Goal: Task Accomplishment & Management: Use online tool/utility

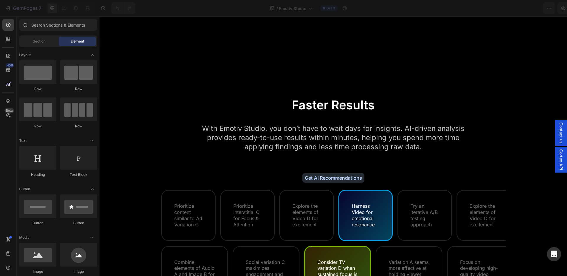
scroll to position [2461, 0]
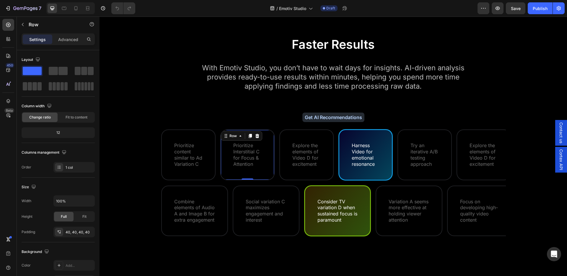
click at [269, 160] on div "Prioritize Interstitial C for Focus & Attention Text Block Row 0" at bounding box center [247, 154] width 53 height 49
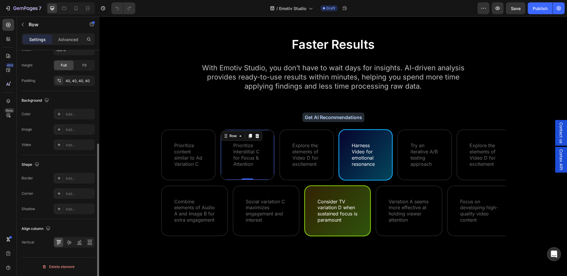
scroll to position [118, 0]
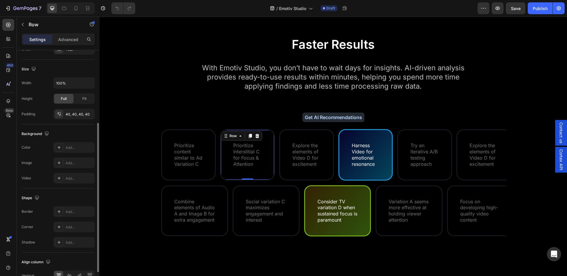
click at [260, 170] on div "Prioritize Interstitial C for Focus & Attention Text Block Row 0" at bounding box center [247, 154] width 53 height 49
click at [231, 136] on div "Row" at bounding box center [233, 135] width 10 height 5
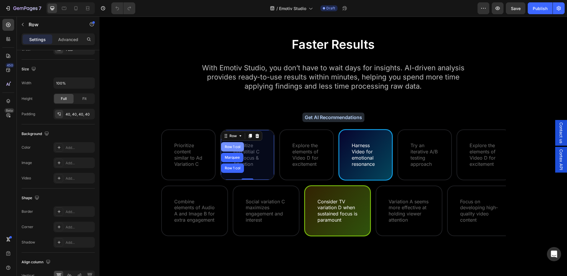
click at [235, 147] on div "Row 1 col" at bounding box center [233, 147] width 18 height 4
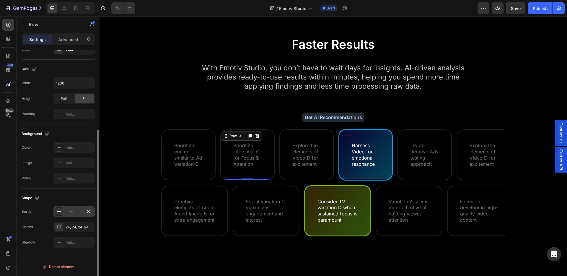
click at [77, 216] on div "Line" at bounding box center [73, 211] width 41 height 11
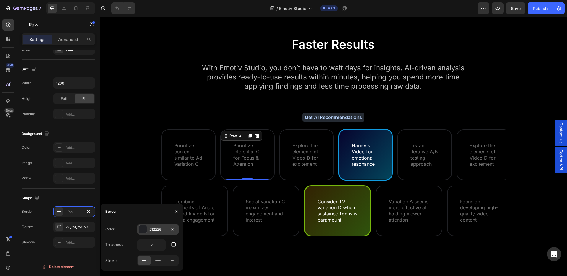
click at [160, 228] on div "212226" at bounding box center [157, 229] width 17 height 5
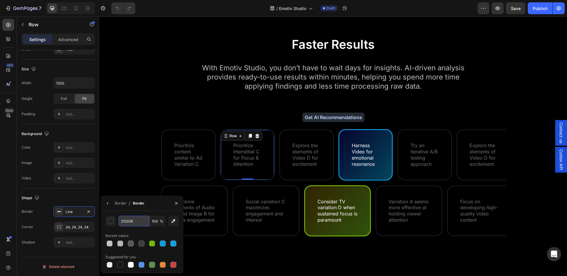
click at [128, 219] on input "212226" at bounding box center [133, 221] width 31 height 11
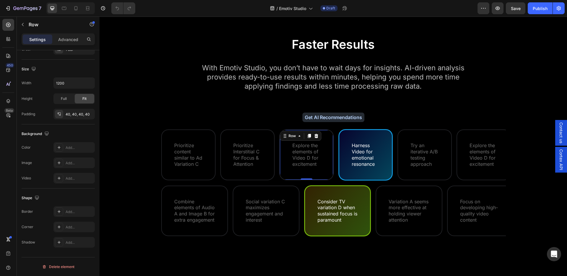
click at [326, 154] on div "Explore the elements of Video D for excitement Text Block Row 0" at bounding box center [306, 154] width 53 height 49
click at [334, 178] on div "Explore the elements of Video D for excitement Text Block Row 0 Row" at bounding box center [308, 154] width 59 height 51
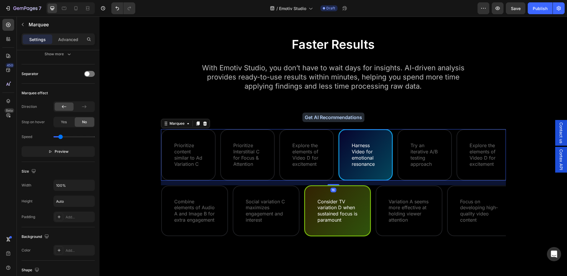
scroll to position [0, 0]
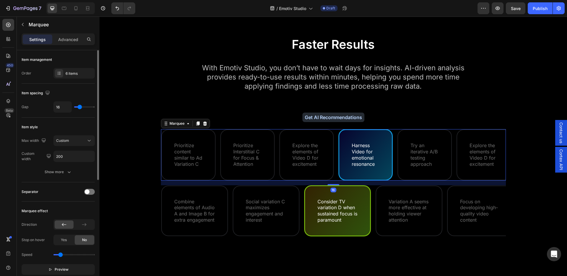
click at [336, 178] on div "Explore the elements of Video D for excitement Text Block Row Row" at bounding box center [308, 154] width 59 height 51
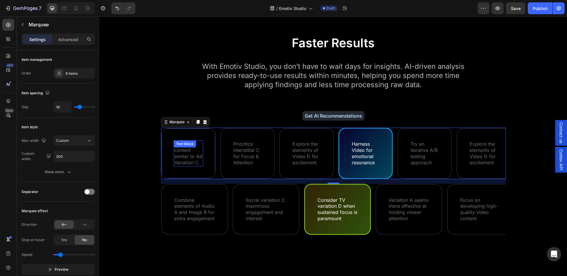
click at [186, 156] on p "Prioritize content similar to Ad Variation C" at bounding box center [188, 153] width 28 height 25
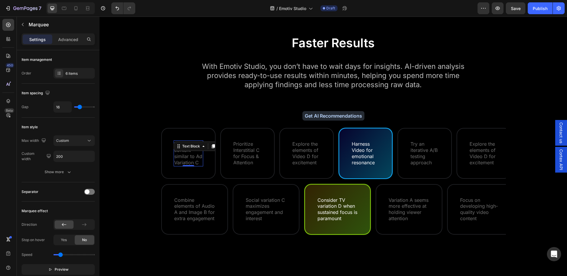
click at [186, 156] on p "Prioritize content similar to Ad Variation C" at bounding box center [188, 153] width 28 height 25
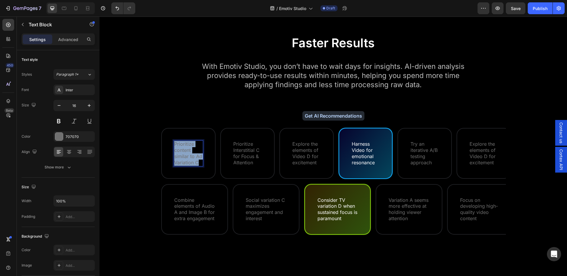
click at [186, 156] on p "Prioritize content similar to Ad Variation C" at bounding box center [188, 153] width 28 height 25
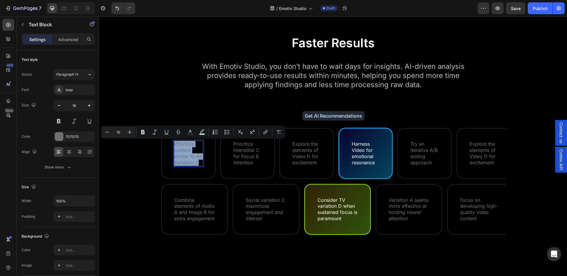
copy p "Prioritize content similar to Ad Variation C"
click at [242, 157] on p "Prioritize Interstitial C for Focus & Attention" at bounding box center [247, 153] width 28 height 25
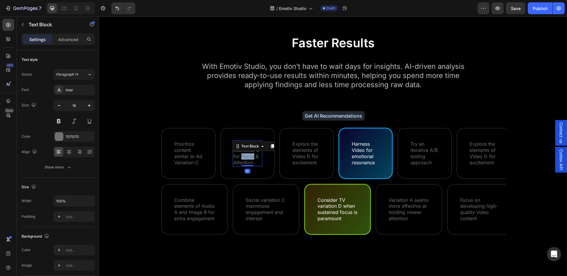
click at [242, 157] on p "Prioritize Interstitial C for Focus & Attention" at bounding box center [247, 153] width 28 height 25
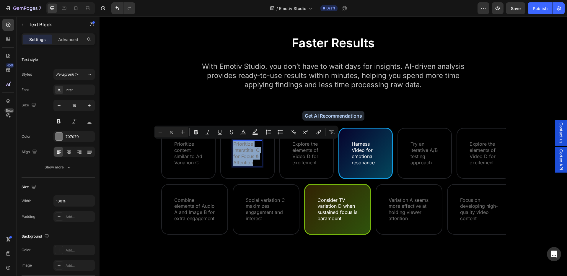
copy p "Prioritize Interstitial C for Focus & Attention"
click at [309, 152] on p "Explore the elements of Video D for excitement" at bounding box center [306, 153] width 28 height 25
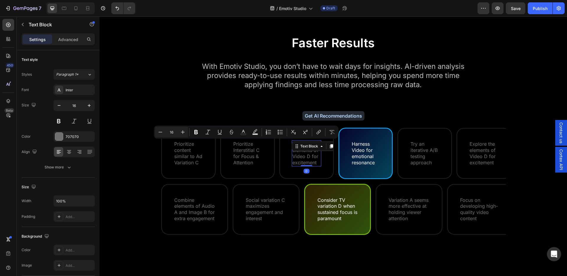
click at [309, 152] on p "Explore the elements of Video D for excitement" at bounding box center [306, 153] width 28 height 25
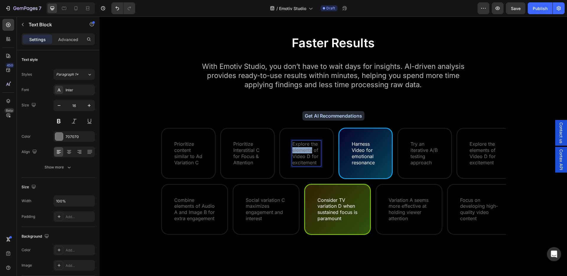
click at [309, 152] on p "Explore the elements of Video D for excitement" at bounding box center [306, 153] width 28 height 25
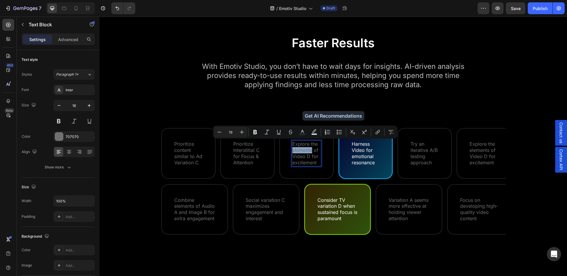
copy p "Explore the elements of Video D for excitement"
click at [360, 162] on p "Harness Video for emotional resonance" at bounding box center [366, 153] width 28 height 25
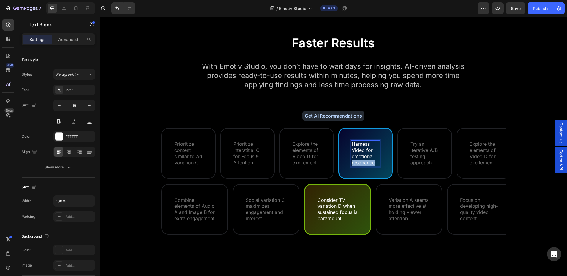
click at [360, 162] on p "Harness Video for emotional resonance" at bounding box center [366, 153] width 28 height 25
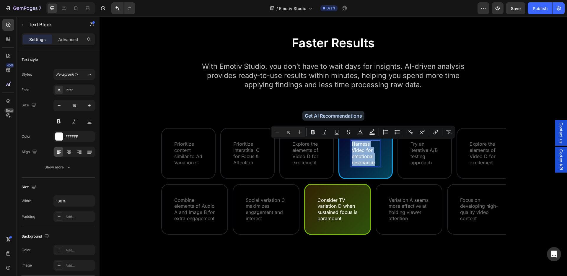
copy p "Harness Video for emotional resonance"
click at [480, 156] on p "Explore the elements of Video D for excitement" at bounding box center [484, 153] width 28 height 25
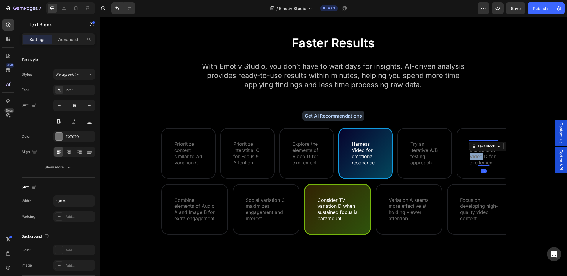
click at [480, 156] on p "Explore the elements of Video D for excitement" at bounding box center [484, 153] width 28 height 25
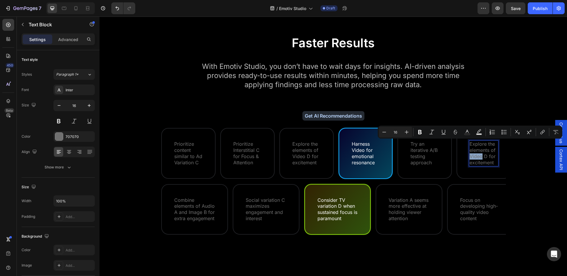
copy p "Explore the elements of Video D for excitement"
click at [212, 210] on p "Combine elements of Audio A and Image B for extra engagement" at bounding box center [194, 209] width 41 height 25
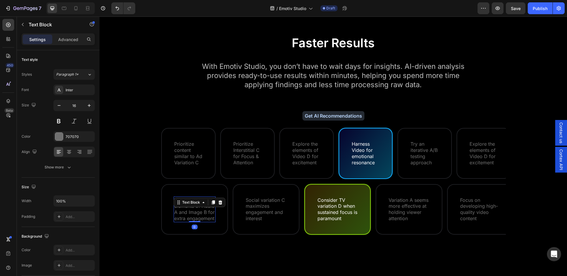
click at [212, 211] on p "Combine elements of Audio A and Image B for extra engagement" at bounding box center [194, 209] width 41 height 25
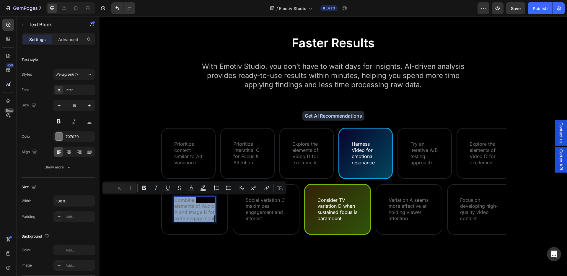
copy p "Combine elements of Audio A and Image B for extra engagement"
click at [248, 213] on p "Social variation C maximizes engagement and interest" at bounding box center [266, 209] width 41 height 25
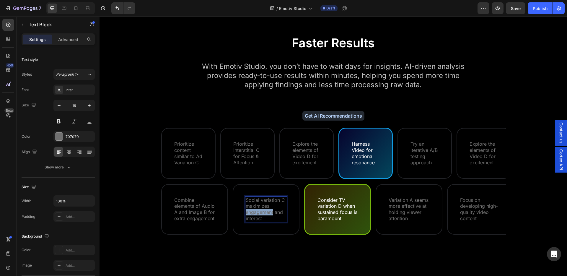
click at [248, 213] on p "Social variation C maximizes engagement and interest" at bounding box center [266, 209] width 41 height 25
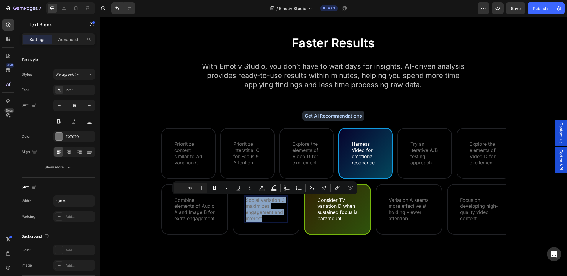
copy p "Social variation C maximizes engagement and interest"
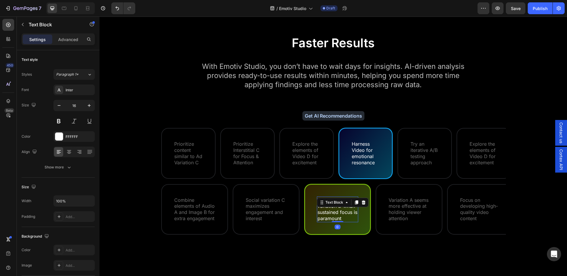
click at [330, 208] on p "Consider TV variation D when sustained focus is paramount" at bounding box center [338, 209] width 40 height 25
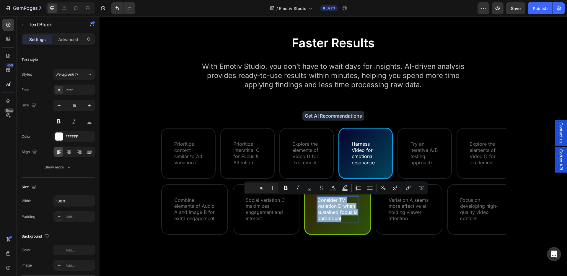
copy p "Consider TV variation D when sustained focus is paramount"
click at [393, 202] on div "Text Block" at bounding box center [399, 199] width 20 height 5
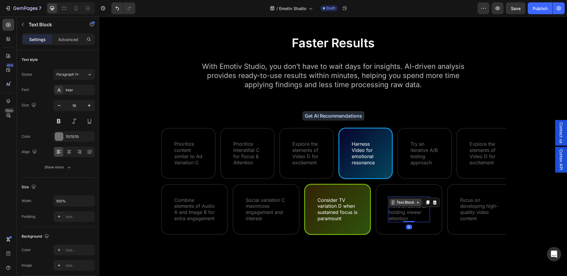
click at [393, 202] on icon at bounding box center [393, 202] width 5 height 5
click at [394, 214] on p "Variation A seems more effective at holding viewer attention" at bounding box center [409, 209] width 41 height 25
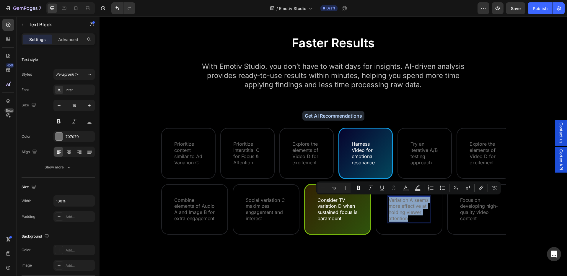
copy p "Variation A seems more effective at holding viewer attention"
click at [472, 212] on p "Focus on developing high-quality video content" at bounding box center [480, 209] width 41 height 25
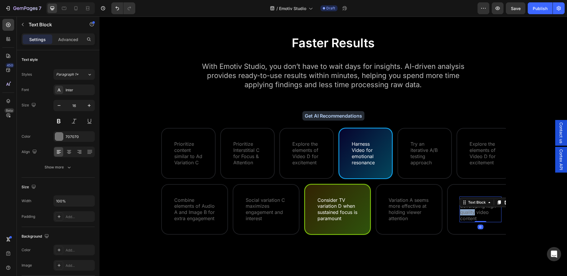
click at [472, 212] on p "Focus on developing high-quality video content" at bounding box center [480, 209] width 41 height 25
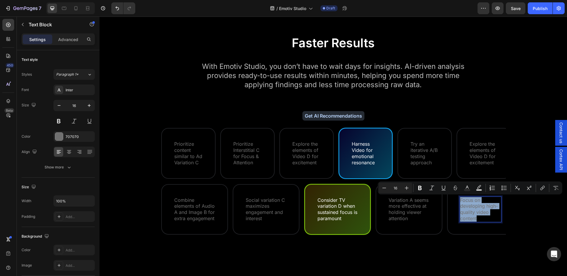
copy p "Focus on developing high-quality video content"
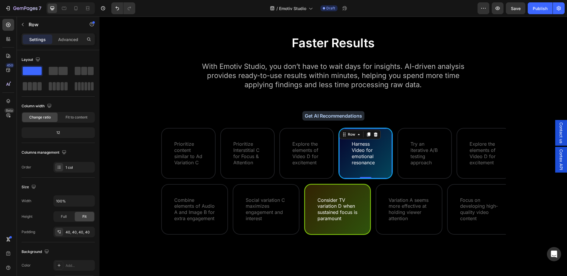
click at [387, 163] on div "Harness Video for emotional resonance Text Block Row 0" at bounding box center [365, 153] width 53 height 49
click at [407, 162] on div "Try an iterative A/B testing approach Text Block Row" at bounding box center [424, 153] width 53 height 49
click at [365, 169] on div "Harness Video for emotional resonance Text Block Row 0" at bounding box center [365, 153] width 53 height 49
click at [356, 134] on div "Row" at bounding box center [352, 134] width 10 height 5
click at [355, 144] on div "Row 1 col" at bounding box center [351, 146] width 18 height 4
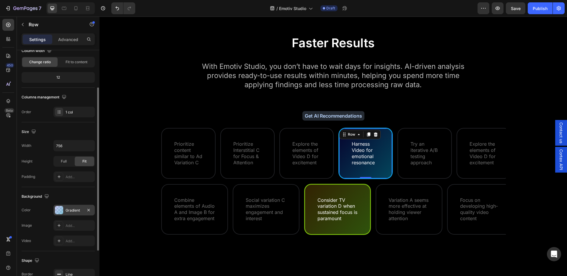
scroll to position [65, 0]
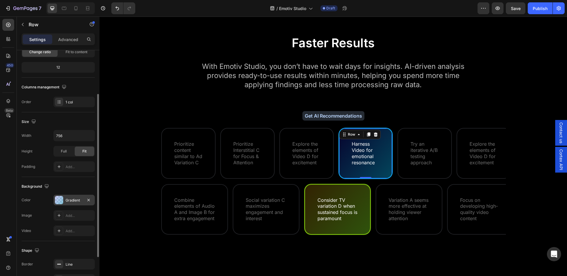
click at [74, 199] on div "Gradient" at bounding box center [74, 200] width 17 height 5
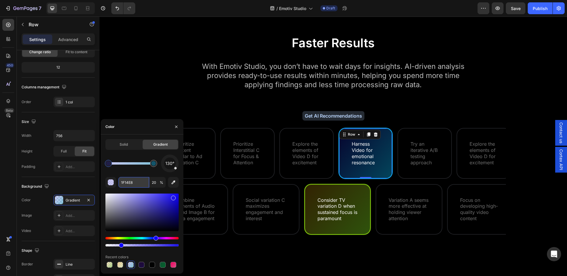
click at [126, 182] on input "1F14E8" at bounding box center [133, 182] width 31 height 11
type input "078DBA"
type input "49"
click at [154, 162] on div at bounding box center [153, 163] width 5 height 5
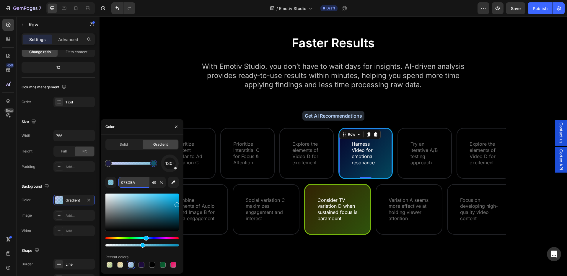
click at [136, 182] on input "078DBA" at bounding box center [133, 182] width 31 height 11
click at [39, 217] on div "Image Add..." at bounding box center [58, 215] width 73 height 11
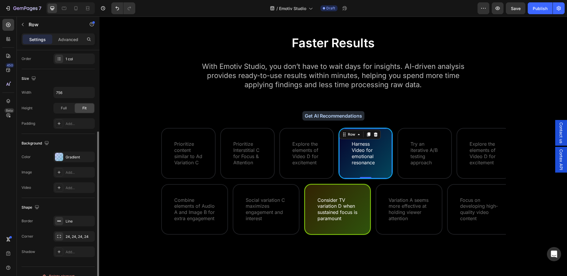
scroll to position [118, 0]
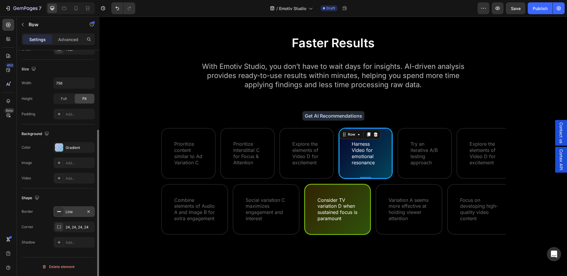
click at [77, 215] on div "Line" at bounding box center [73, 211] width 41 height 11
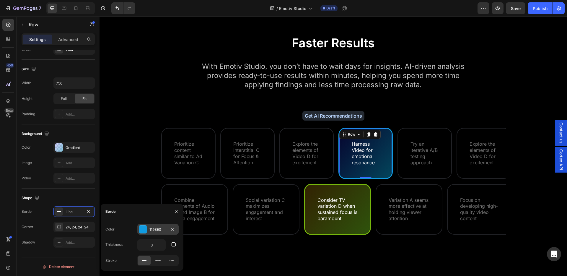
click at [164, 231] on div "119BE0" at bounding box center [157, 229] width 17 height 5
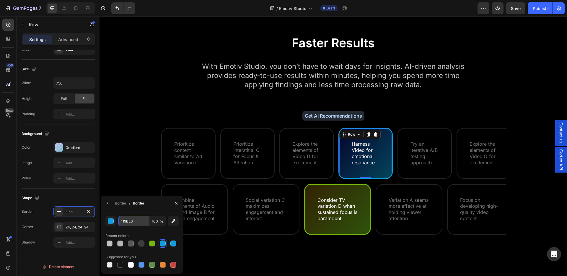
click at [130, 221] on input "119BE0" at bounding box center [133, 221] width 31 height 11
drag, startPoint x: 322, startPoint y: 207, endPoint x: 333, endPoint y: 205, distance: 10.5
click at [324, 207] on div "Consider TV variation D when sustained focus is paramount Text Block" at bounding box center [337, 209] width 41 height 26
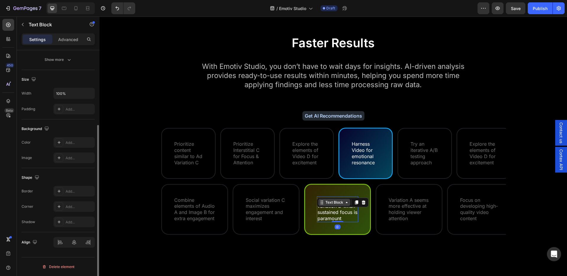
scroll to position [0, 0]
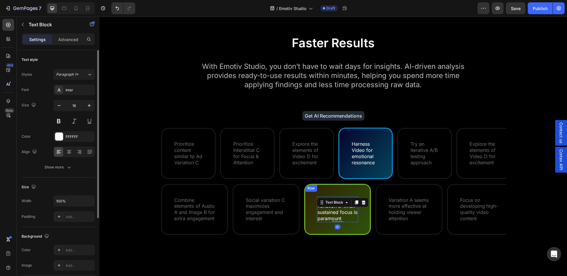
click at [356, 191] on div "Consider TV variation D when sustained focus is paramount Text Block 0 Row" at bounding box center [337, 209] width 65 height 49
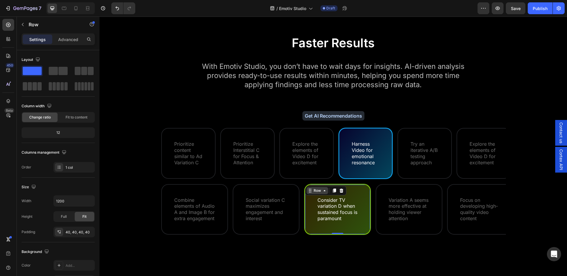
click at [319, 190] on div "Row" at bounding box center [318, 190] width 10 height 5
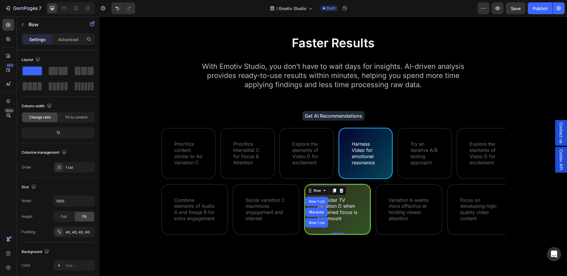
drag, startPoint x: 314, startPoint y: 202, endPoint x: 280, endPoint y: 200, distance: 34.3
click at [314, 202] on div "Row 1 col" at bounding box center [317, 202] width 18 height 4
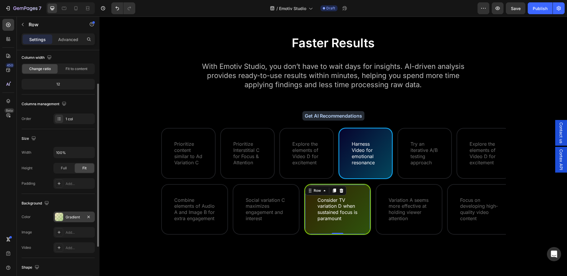
scroll to position [49, 0]
click at [65, 217] on div "Gradient" at bounding box center [73, 216] width 41 height 11
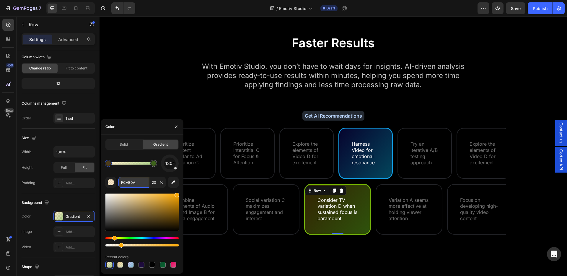
click at [130, 182] on input "FCAB0A" at bounding box center [133, 182] width 31 height 11
type input "5CA518"
type input "50"
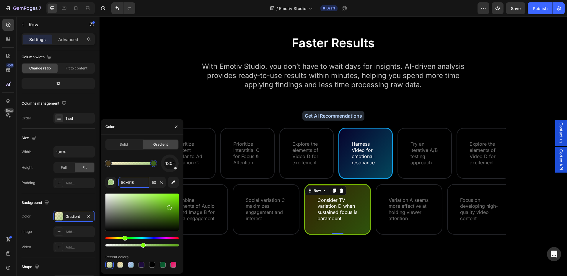
click at [154, 163] on div at bounding box center [153, 163] width 5 height 5
click at [136, 182] on input "5CA518" at bounding box center [133, 182] width 31 height 11
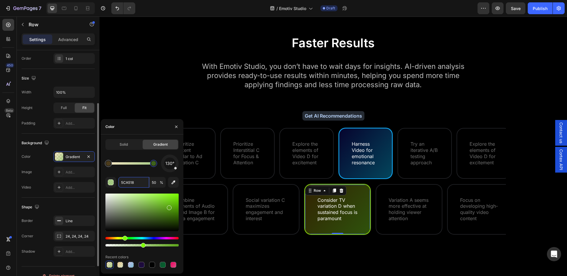
scroll to position [112, 0]
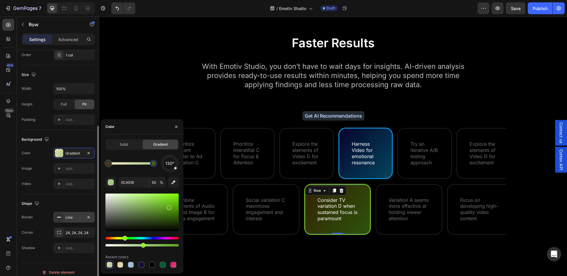
click at [66, 217] on div "Line" at bounding box center [74, 217] width 17 height 5
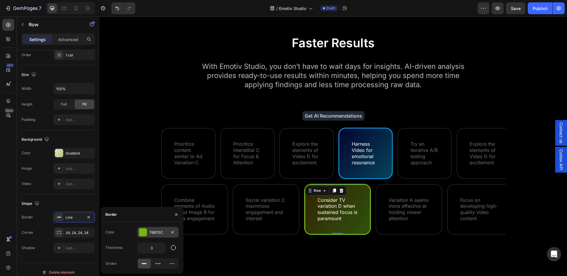
click at [155, 233] on div "76B70C" at bounding box center [157, 232] width 17 height 5
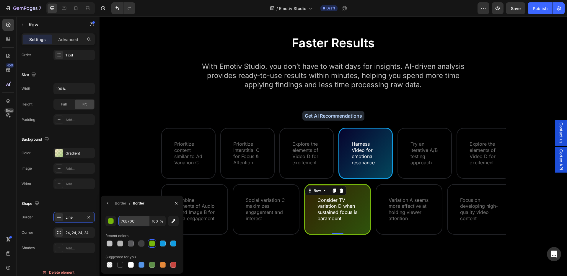
click at [130, 225] on input "76B70C" at bounding box center [133, 221] width 31 height 11
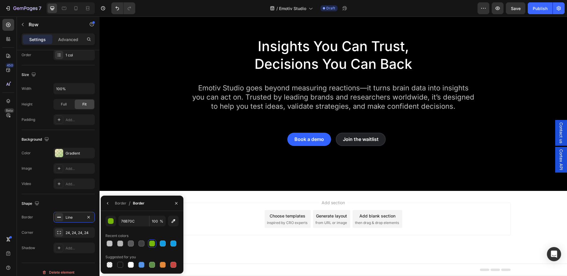
scroll to position [2705, 0]
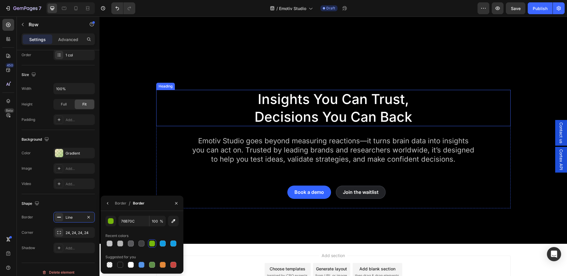
click at [290, 107] on h2 "Insights You Can Trust, Decisions You Can Back" at bounding box center [333, 108] width 213 height 37
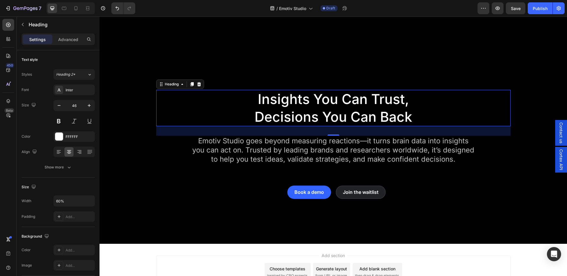
click at [327, 110] on h2 "Insights You Can Trust, Decisions You Can Back" at bounding box center [333, 108] width 213 height 37
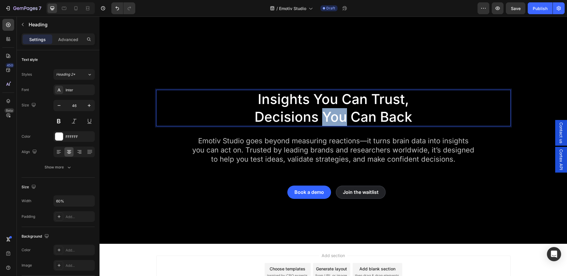
click at [327, 110] on p "Insights You Can Trust, Decisions You Can Back" at bounding box center [334, 107] width 212 height 35
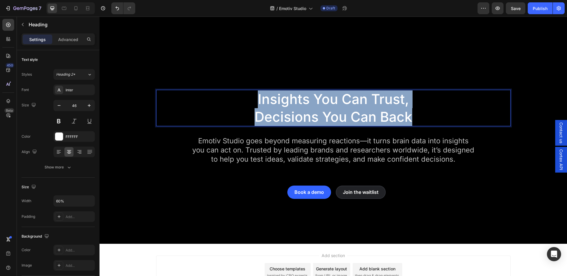
click at [327, 110] on p "Insights You Can Trust, Decisions You Can Back" at bounding box center [334, 107] width 212 height 35
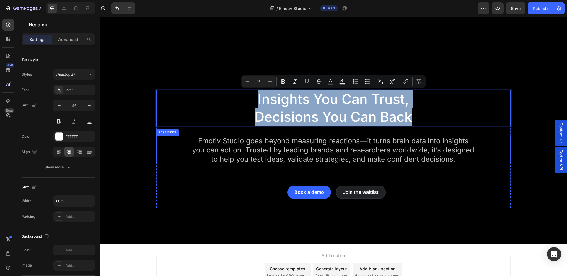
click at [321, 157] on p "Emotiv Studio goes beyond measuring reactions—it turns brain data into insights…" at bounding box center [333, 149] width 282 height 27
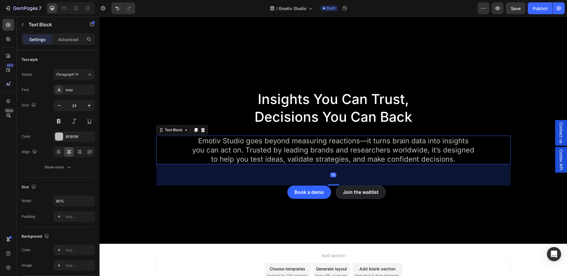
click at [321, 157] on p "Emotiv Studio goes beyond measuring reactions—it turns brain data into insights…" at bounding box center [333, 149] width 282 height 27
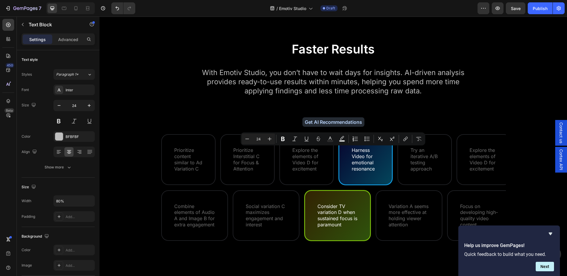
type input "16"
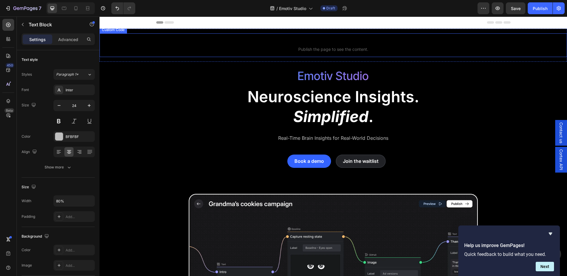
click at [150, 53] on p "Custom code Publish the page to see the content." at bounding box center [334, 45] width 468 height 24
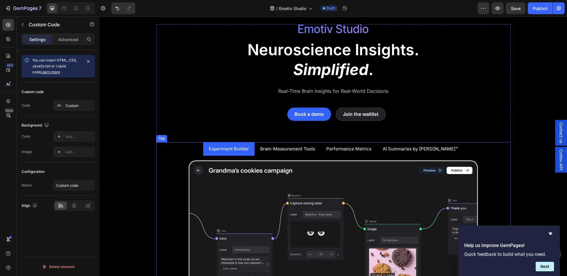
scroll to position [78, 0]
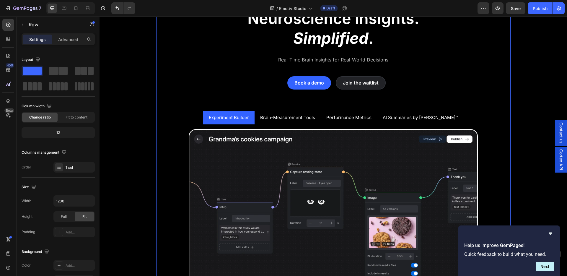
click at [208, 104] on div "Image Neuroscience Insights. Simplified . Heading Real-Time Brain Insights for …" at bounding box center [333, 152] width 355 height 318
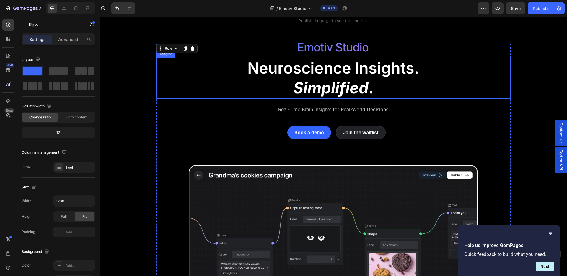
scroll to position [29, 0]
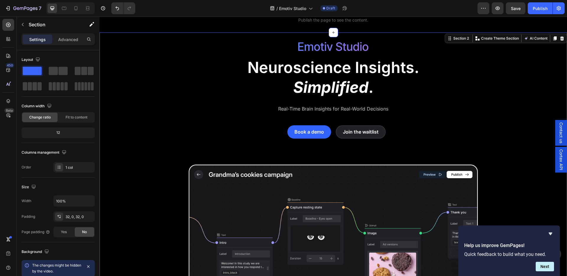
click at [134, 135] on div "Image Neuroscience Insights. Simplified . Heading Real-Time Brain Insights for …" at bounding box center [334, 236] width 468 height 389
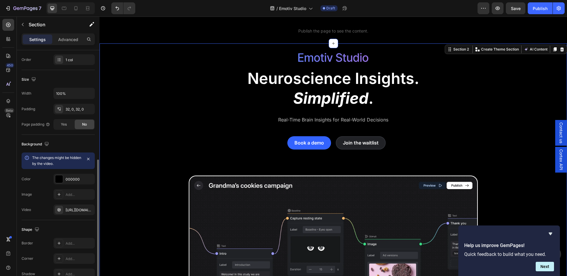
scroll to position [67, 0]
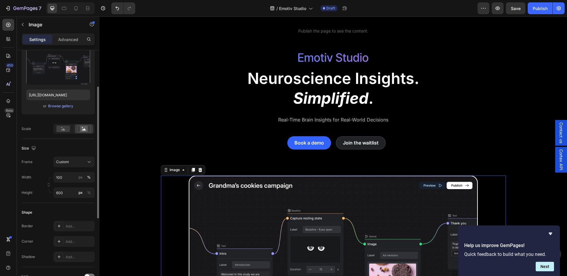
click at [185, 192] on img at bounding box center [333, 263] width 345 height 177
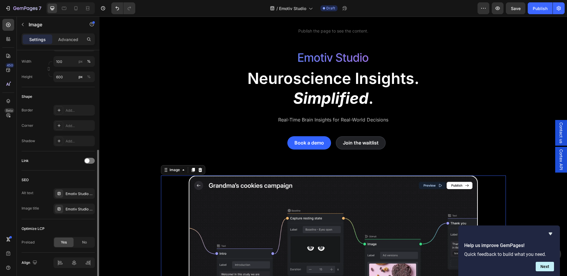
scroll to position [203, 0]
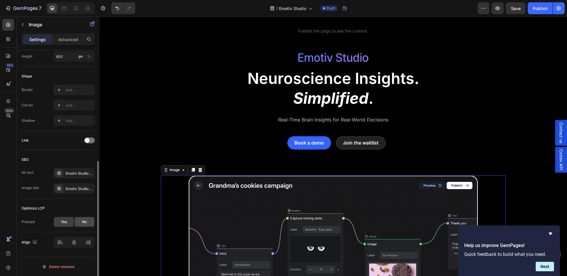
click at [81, 222] on div "No" at bounding box center [84, 221] width 19 height 9
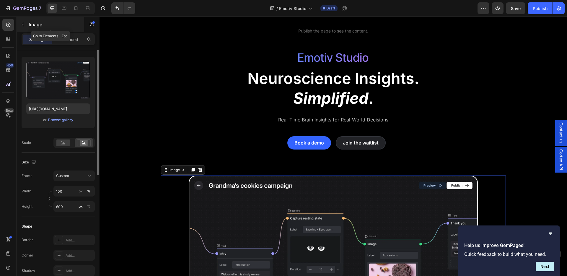
scroll to position [33, 0]
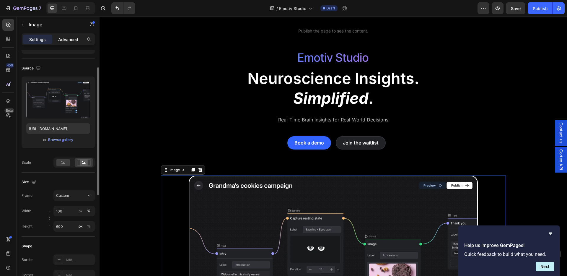
click at [67, 40] on p "Advanced" at bounding box center [68, 39] width 20 height 6
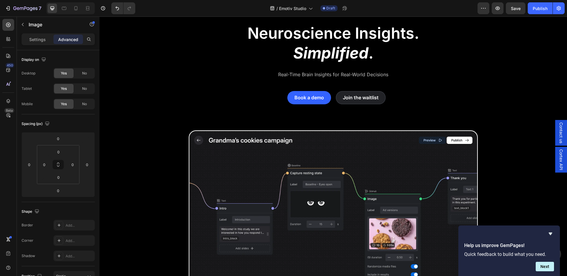
scroll to position [0, 0]
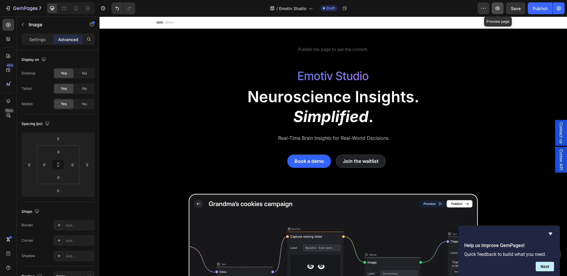
click at [500, 9] on icon "button" at bounding box center [498, 8] width 4 height 4
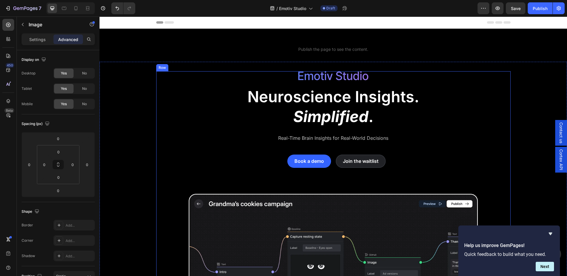
scroll to position [1, 0]
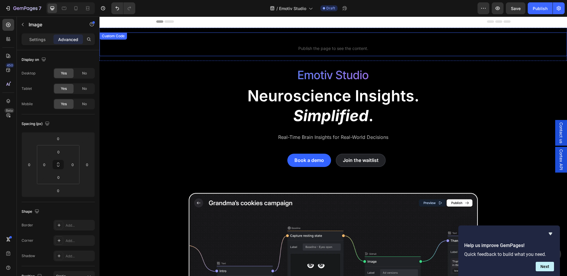
click at [180, 54] on p "Custom code Publish the page to see the content." at bounding box center [334, 44] width 468 height 24
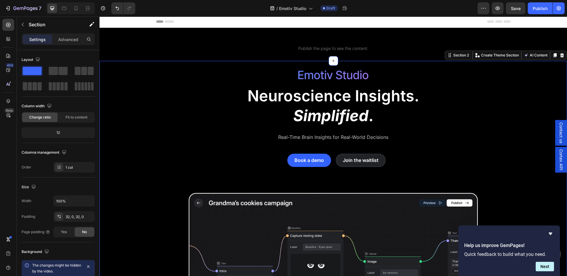
click at [132, 95] on div "Image Neuroscience Insights. Simplified . Heading Real-Time Brain Insights for …" at bounding box center [334, 264] width 468 height 389
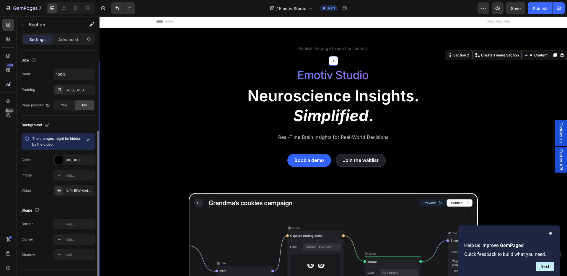
scroll to position [139, 0]
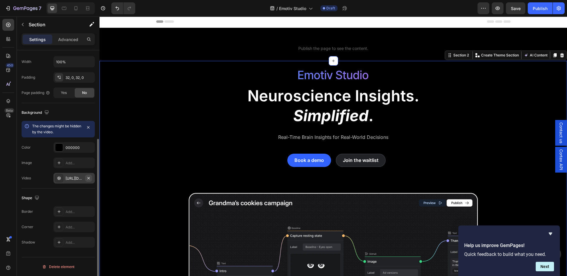
click at [90, 178] on icon "button" at bounding box center [88, 178] width 5 height 5
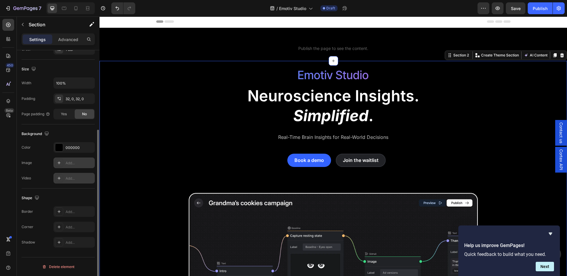
scroll to position [118, 0]
click at [59, 164] on icon at bounding box center [59, 162] width 5 height 5
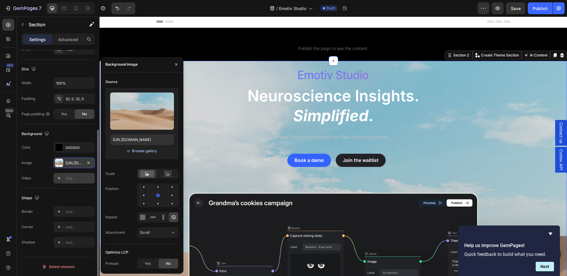
click at [147, 148] on div "Browse gallery" at bounding box center [144, 150] width 25 height 5
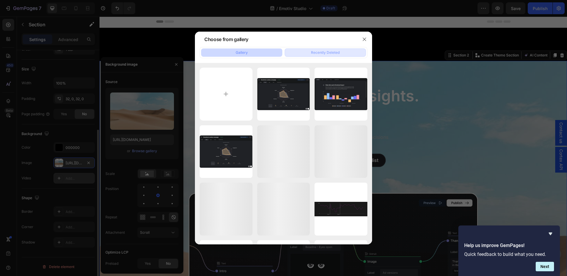
click at [333, 53] on div "Recently Deleted" at bounding box center [325, 52] width 29 height 5
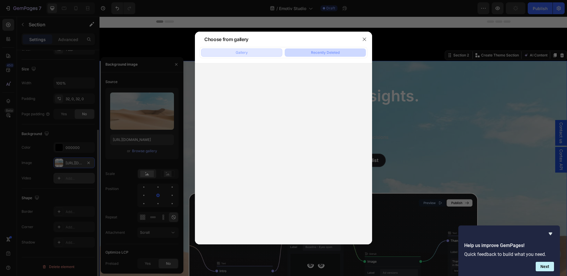
click at [271, 52] on button "Gallery" at bounding box center [241, 52] width 81 height 8
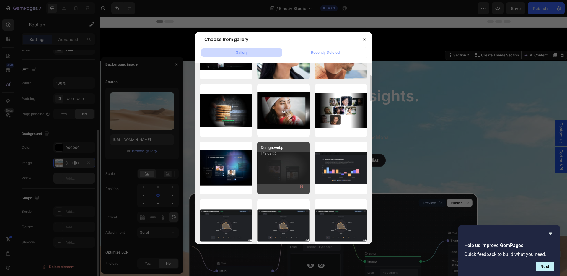
scroll to position [284, 0]
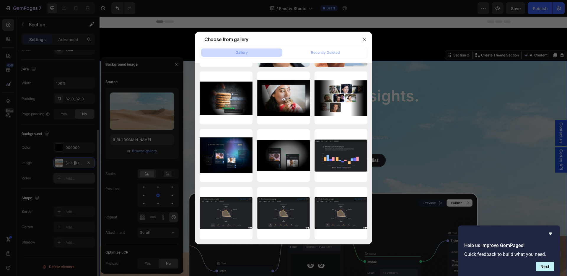
click at [176, 87] on div at bounding box center [283, 138] width 567 height 276
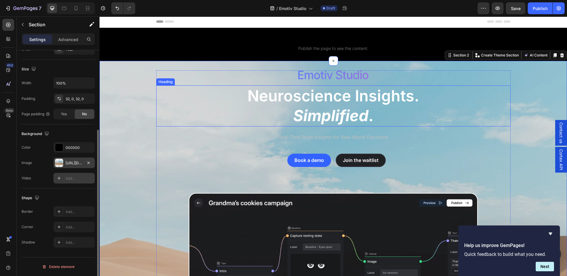
click at [160, 116] on h2 "Neuroscience Insights. Simplified ." at bounding box center [333, 105] width 355 height 41
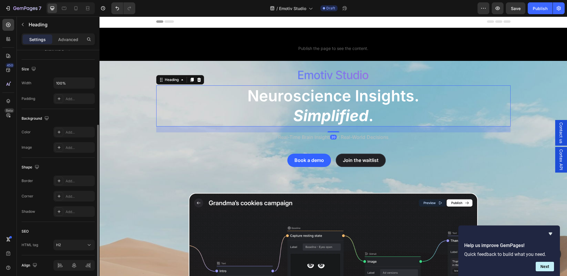
scroll to position [0, 0]
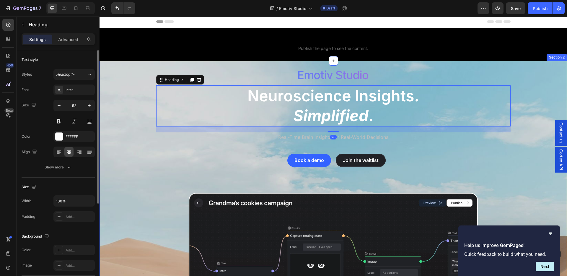
click at [139, 118] on div "Image Neuroscience Insights. Simplified . Heading 20 Real-Time Brain Insights f…" at bounding box center [334, 264] width 468 height 389
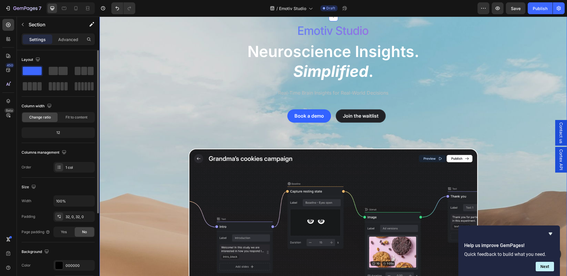
scroll to position [60, 0]
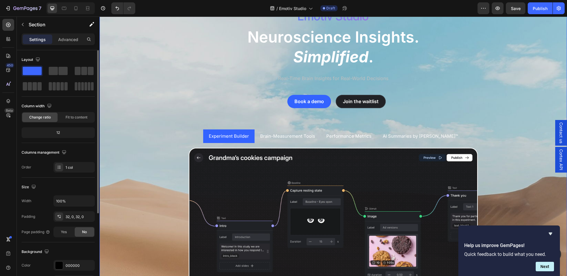
click at [139, 150] on div "Image Neuroscience Insights. Simplified . Heading Real-Time Brain Insights for …" at bounding box center [334, 206] width 468 height 389
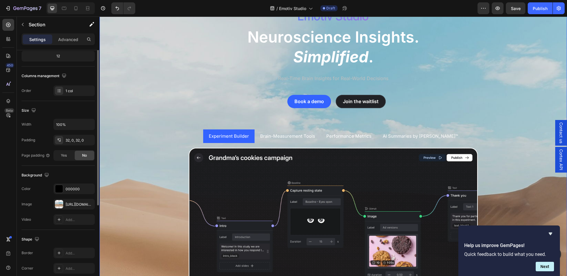
scroll to position [96, 0]
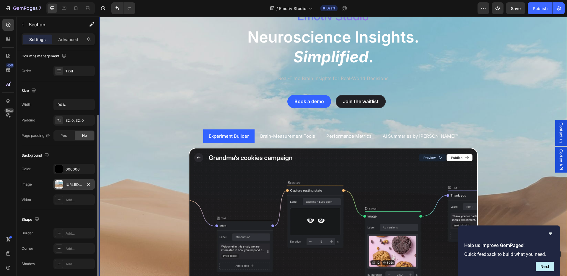
click at [69, 184] on div "https://cdn.shopify.com/s/files/1/2005/9307/files/background_settings.jpg" at bounding box center [74, 184] width 17 height 5
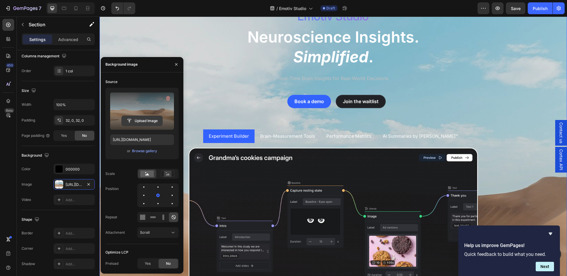
click at [145, 120] on input "file" at bounding box center [142, 121] width 41 height 10
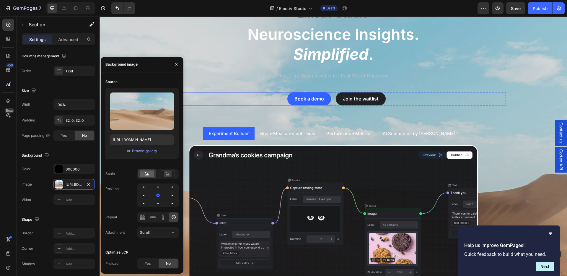
scroll to position [63, 0]
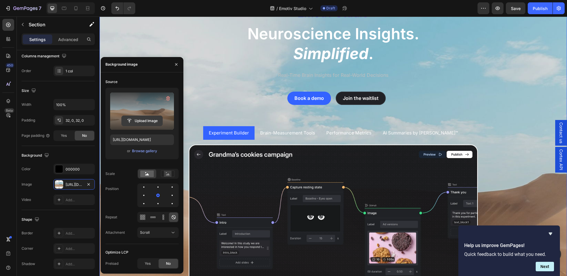
click at [140, 122] on input "file" at bounding box center [142, 121] width 41 height 10
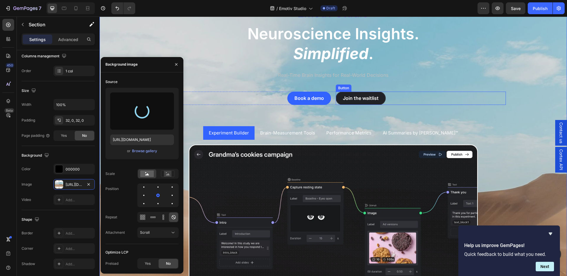
type input "https://cdn.shopify.com/s/files/1/0781/3732/7935/files/gempages_511858629171741…"
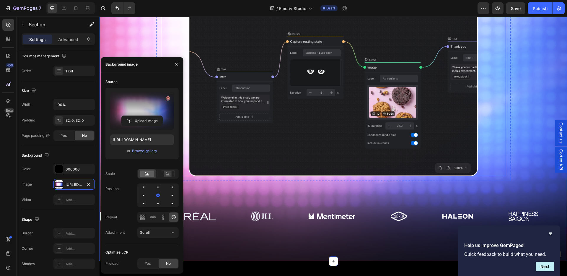
scroll to position [117, 0]
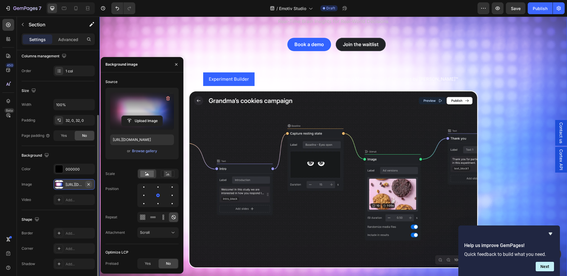
click at [88, 184] on icon "button" at bounding box center [88, 184] width 2 height 2
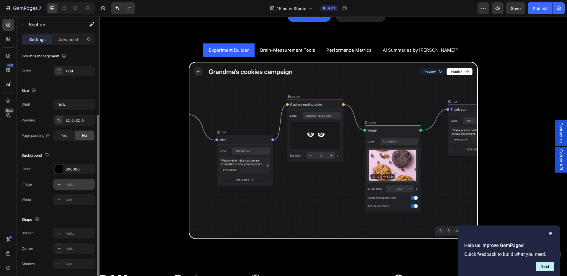
scroll to position [144, 0]
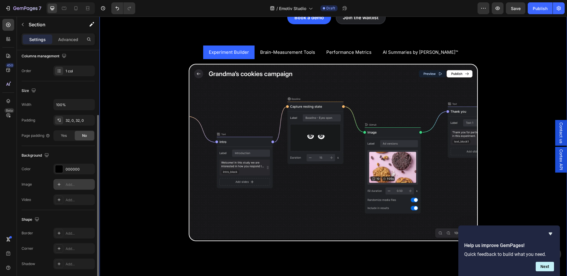
click at [557, 233] on div "Help us improve GemPages! Quick feedback to build what you need. Next" at bounding box center [510, 250] width 102 height 51
click at [550, 234] on icon "Hide survey" at bounding box center [551, 234] width 4 height 3
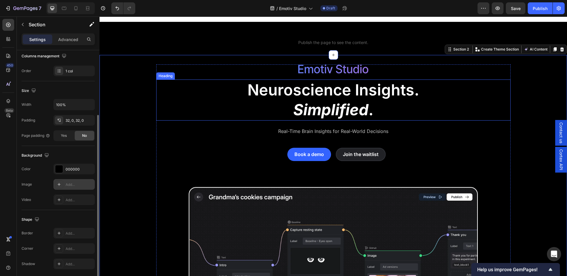
scroll to position [0, 0]
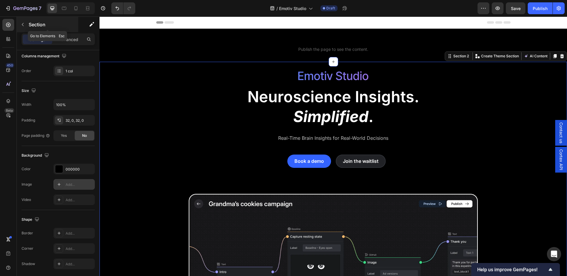
click at [25, 21] on button "button" at bounding box center [22, 24] width 9 height 9
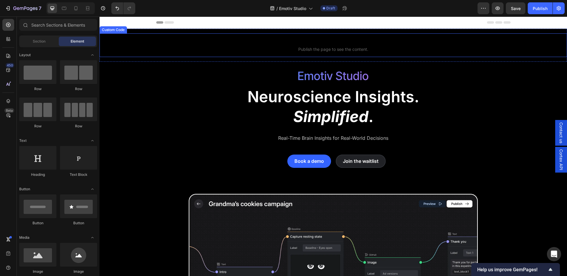
click at [175, 44] on span "Custom code" at bounding box center [334, 41] width 468 height 7
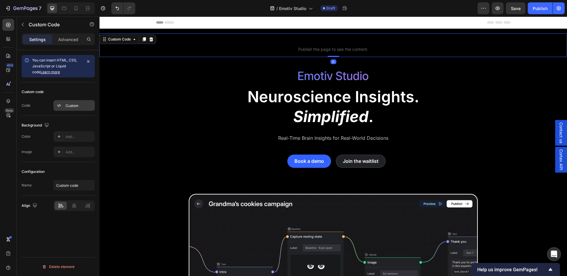
click at [79, 105] on div "Custom" at bounding box center [80, 105] width 28 height 5
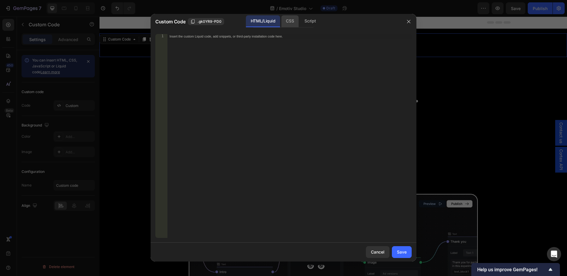
click at [290, 20] on div "CSS" at bounding box center [289, 21] width 17 height 12
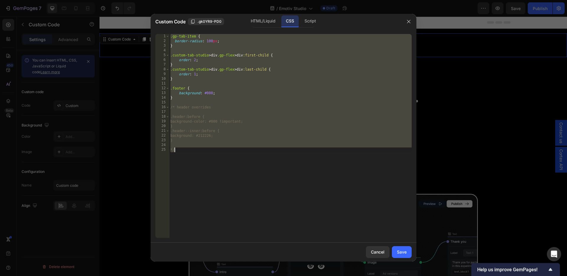
click at [210, 105] on div ".gp-tab-item { border-radius : 100 px ; } .custom-tab-studio > div .gp-flex > d…" at bounding box center [290, 140] width 243 height 213
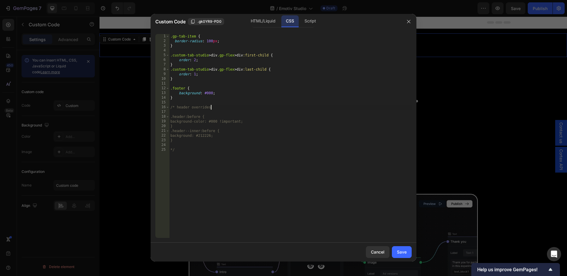
click at [222, 94] on div ".gp-tab-item { border-radius : 100 px ; } .custom-tab-studio > div .gp-flex > d…" at bounding box center [290, 140] width 243 height 213
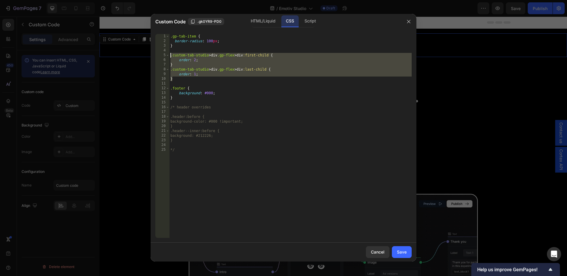
drag, startPoint x: 193, startPoint y: 80, endPoint x: 170, endPoint y: 55, distance: 34.3
click at [170, 55] on div ".gp-tab-item { border-radius : 100 px ; } .custom-tab-studio > div .gp-flex > d…" at bounding box center [290, 140] width 243 height 213
type textarea ".custom-tab-studio > div.gp-flex > div:first-child { order: 2;"
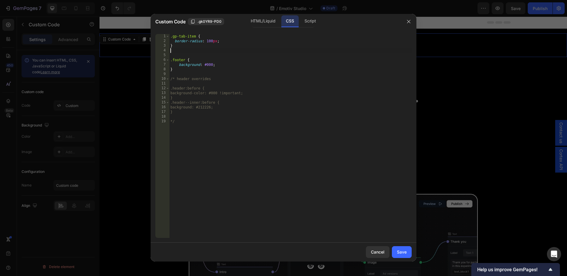
type textarea "}"
click at [225, 77] on div ".gp-tab-item { border-radius : 100 px ; } .footer { background : #000 ; } /* he…" at bounding box center [290, 140] width 243 height 213
type textarea "/* header overrides"
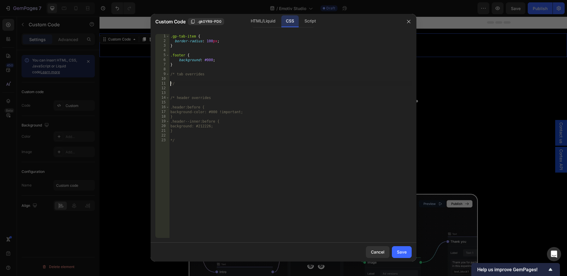
type textarea "*/"
paste textarea "}"
type textarea "}"
click at [407, 251] on button "Save" at bounding box center [402, 252] width 20 height 12
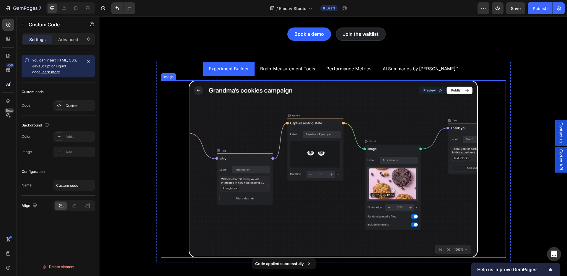
scroll to position [103, 0]
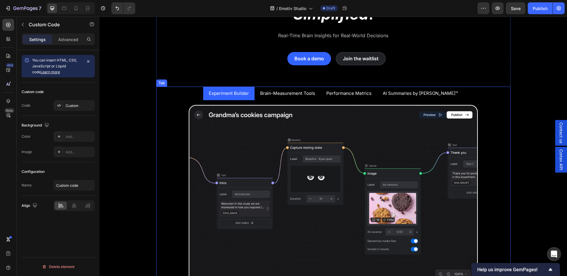
click at [255, 99] on li "Experiment Builder" at bounding box center [228, 93] width 51 height 13
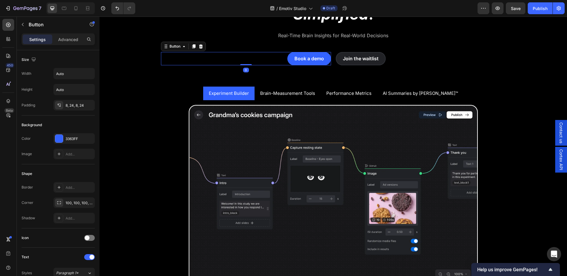
click at [202, 54] on div "Book a demo Button 0" at bounding box center [246, 58] width 170 height 13
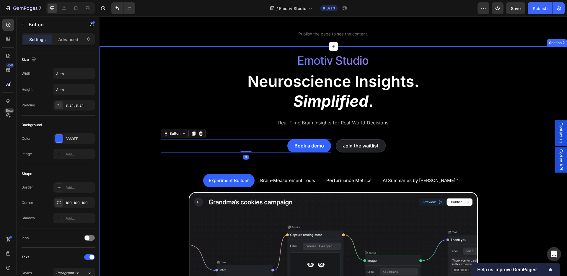
scroll to position [0, 0]
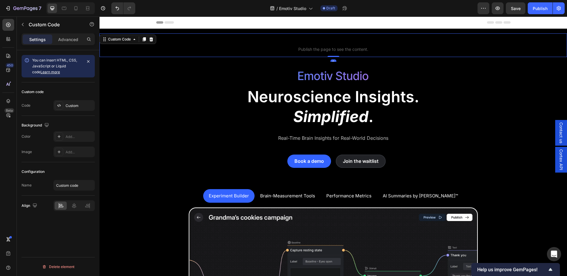
click at [201, 51] on span "Publish the page to see the content." at bounding box center [334, 49] width 468 height 6
click at [76, 105] on div "Custom" at bounding box center [80, 105] width 28 height 5
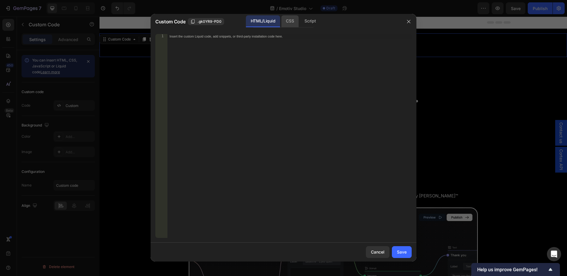
click at [283, 24] on div "CSS" at bounding box center [289, 21] width 17 height 12
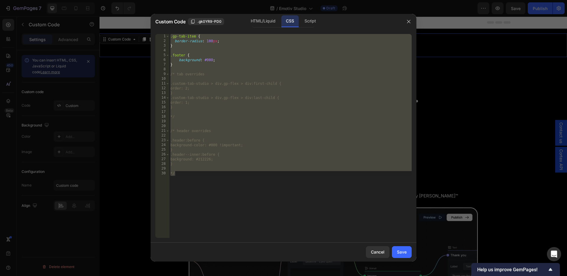
type textarea "*/"
drag, startPoint x: 212, startPoint y: 50, endPoint x: 222, endPoint y: 43, distance: 12.9
click at [212, 49] on div ".gp-tab-item { border-radius : 100 px ; } .footer { background : #000 ; } /* ta…" at bounding box center [290, 140] width 243 height 213
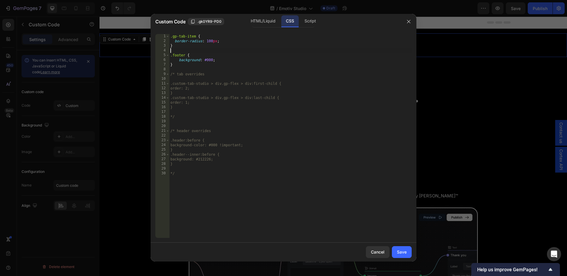
drag, startPoint x: 211, startPoint y: 41, endPoint x: 214, endPoint y: 43, distance: 4.2
click at [212, 42] on div ".gp-tab-item { border-radius : 100 px ; } .footer { background : #000 ; } /* ta…" at bounding box center [290, 140] width 243 height 213
type textarea "border-radius: 16px;"
drag, startPoint x: 407, startPoint y: 254, endPoint x: 461, endPoint y: 168, distance: 101.6
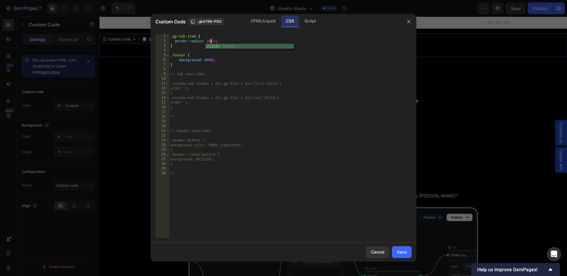
click at [408, 254] on button "Save" at bounding box center [402, 252] width 20 height 12
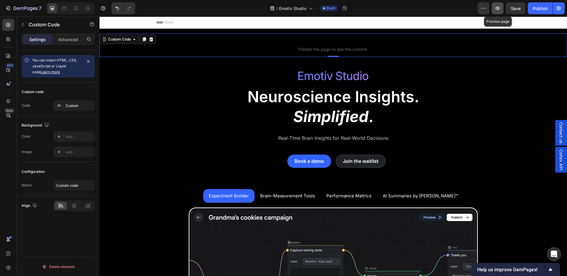
click at [498, 11] on icon "button" at bounding box center [498, 8] width 6 height 6
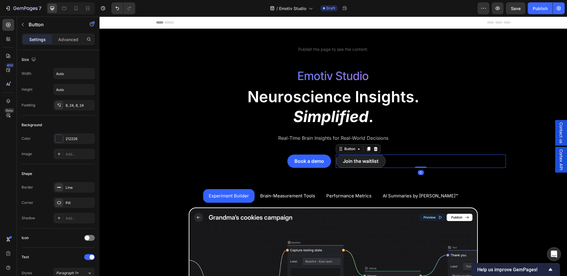
click at [397, 164] on div "Join the waitlist Button 0" at bounding box center [421, 161] width 170 height 13
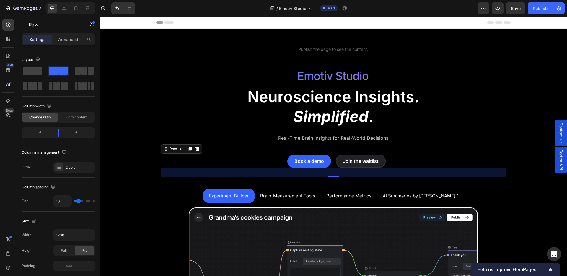
click at [332, 166] on div "Book a demo Button Join the waitlist Button Row 0" at bounding box center [333, 161] width 345 height 13
click at [263, 164] on div "Book a demo Button" at bounding box center [246, 161] width 170 height 13
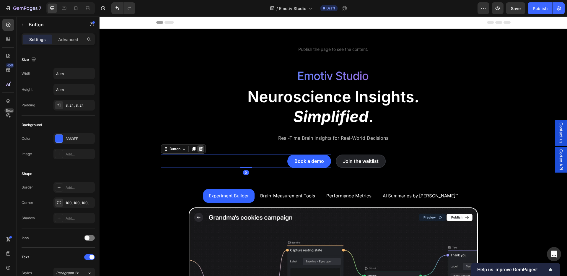
click at [201, 148] on icon at bounding box center [201, 149] width 4 height 4
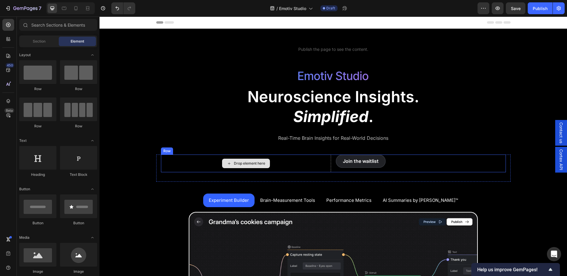
click at [285, 164] on div "Drop element here" at bounding box center [246, 164] width 170 height 18
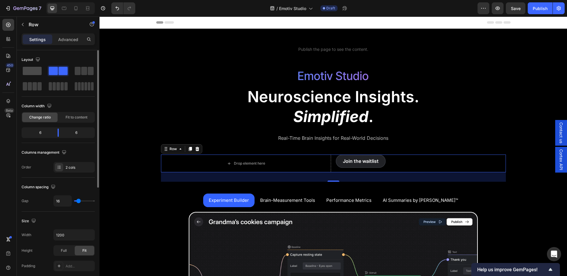
click at [40, 72] on span at bounding box center [32, 71] width 19 height 8
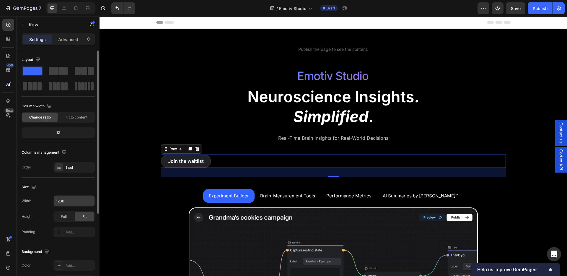
scroll to position [118, 0]
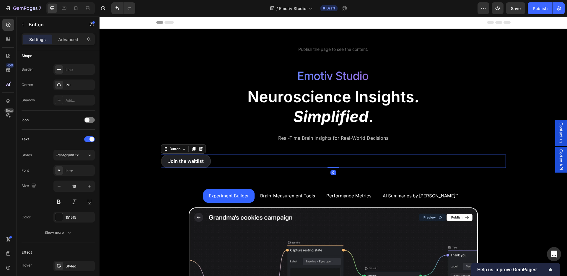
click at [258, 159] on div "Join the waitlist Button 0" at bounding box center [333, 161] width 345 height 13
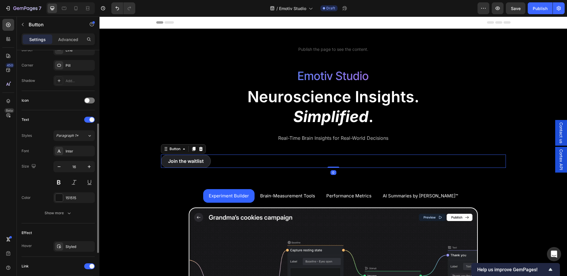
scroll to position [212, 0]
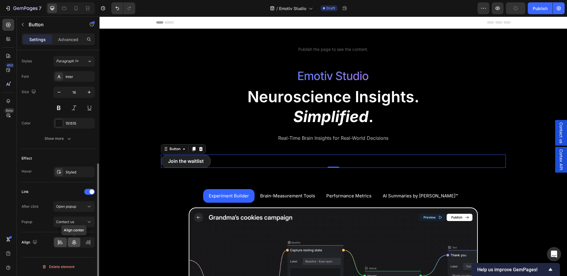
click at [73, 243] on icon at bounding box center [74, 242] width 6 height 6
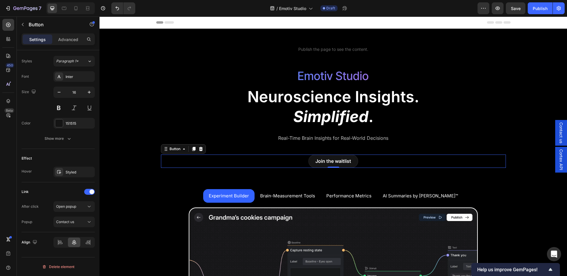
click at [358, 159] on link "Join the waitlist" at bounding box center [333, 161] width 50 height 13
click at [358, 162] on div "Join the waitlist Button 0" at bounding box center [333, 161] width 345 height 13
drag, startPoint x: 81, startPoint y: 173, endPoint x: 77, endPoint y: 173, distance: 4.4
click at [80, 173] on div "Styled" at bounding box center [74, 172] width 17 height 5
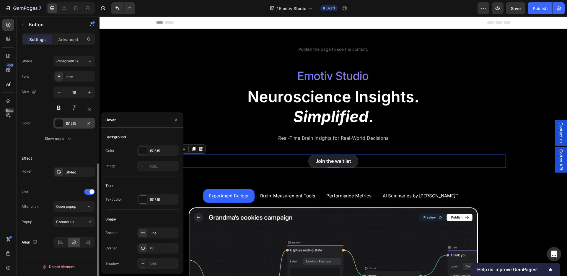
click at [72, 119] on div "151515" at bounding box center [73, 123] width 41 height 11
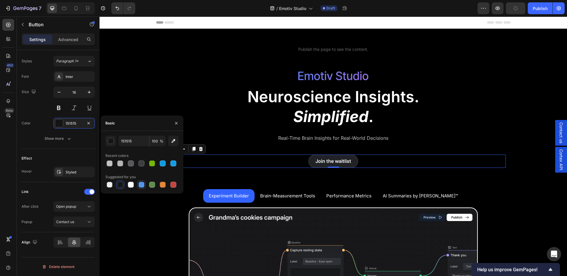
click at [142, 184] on div at bounding box center [142, 185] width 6 height 6
type input "5594E7"
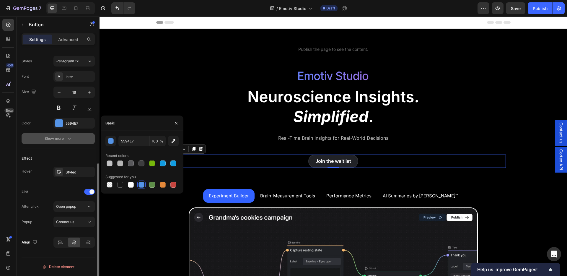
click at [62, 141] on div "Show more" at bounding box center [58, 139] width 27 height 6
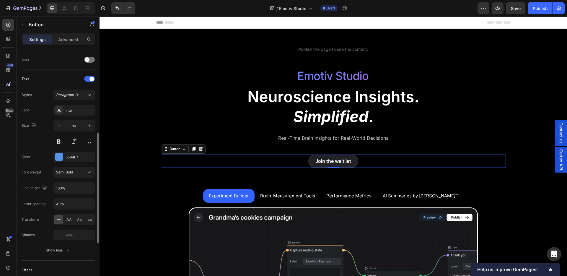
scroll to position [206, 0]
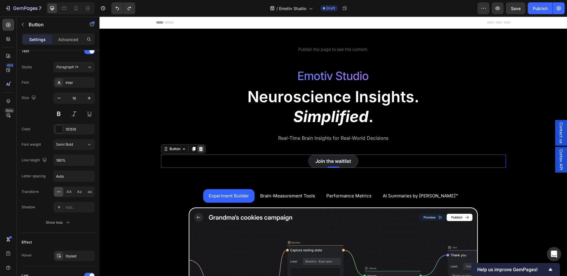
click at [201, 151] on icon at bounding box center [201, 149] width 4 height 4
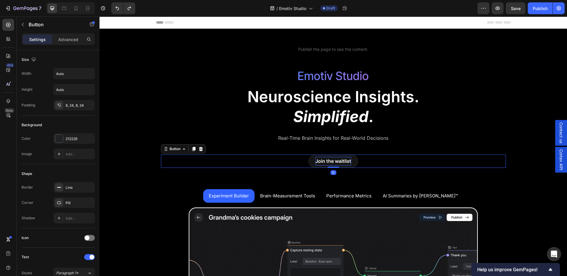
click at [346, 161] on span "Join the waitlist" at bounding box center [334, 161] width 36 height 6
drag, startPoint x: 364, startPoint y: 162, endPoint x: 358, endPoint y: 162, distance: 5.4
click at [363, 162] on div "Join the waitlist Button 0" at bounding box center [333, 161] width 345 height 13
click at [356, 163] on link "Join the waitlist" at bounding box center [333, 161] width 50 height 13
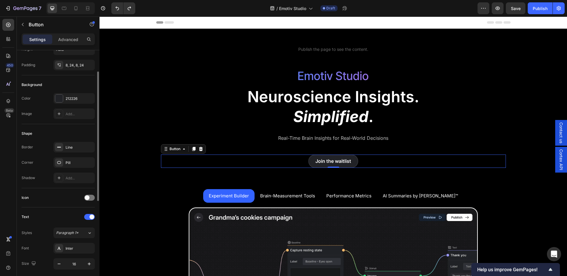
scroll to position [0, 0]
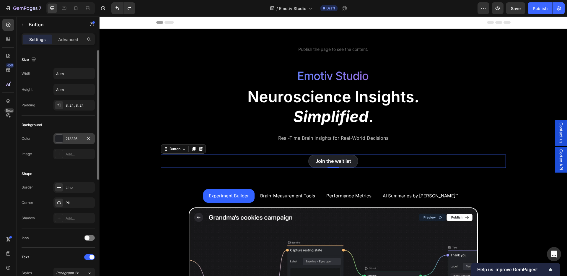
click at [61, 139] on div at bounding box center [59, 139] width 8 height 8
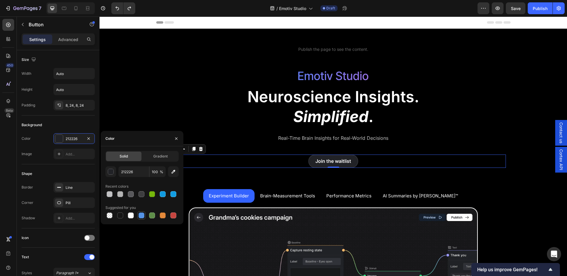
click at [142, 216] on div at bounding box center [142, 215] width 6 height 6
click at [178, 172] on button "button" at bounding box center [173, 171] width 11 height 11
type input "3363FF"
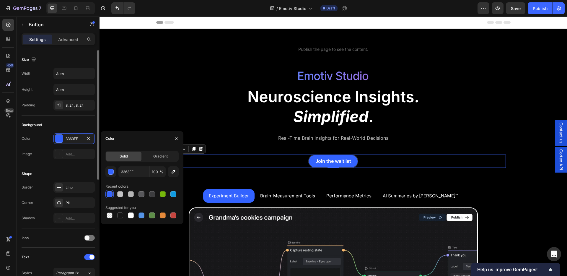
click at [32, 163] on div "Background Color 3363FF Image Add..." at bounding box center [58, 140] width 73 height 49
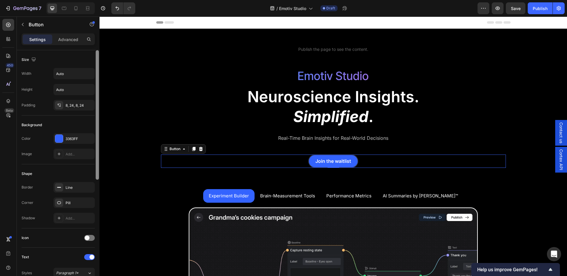
scroll to position [2, 0]
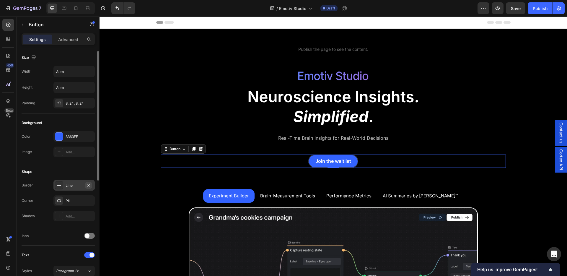
click at [90, 186] on icon "button" at bounding box center [88, 185] width 5 height 5
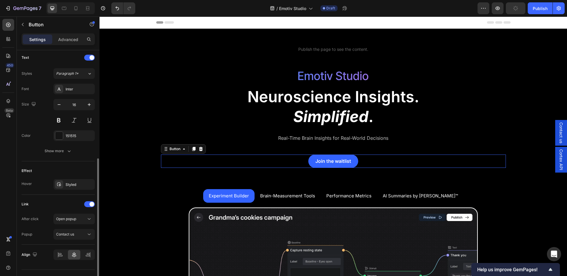
scroll to position [201, 0]
click at [69, 185] on div "Styled" at bounding box center [74, 183] width 17 height 5
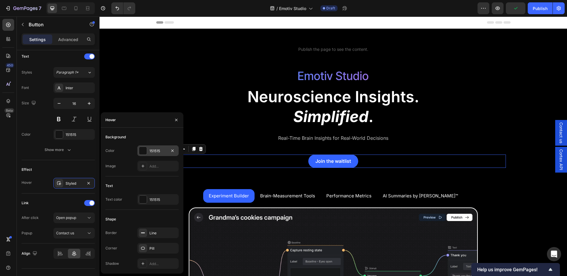
click at [145, 152] on div at bounding box center [143, 151] width 8 height 8
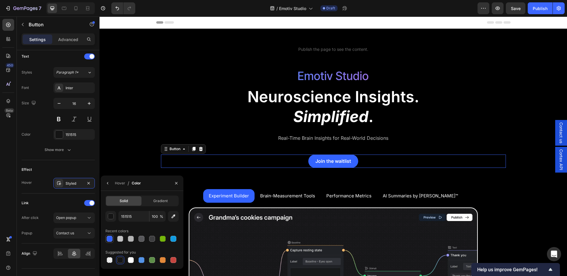
click at [109, 239] on div at bounding box center [110, 239] width 6 height 6
click at [113, 218] on div "button" at bounding box center [111, 216] width 6 height 6
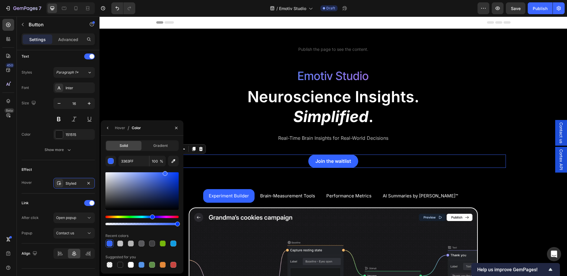
click at [168, 177] on div at bounding box center [141, 191] width 73 height 38
type input "234EDD"
click at [93, 171] on div "Effect" at bounding box center [58, 169] width 73 height 9
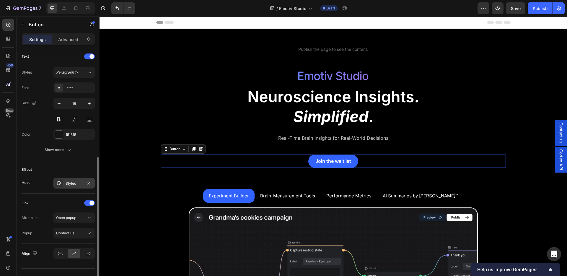
click at [74, 182] on div "Styled" at bounding box center [74, 183] width 17 height 5
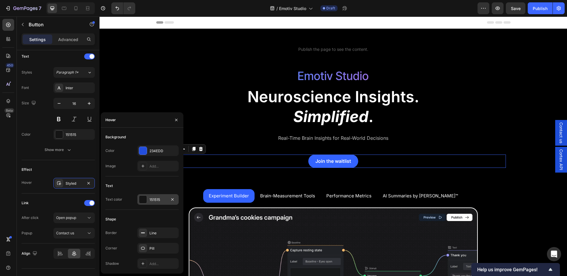
click at [145, 201] on div at bounding box center [143, 200] width 8 height 8
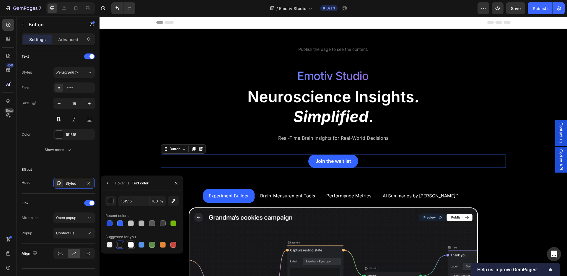
click at [133, 246] on div at bounding box center [131, 245] width 6 height 6
type input "FFFFFF"
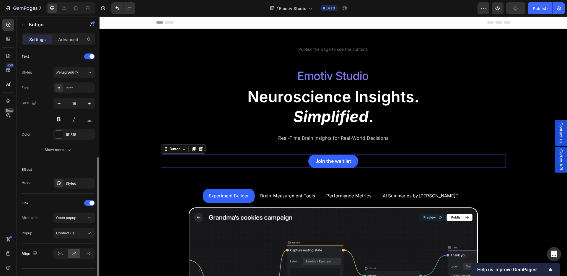
click at [49, 200] on div "Link" at bounding box center [58, 202] width 73 height 9
click at [313, 165] on link "Join the waitlist" at bounding box center [333, 161] width 50 height 13
click at [72, 185] on div "Styled" at bounding box center [74, 183] width 17 height 5
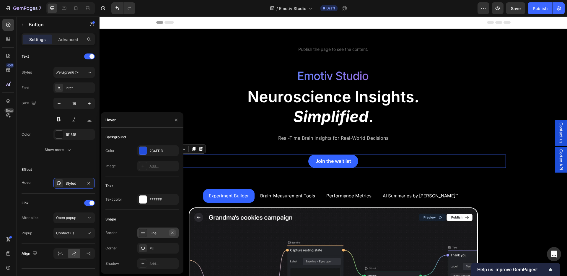
click at [174, 233] on icon "button" at bounding box center [172, 232] width 5 height 5
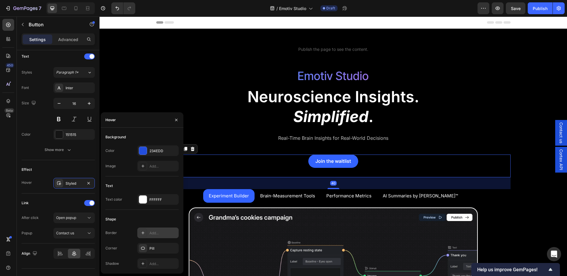
click at [264, 174] on div "Join the waitlist Button Row" at bounding box center [333, 166] width 345 height 23
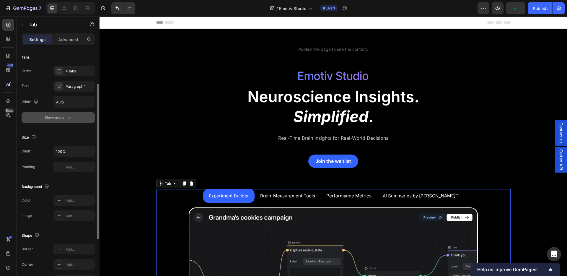
scroll to position [47, 0]
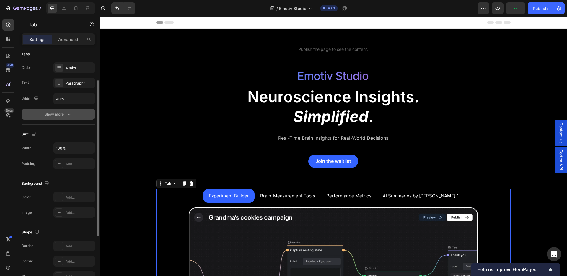
click at [57, 116] on div "Show more" at bounding box center [58, 114] width 27 height 6
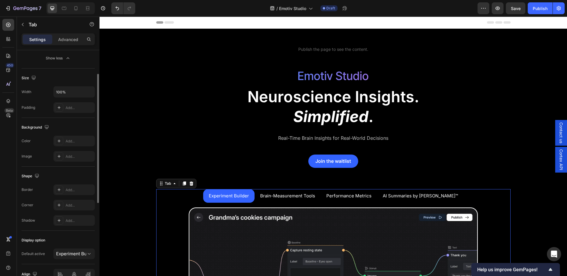
scroll to position [212, 0]
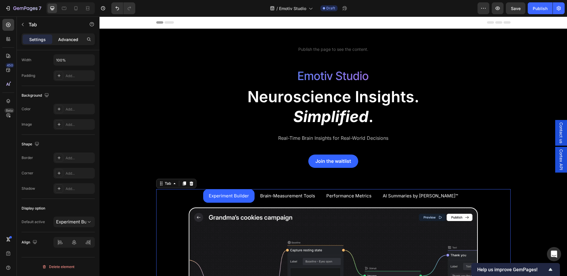
click at [57, 41] on div "Advanced" at bounding box center [68, 39] width 30 height 9
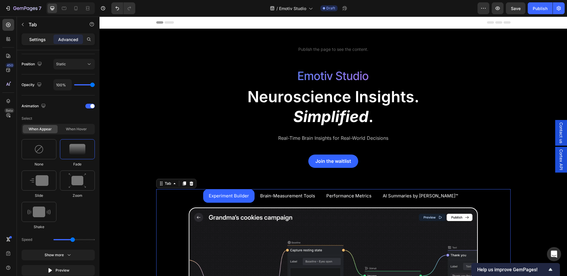
click at [38, 39] on p "Settings" at bounding box center [37, 39] width 17 height 6
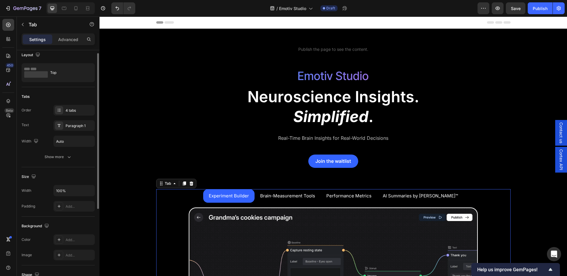
scroll to position [0, 0]
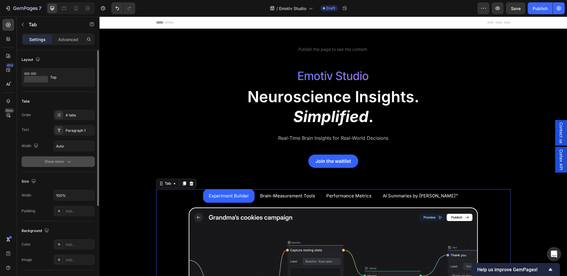
click at [66, 161] on icon "button" at bounding box center [69, 162] width 6 height 6
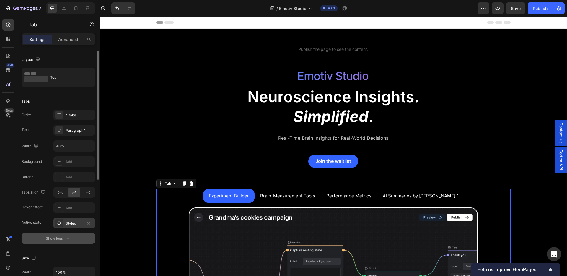
scroll to position [18, 0]
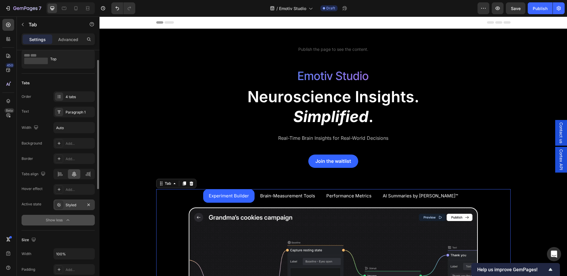
click at [67, 204] on div "Styled" at bounding box center [74, 204] width 17 height 5
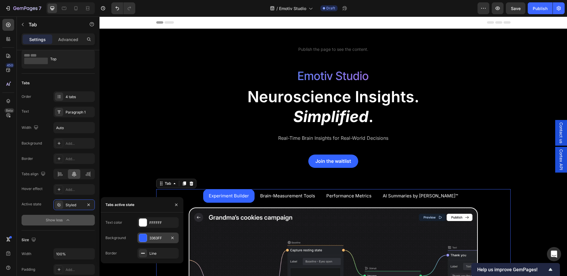
click at [144, 238] on div at bounding box center [143, 238] width 8 height 8
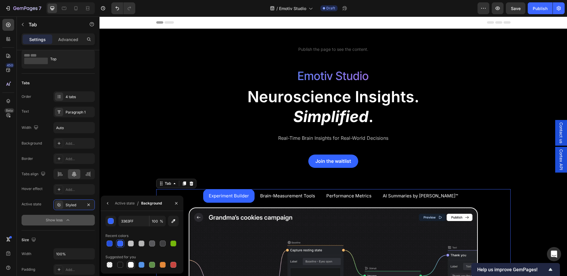
click at [130, 266] on div at bounding box center [131, 265] width 6 height 6
type input "FFFFFF"
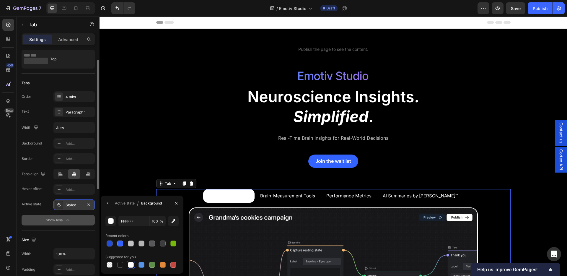
click at [80, 207] on div "Styled" at bounding box center [74, 204] width 17 height 5
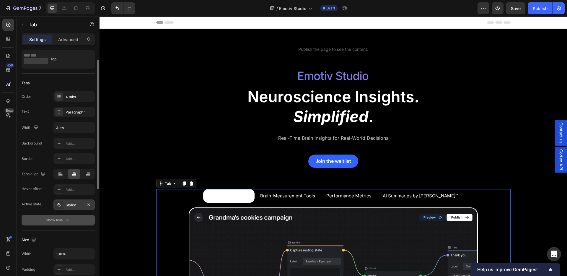
click at [75, 207] on div "Styled" at bounding box center [74, 204] width 17 height 5
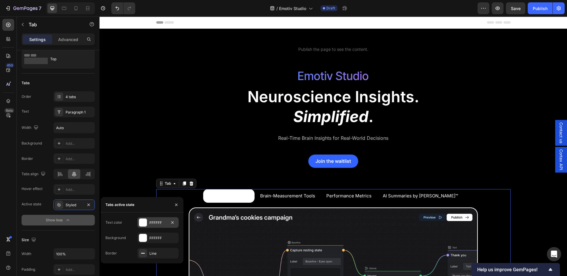
click at [139, 222] on div at bounding box center [143, 223] width 8 height 8
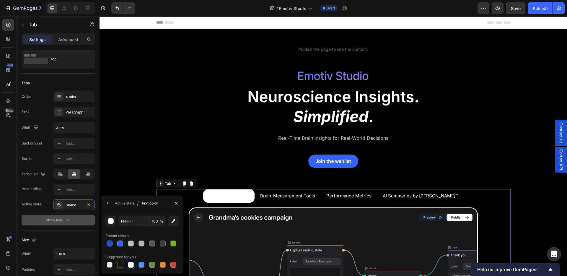
click at [120, 265] on div at bounding box center [120, 265] width 6 height 6
type input "151515"
click at [43, 212] on div "Background Add... Border Add... Tabs align Hover effect Add... Active state Sty…" at bounding box center [58, 181] width 73 height 87
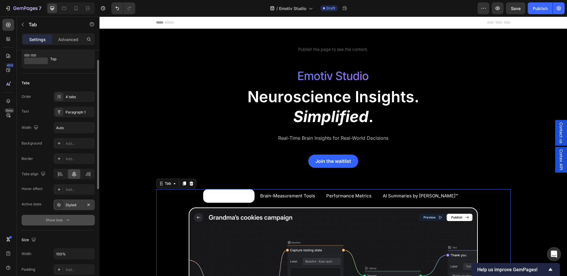
click at [70, 206] on div "Styled" at bounding box center [74, 204] width 17 height 5
click at [242, 196] on span "Experiment Builder" at bounding box center [229, 196] width 40 height 6
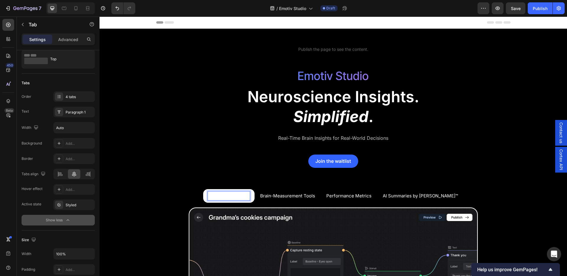
click at [241, 196] on span "Experiment Builder" at bounding box center [229, 196] width 40 height 6
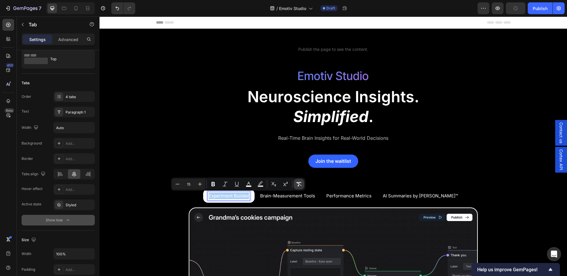
click at [301, 183] on icon "Editor contextual toolbar" at bounding box center [299, 184] width 6 height 6
type input "16"
click at [66, 209] on div "Styled" at bounding box center [73, 204] width 41 height 11
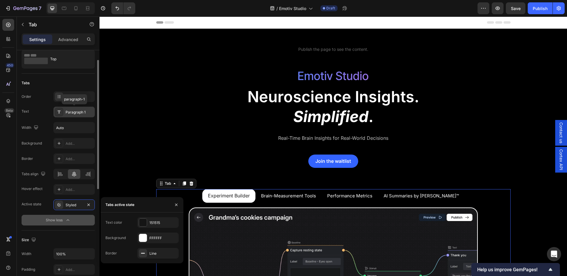
click at [74, 115] on div "Paragraph 1" at bounding box center [73, 112] width 41 height 11
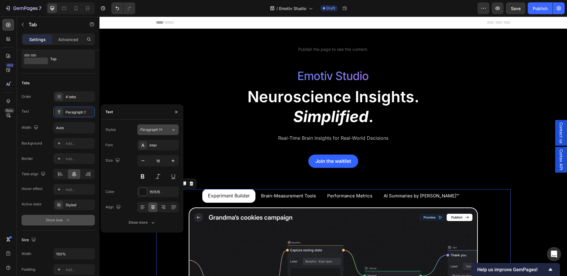
click at [163, 131] on div "Paragraph 1*" at bounding box center [152, 129] width 24 height 5
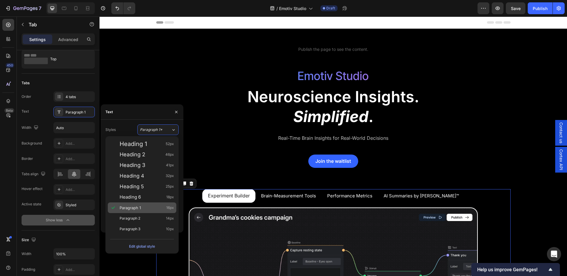
click at [148, 206] on div "Paragraph 1 16px" at bounding box center [147, 208] width 54 height 6
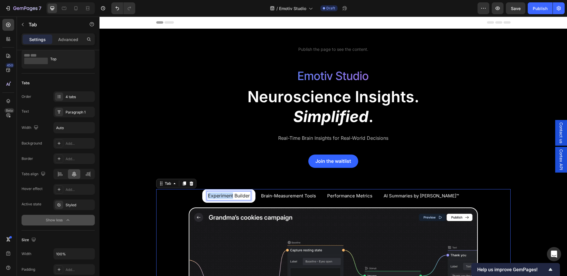
click at [225, 194] on p "Experiment Builder" at bounding box center [229, 195] width 42 height 6
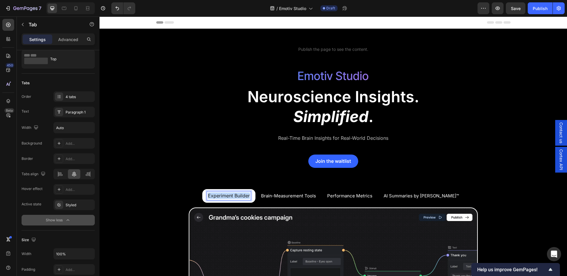
click at [225, 194] on p "Experiment Builder" at bounding box center [229, 195] width 42 height 6
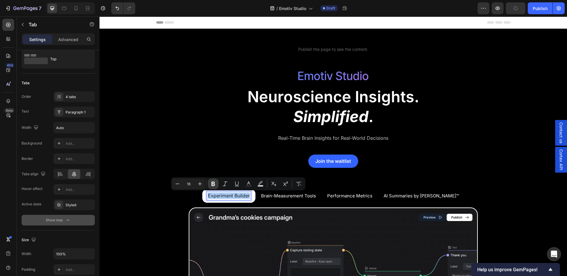
click at [215, 185] on icon "Editor contextual toolbar" at bounding box center [213, 184] width 6 height 6
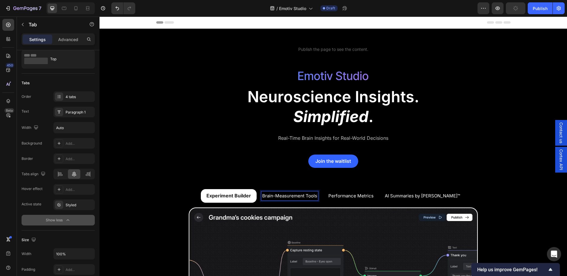
drag, startPoint x: 290, startPoint y: 194, endPoint x: 287, endPoint y: 195, distance: 3.3
click at [287, 195] on span "Brain-Measurement Tools" at bounding box center [289, 196] width 55 height 6
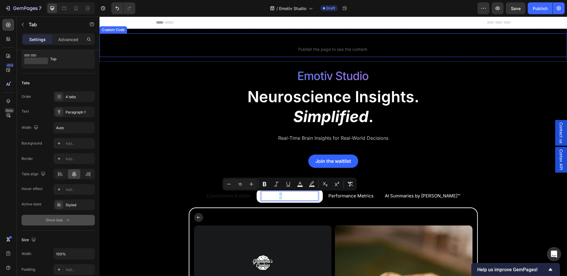
click at [150, 45] on p "Custom code Publish the page to see the content." at bounding box center [334, 45] width 468 height 24
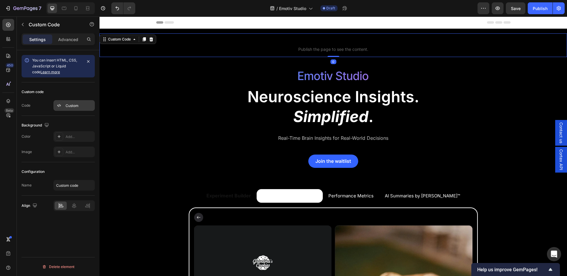
click at [68, 104] on div "Custom" at bounding box center [80, 105] width 28 height 5
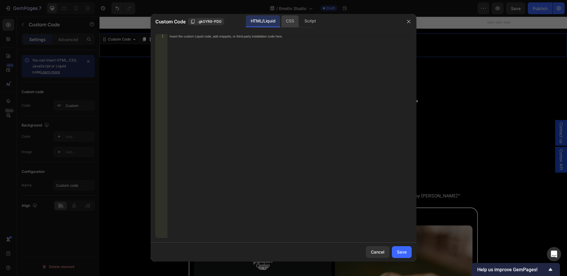
click at [292, 21] on div "CSS" at bounding box center [289, 21] width 17 height 12
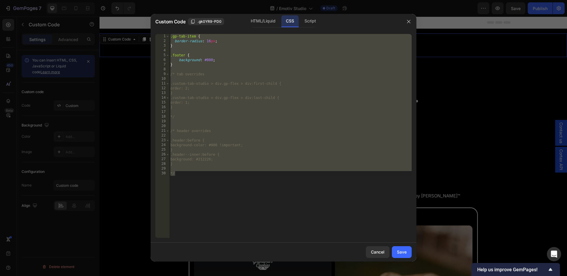
drag, startPoint x: 211, startPoint y: 41, endPoint x: 209, endPoint y: 57, distance: 16.3
click at [209, 43] on div ".gp-tab-item { border-radius : 16 px ; } .footer { background : #000 ; } /* tab…" at bounding box center [290, 140] width 243 height 213
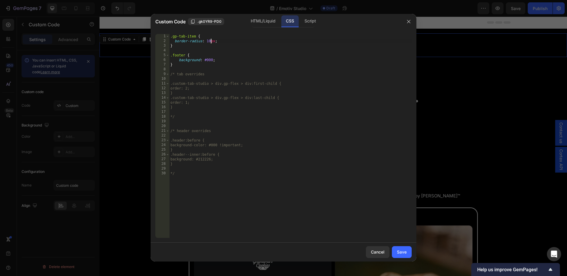
scroll to position [0, 4]
type textarea "border-radius: 100px;"
click at [405, 251] on div "Save" at bounding box center [402, 252] width 10 height 6
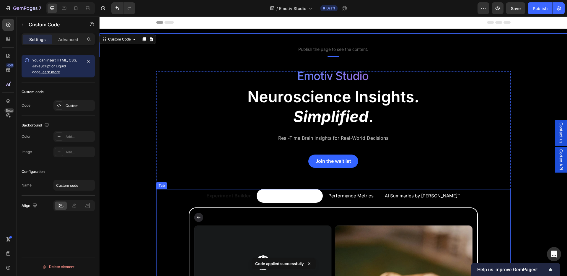
click at [248, 195] on strong "Experiment Builder" at bounding box center [229, 196] width 45 height 6
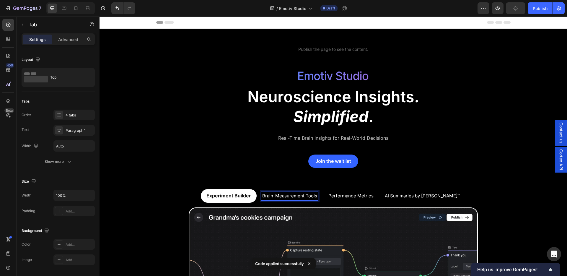
click at [299, 198] on span "Brain-Measurement Tools" at bounding box center [289, 196] width 55 height 6
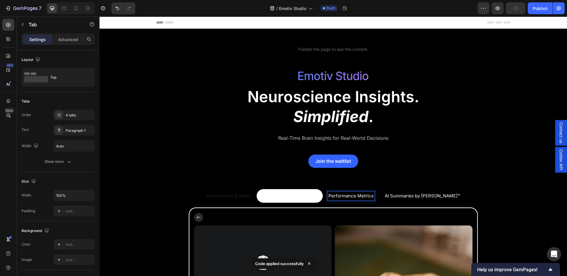
click at [354, 199] on div "Performance Metrics" at bounding box center [351, 195] width 47 height 9
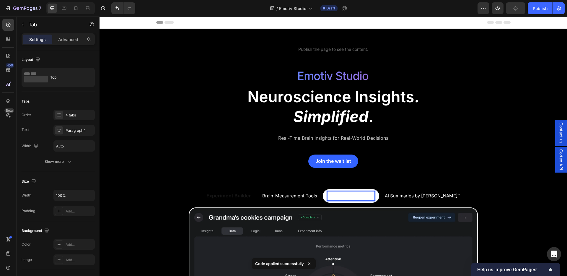
click at [430, 193] on span "AI Summaries by [PERSON_NAME]™" at bounding box center [422, 196] width 75 height 6
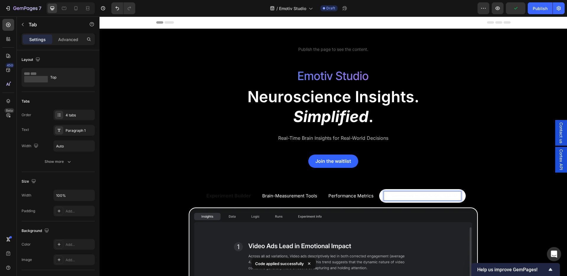
drag, startPoint x: 297, startPoint y: 196, endPoint x: 290, endPoint y: 196, distance: 6.5
click at [296, 196] on span "Brain-Measurement Tools" at bounding box center [289, 196] width 55 height 6
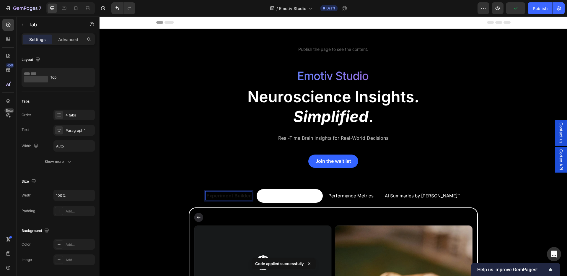
click at [251, 196] on strong "Experiment Builder" at bounding box center [229, 196] width 45 height 6
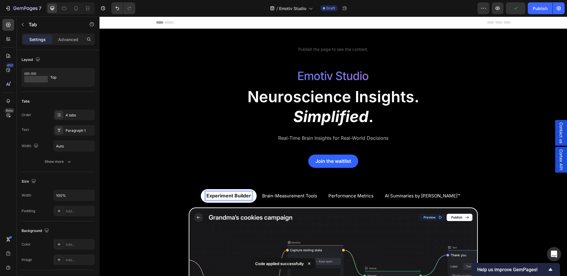
click at [287, 199] on span "Brain-Measurement Tools" at bounding box center [289, 196] width 55 height 6
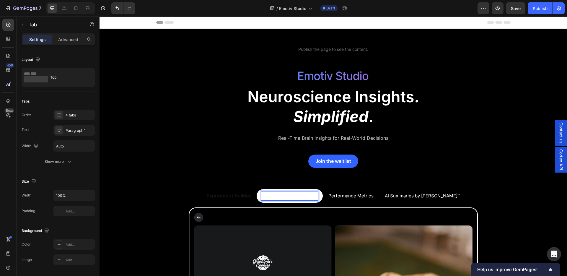
click at [250, 199] on div "Experiment Builder" at bounding box center [229, 195] width 46 height 8
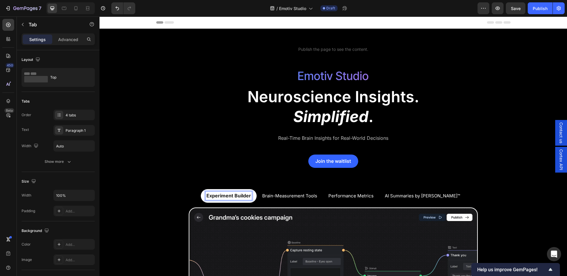
click at [287, 198] on span "Brain-Measurement Tools" at bounding box center [289, 196] width 55 height 6
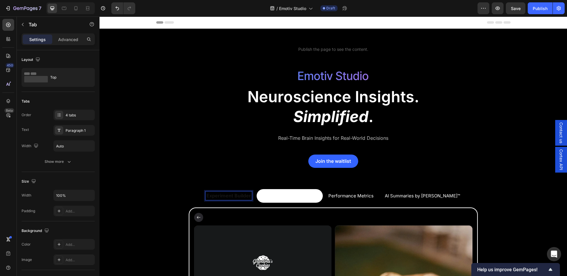
click at [248, 197] on strong "Experiment Builder" at bounding box center [229, 196] width 45 height 6
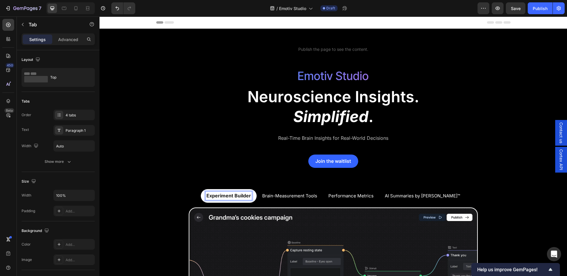
click at [248, 197] on strong "Experiment Builder" at bounding box center [229, 196] width 45 height 6
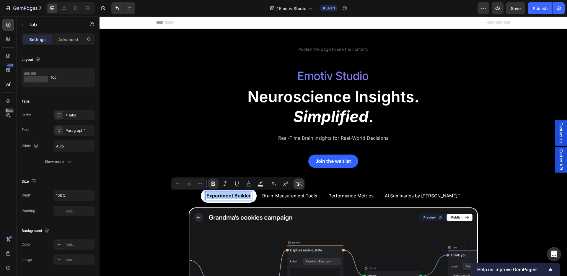
click at [299, 184] on icon "Editor contextual toolbar" at bounding box center [299, 184] width 6 height 6
click at [322, 196] on li "Brain-Measurement Tools" at bounding box center [289, 195] width 66 height 13
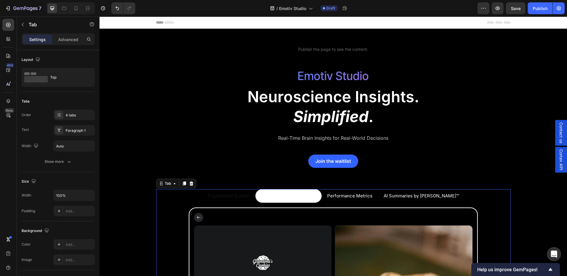
click at [316, 196] on span "Brain-Measurement Tools" at bounding box center [288, 196] width 55 height 6
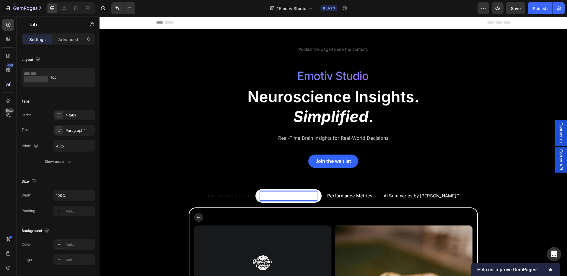
click at [250, 197] on p "Experiment Builder" at bounding box center [229, 195] width 42 height 6
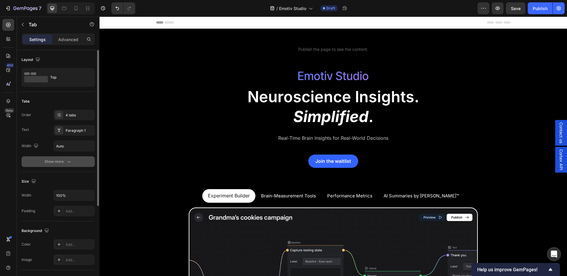
click at [68, 163] on icon "button" at bounding box center [69, 162] width 6 height 6
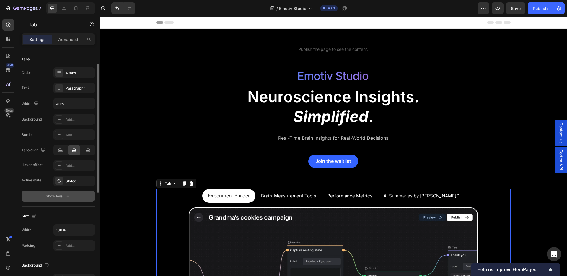
scroll to position [36, 0]
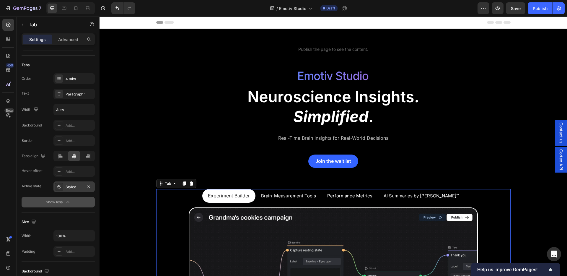
click at [77, 186] on div "Styled" at bounding box center [74, 186] width 17 height 5
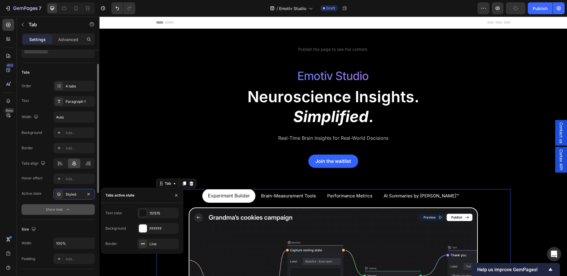
scroll to position [27, 0]
click at [73, 196] on div "Styled" at bounding box center [74, 195] width 17 height 5
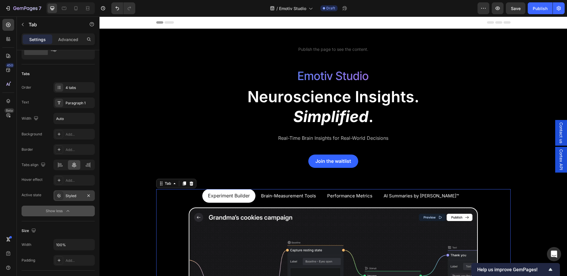
scroll to position [30, 0]
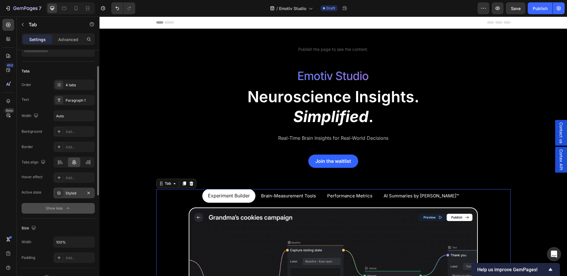
click at [73, 196] on div "Styled" at bounding box center [73, 193] width 41 height 11
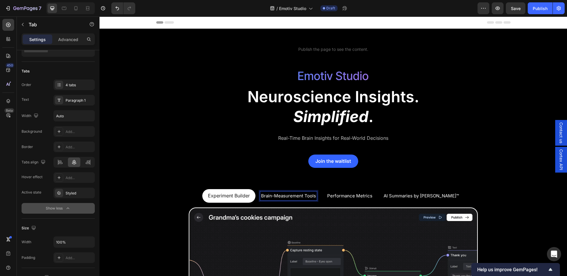
click at [308, 198] on span "Brain-Measurement Tools" at bounding box center [288, 196] width 55 height 6
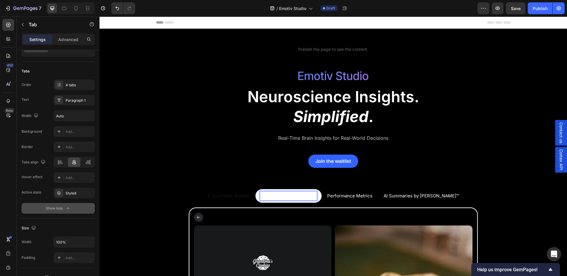
click at [250, 197] on p "Experiment Builder" at bounding box center [229, 195] width 42 height 6
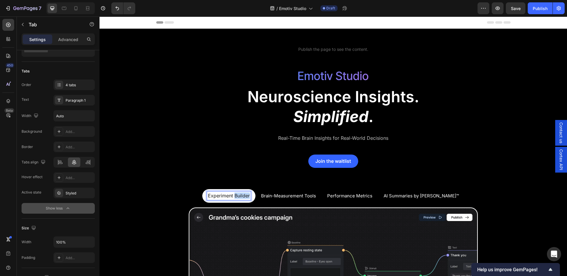
click at [250, 197] on p "Experiment Builder" at bounding box center [229, 195] width 42 height 6
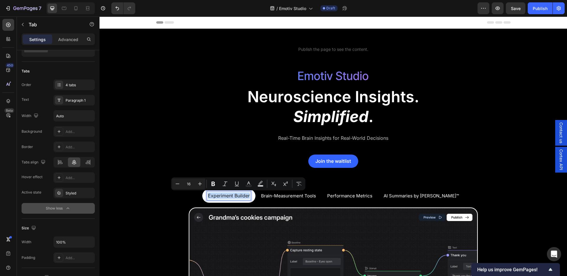
type input "15"
click at [306, 195] on span "Brain-Measurement Tools" at bounding box center [288, 196] width 55 height 6
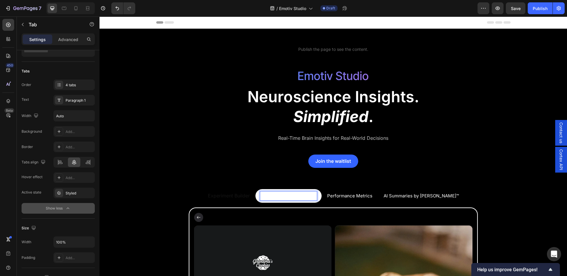
click at [250, 196] on p "Experiment Builder" at bounding box center [229, 195] width 42 height 6
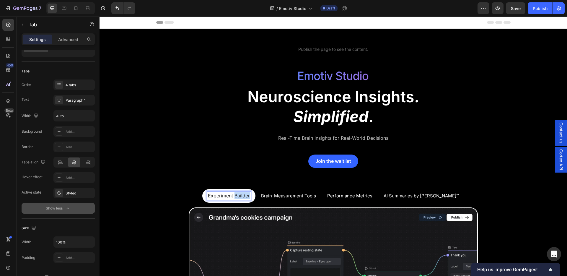
click at [250, 196] on p "Experiment Builder" at bounding box center [229, 195] width 42 height 6
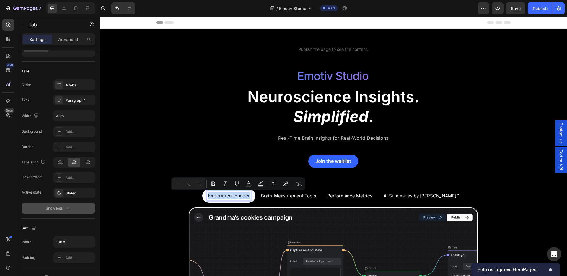
type input "15"
click at [298, 196] on span "Brain-Measurement Tools" at bounding box center [288, 196] width 55 height 6
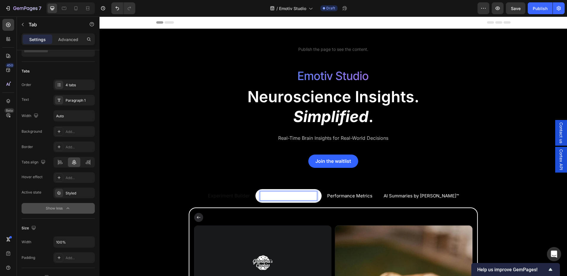
click at [350, 195] on span "Performance Metrics" at bounding box center [349, 196] width 45 height 6
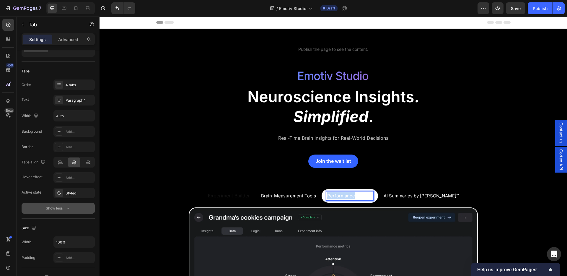
click at [350, 195] on span "Performance Metrics" at bounding box center [349, 196] width 45 height 6
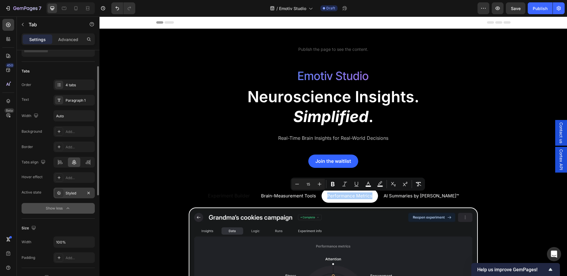
click at [71, 191] on div "Styled" at bounding box center [74, 193] width 17 height 5
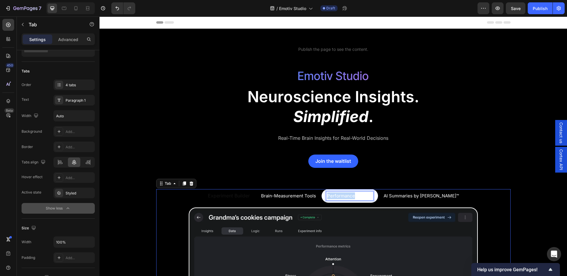
click at [350, 195] on span "Performance Metrics" at bounding box center [349, 196] width 45 height 6
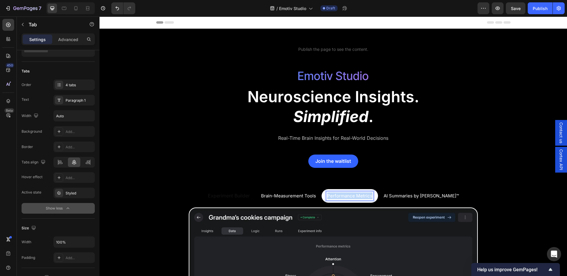
click at [350, 195] on span "Performance Metrics" at bounding box center [349, 196] width 45 height 6
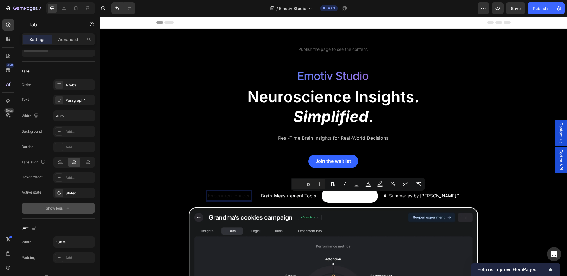
click at [237, 195] on p "Experiment Builder" at bounding box center [229, 195] width 42 height 6
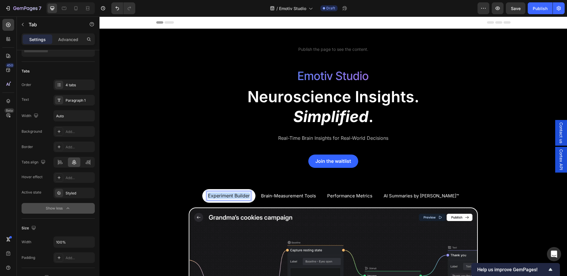
click at [237, 195] on p "Experiment Builder" at bounding box center [229, 195] width 42 height 6
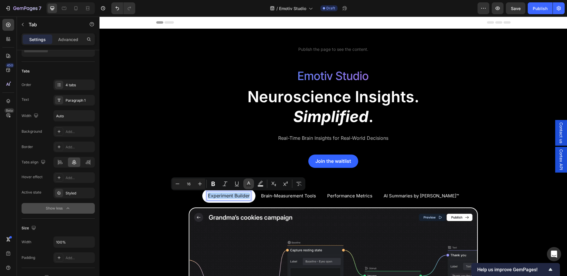
click at [249, 187] on button "Text Color" at bounding box center [248, 183] width 11 height 11
type input "151515"
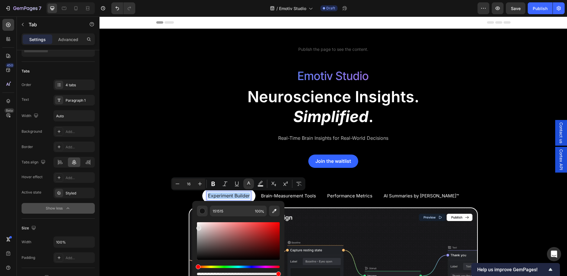
drag, startPoint x: 307, startPoint y: 253, endPoint x: 191, endPoint y: 216, distance: 121.7
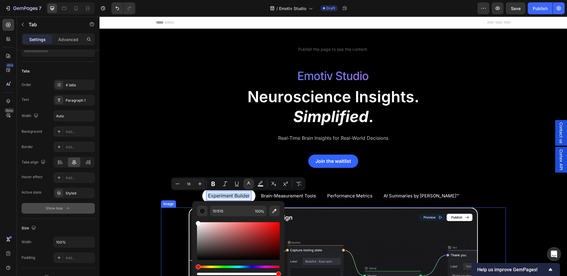
type input "FFFFFF"
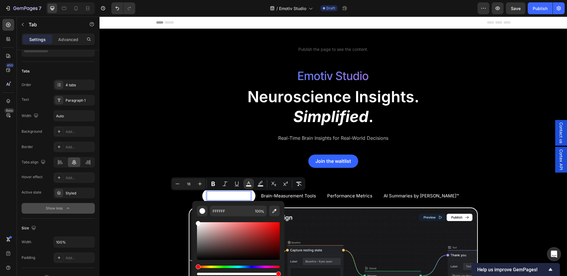
click at [303, 196] on span "Brain-Measurement Tools" at bounding box center [288, 196] width 55 height 6
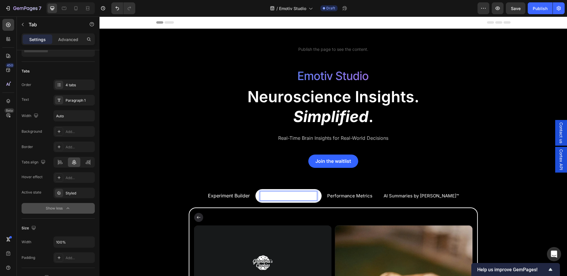
click at [311, 198] on span "Brain-Measurement Tools" at bounding box center [288, 196] width 55 height 6
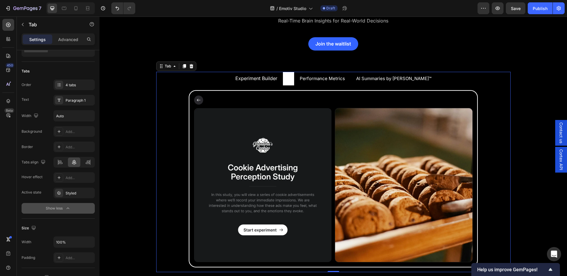
scroll to position [119, 0]
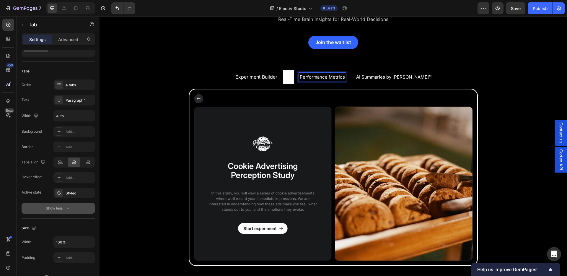
click at [330, 77] on span "Performance Metrics" at bounding box center [322, 77] width 45 height 6
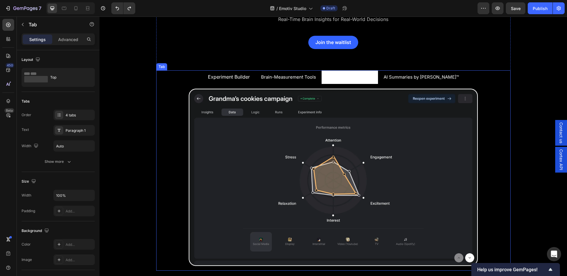
click at [348, 79] on span "Performance Metrics" at bounding box center [349, 77] width 45 height 6
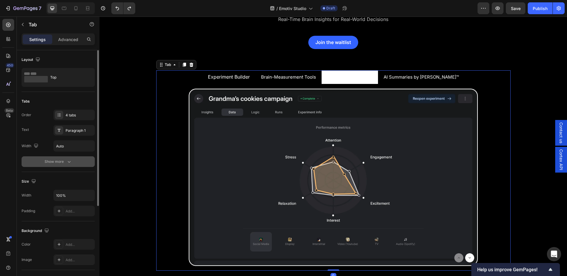
click at [62, 157] on button "Show more" at bounding box center [58, 161] width 73 height 11
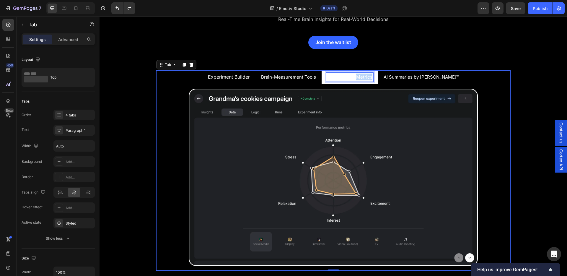
click at [366, 77] on span "Performance Metrics" at bounding box center [349, 77] width 45 height 6
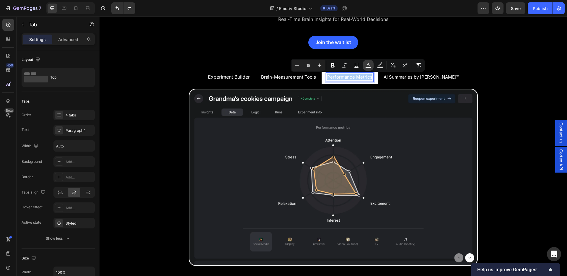
click at [370, 67] on rect "Editor contextual toolbar" at bounding box center [369, 67] width 6 height 1
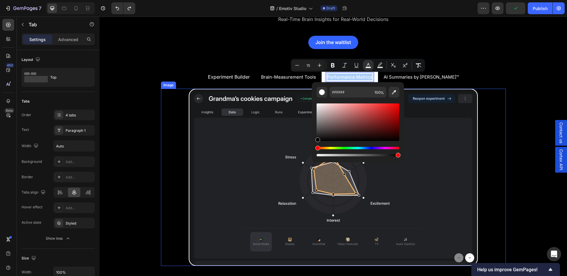
drag, startPoint x: 412, startPoint y: 160, endPoint x: 307, endPoint y: 152, distance: 105.2
type input "000000"
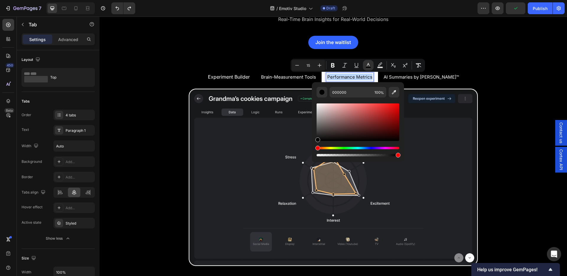
click at [301, 76] on span "Brain-Measurement Tools" at bounding box center [288, 77] width 55 height 6
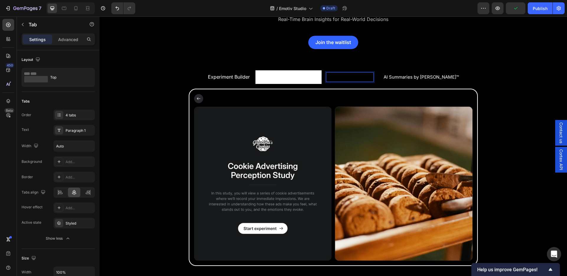
click at [352, 78] on span "Performance Metrics" at bounding box center [349, 77] width 45 height 6
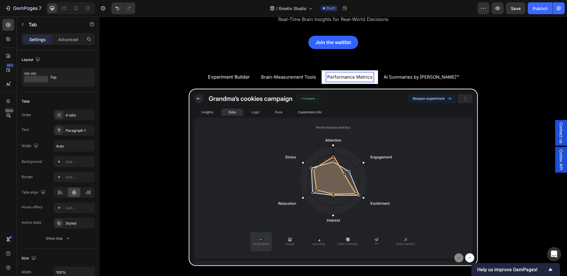
click at [316, 78] on span "Brain-Measurement Tools" at bounding box center [288, 77] width 55 height 6
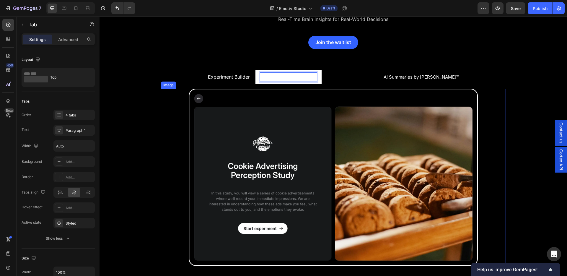
click at [274, 96] on img at bounding box center [333, 177] width 345 height 177
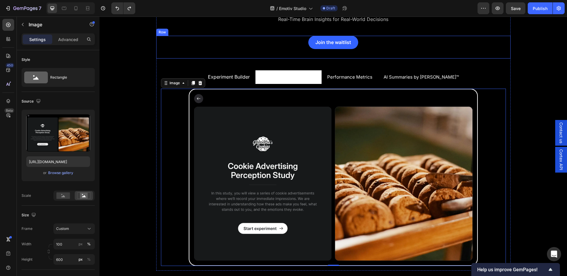
click at [256, 57] on div "Join the waitlist Button Row" at bounding box center [333, 47] width 345 height 23
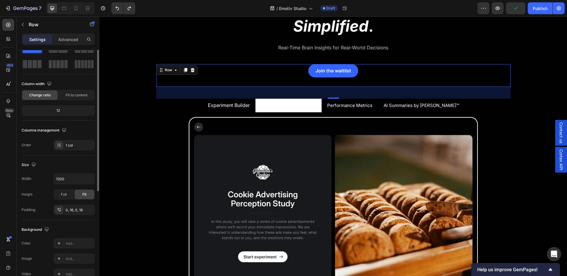
scroll to position [0, 0]
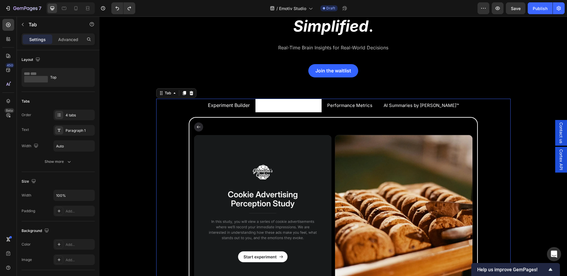
click at [209, 105] on ul "Experiment Builder Brain-Measurement Tools Performance Metrics AI Summaries by …" at bounding box center [333, 105] width 355 height 13
click at [227, 109] on div "Experiment Builder" at bounding box center [229, 105] width 44 height 8
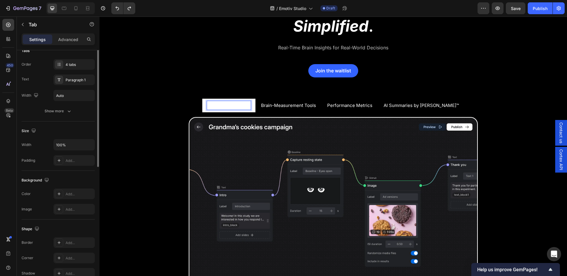
scroll to position [8, 0]
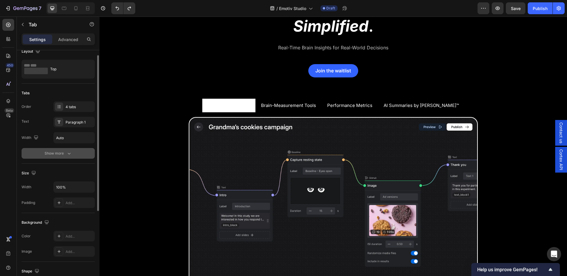
click at [55, 153] on div "Show more" at bounding box center [58, 153] width 27 height 6
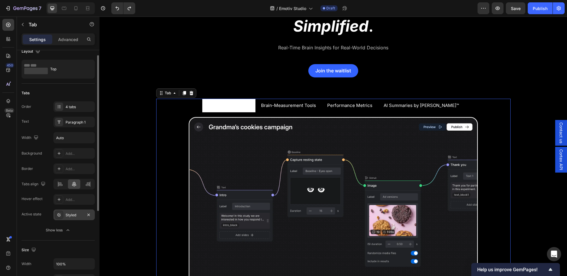
click at [73, 213] on div "Styled" at bounding box center [74, 214] width 17 height 5
click at [241, 106] on span "Experiment Builder" at bounding box center [229, 105] width 42 height 6
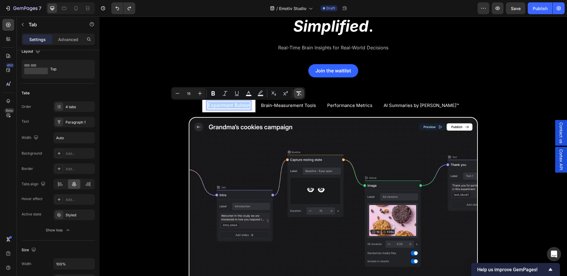
click at [302, 94] on icon "Editor contextual toolbar" at bounding box center [299, 93] width 6 height 6
type input "15"
click at [292, 109] on p "Brain-Measurement Tools" at bounding box center [288, 105] width 55 height 7
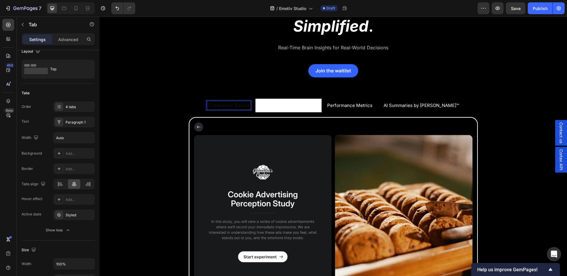
click at [244, 107] on p "Experiment Builder" at bounding box center [229, 105] width 42 height 6
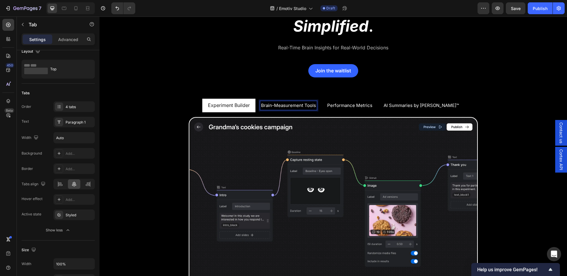
click at [280, 107] on span "Brain-Measurement Tools" at bounding box center [288, 106] width 55 height 6
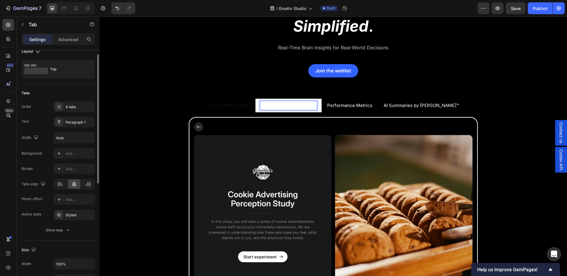
scroll to position [0, 0]
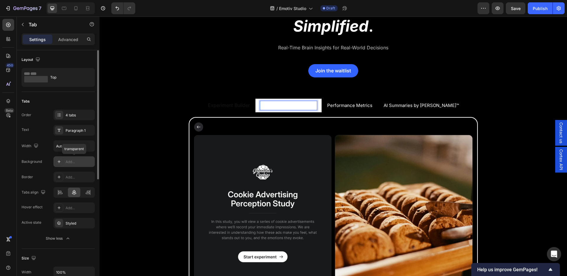
click at [66, 162] on div "Add..." at bounding box center [80, 161] width 28 height 5
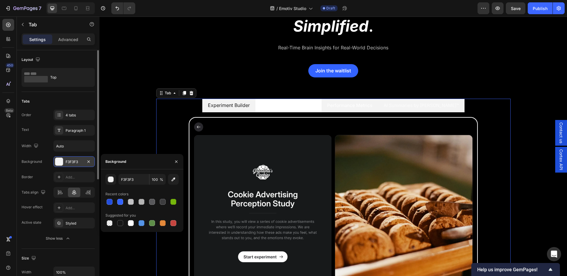
type input "000000"
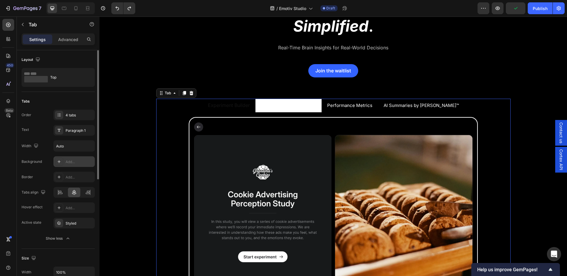
click at [43, 178] on div "Border Add..." at bounding box center [58, 177] width 73 height 11
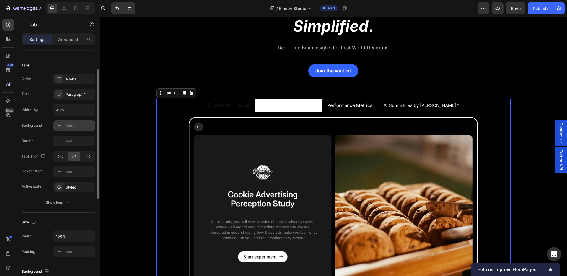
scroll to position [37, 0]
click at [72, 188] on div "Styled" at bounding box center [74, 186] width 17 height 5
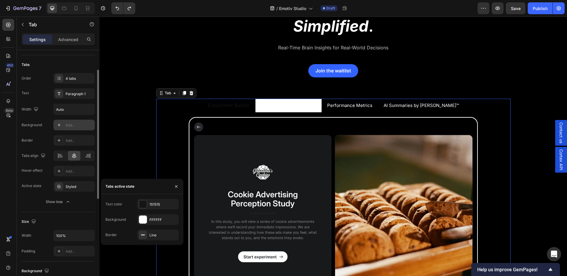
click at [36, 191] on div "Active state Styled" at bounding box center [58, 186] width 73 height 11
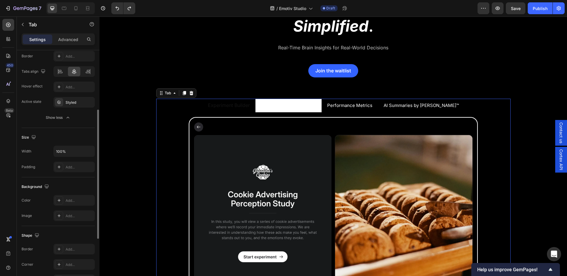
scroll to position [122, 0]
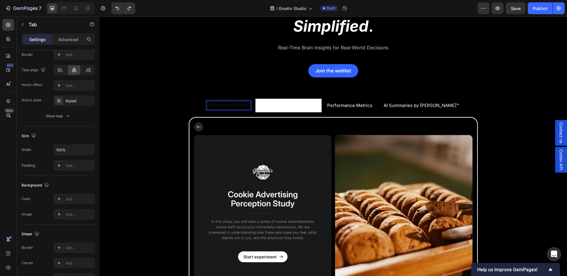
click at [246, 107] on p "Experiment Builder" at bounding box center [229, 105] width 42 height 6
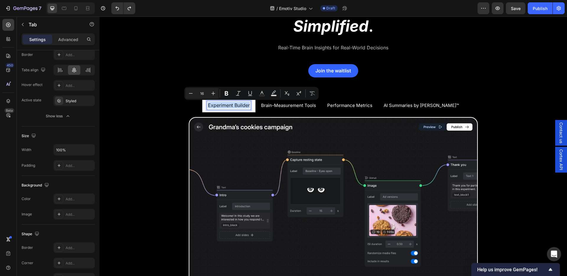
click at [246, 107] on p "Experiment Builder" at bounding box center [229, 105] width 42 height 6
type input "15"
click at [306, 107] on span "Brain-Measurement Tools" at bounding box center [288, 106] width 55 height 6
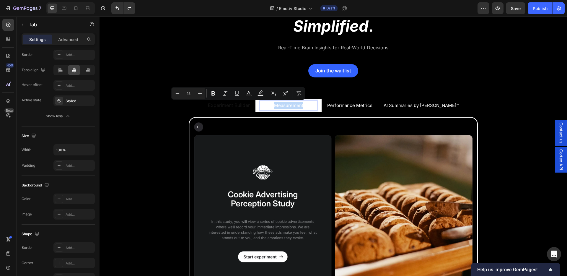
click at [306, 107] on span "Brain-Measurement Tools" at bounding box center [288, 106] width 55 height 6
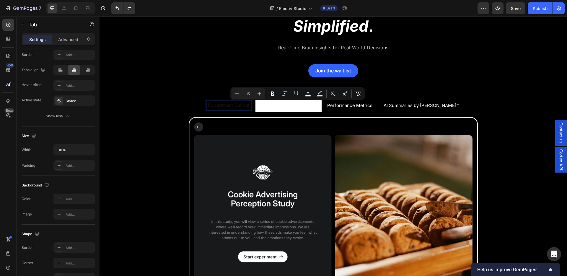
click at [246, 108] on p "Experiment Builder" at bounding box center [229, 105] width 42 height 6
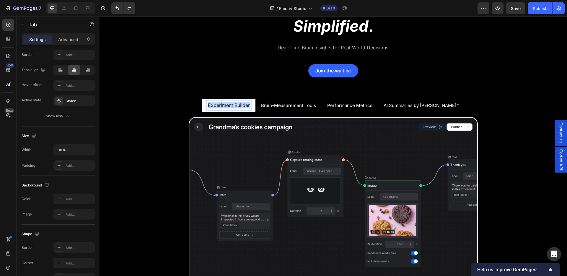
click at [246, 108] on p "Experiment Builder" at bounding box center [229, 105] width 42 height 6
type input "15"
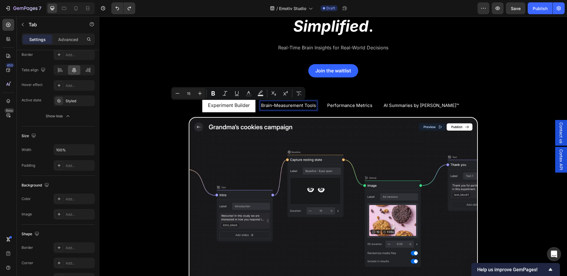
click at [283, 107] on span "Brain-Measurement Tools" at bounding box center [288, 106] width 55 height 6
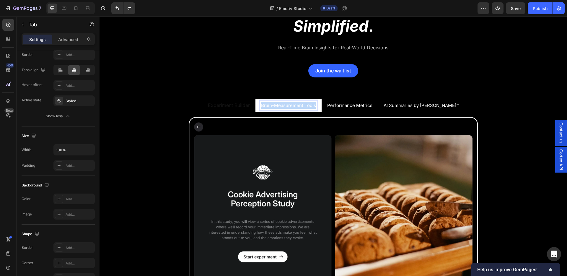
click at [283, 107] on span "Brain-Measurement Tools" at bounding box center [288, 106] width 55 height 6
click at [244, 106] on p "Experiment Builder" at bounding box center [229, 105] width 42 height 6
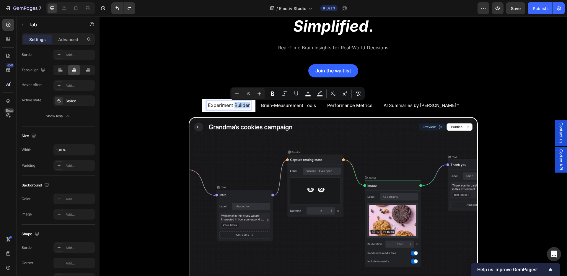
click at [244, 106] on p "Experiment Builder" at bounding box center [229, 105] width 42 height 6
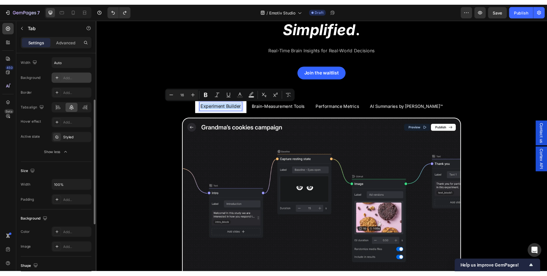
scroll to position [88, 0]
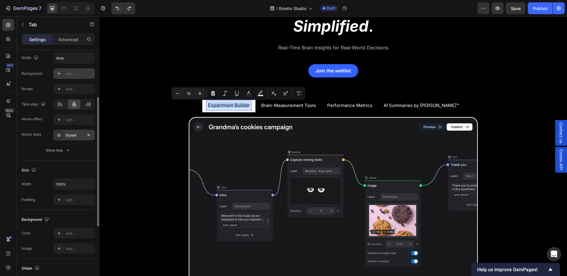
click at [69, 137] on div "Styled" at bounding box center [74, 135] width 17 height 5
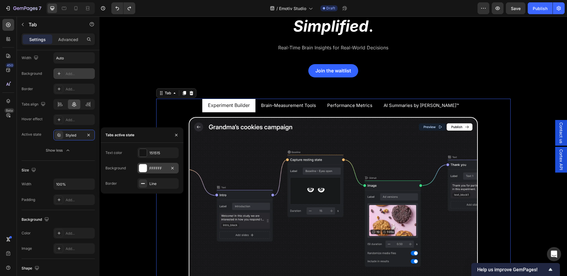
click at [144, 166] on div at bounding box center [143, 168] width 8 height 8
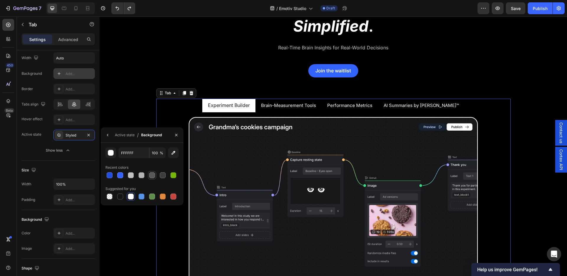
click at [153, 177] on div at bounding box center [152, 175] width 6 height 6
type input "58585B"
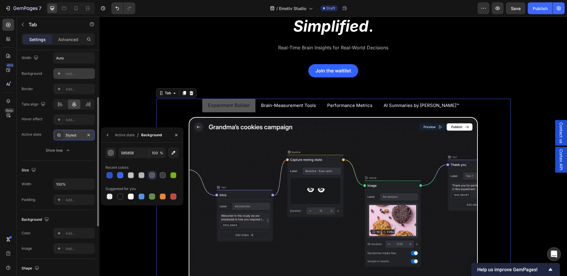
click at [63, 134] on div at bounding box center [59, 135] width 8 height 8
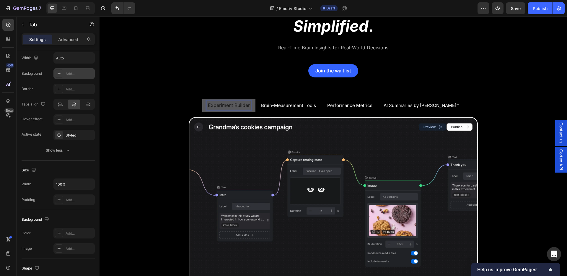
click at [233, 106] on p "Experiment Builder" at bounding box center [229, 105] width 42 height 6
click at [297, 94] on icon "Editor contextual toolbar" at bounding box center [299, 93] width 6 height 6
type input "15"
click at [284, 105] on span "Brain-Measurement Tools" at bounding box center [288, 106] width 55 height 6
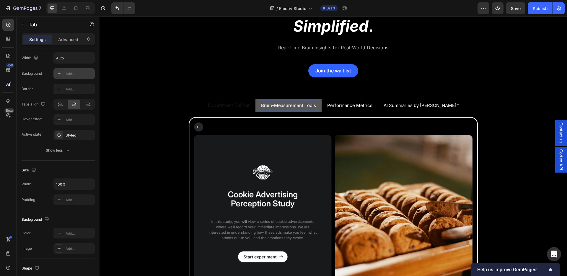
click at [250, 107] on p "Experiment Builder" at bounding box center [229, 105] width 42 height 6
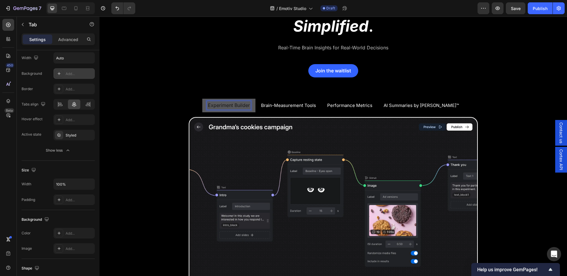
click at [248, 107] on p "Experiment Builder" at bounding box center [229, 105] width 42 height 6
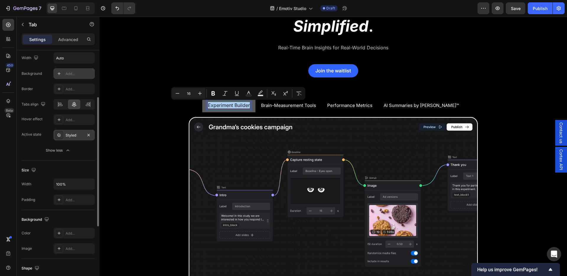
click at [66, 137] on div "Styled" at bounding box center [74, 135] width 17 height 5
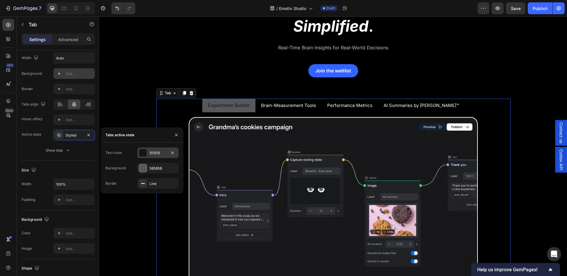
click at [143, 155] on div at bounding box center [143, 153] width 8 height 8
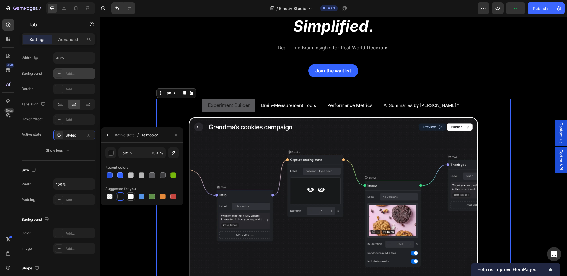
click at [133, 196] on div at bounding box center [131, 197] width 6 height 6
type input "FFFFFF"
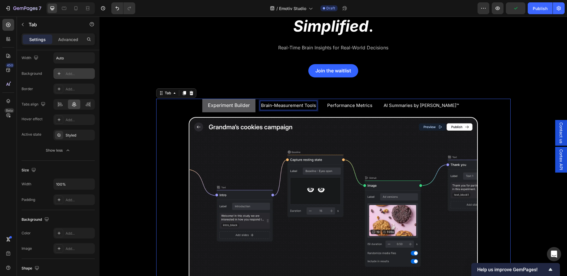
drag, startPoint x: 283, startPoint y: 109, endPoint x: 287, endPoint y: 107, distance: 4.8
click at [283, 109] on div "Brain-Measurement Tools" at bounding box center [288, 105] width 57 height 9
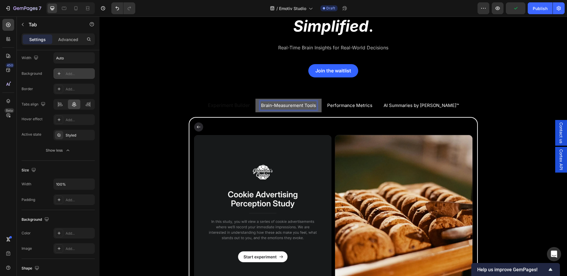
click at [287, 107] on span "Brain-Measurement Tools" at bounding box center [288, 106] width 55 height 6
click at [223, 106] on p "Experiment Builder" at bounding box center [229, 105] width 42 height 6
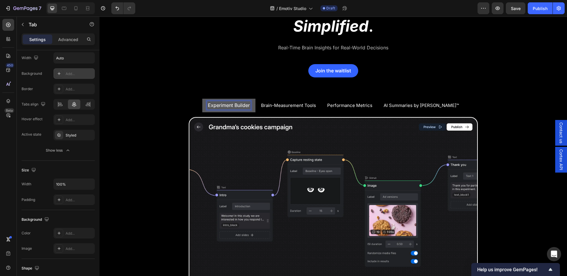
click at [231, 106] on p "Experiment Builder" at bounding box center [229, 105] width 42 height 6
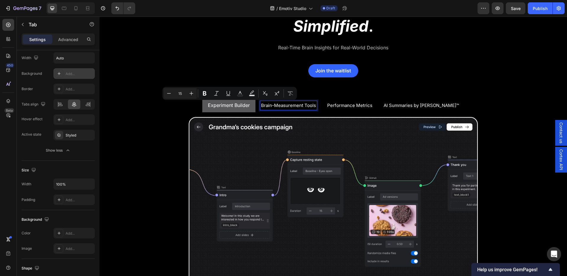
click at [279, 105] on span "Brain-Measurement Tools" at bounding box center [288, 106] width 55 height 6
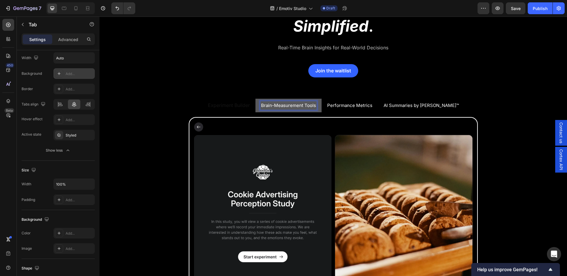
click at [250, 108] on p "Experiment Builder" at bounding box center [229, 105] width 42 height 6
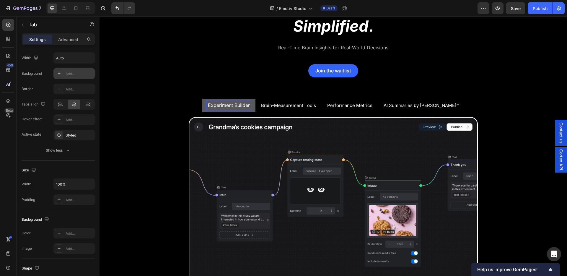
click at [250, 108] on p "Experiment Builder" at bounding box center [229, 105] width 42 height 6
type input "15"
click at [292, 105] on span "Brain-Measurement Tools" at bounding box center [288, 106] width 55 height 6
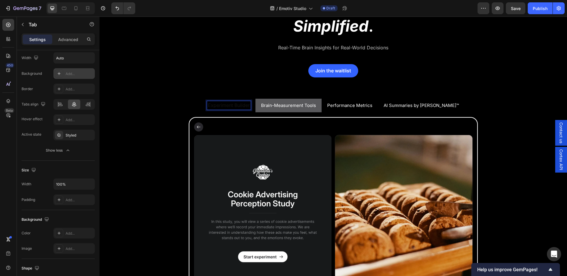
click at [242, 106] on p "Experiment Builder" at bounding box center [229, 105] width 42 height 6
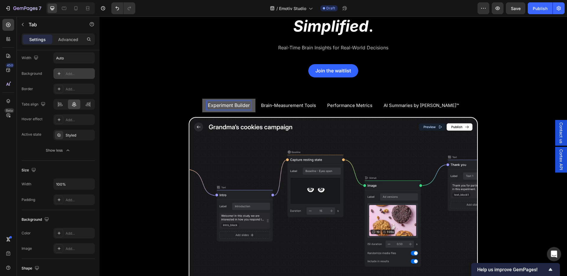
click at [242, 106] on p "Experiment Builder" at bounding box center [229, 105] width 42 height 6
click at [299, 93] on icon "Editor contextual toolbar" at bounding box center [299, 93] width 6 height 4
type input "15"
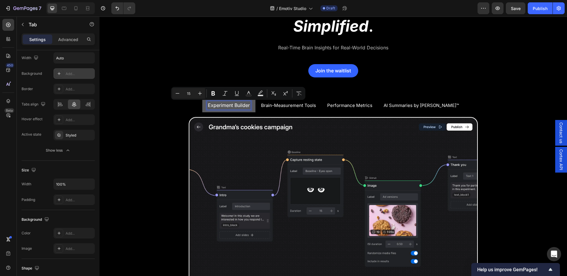
click at [281, 108] on span "Brain-Measurement Tools" at bounding box center [288, 106] width 55 height 6
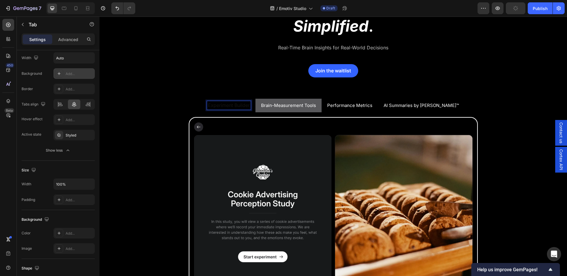
click at [250, 108] on p "Experiment Builder" at bounding box center [229, 105] width 42 height 6
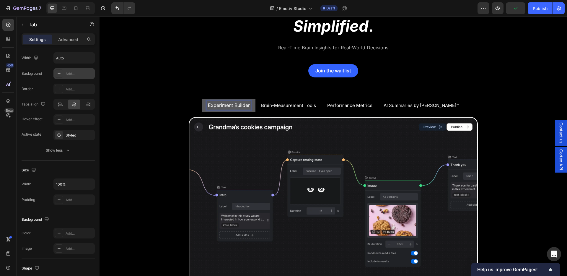
click at [250, 107] on p "Experiment Builder" at bounding box center [229, 105] width 42 height 6
type input "15"
click at [290, 107] on span "Brain-Measurement Tools" at bounding box center [288, 106] width 55 height 6
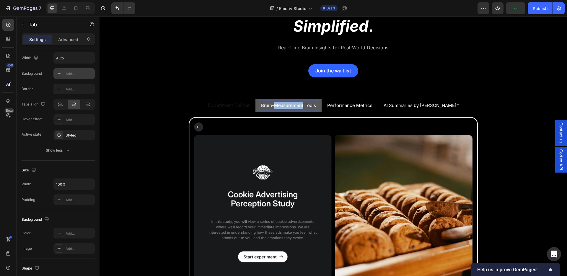
click at [290, 107] on span "Brain-Measurement Tools" at bounding box center [288, 106] width 55 height 6
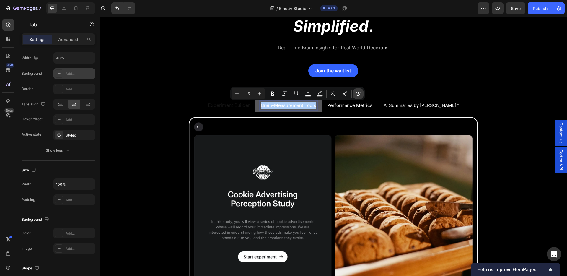
click at [354, 92] on button "Remove Format" at bounding box center [358, 93] width 11 height 11
click at [344, 108] on p "Performance Metrics" at bounding box center [350, 105] width 45 height 7
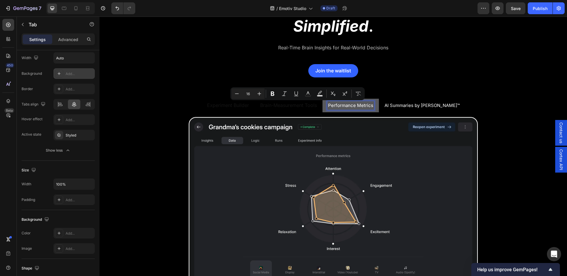
type input "15"
click at [341, 108] on div at bounding box center [341, 108] width 0 height 0
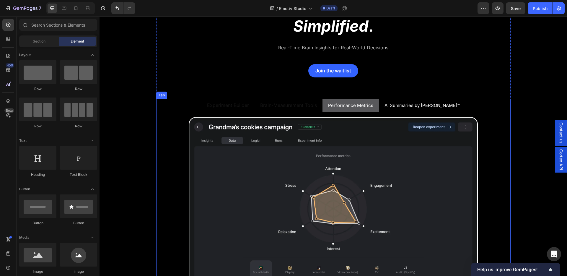
click at [373, 105] on span "Performance Metrics" at bounding box center [350, 106] width 45 height 6
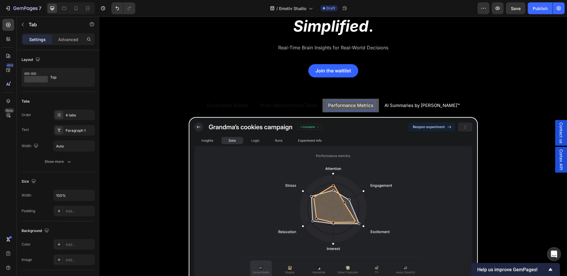
click at [373, 105] on span "Performance Metrics" at bounding box center [350, 106] width 45 height 6
click at [422, 95] on icon "Editor contextual toolbar" at bounding box center [421, 94] width 6 height 4
type input "15"
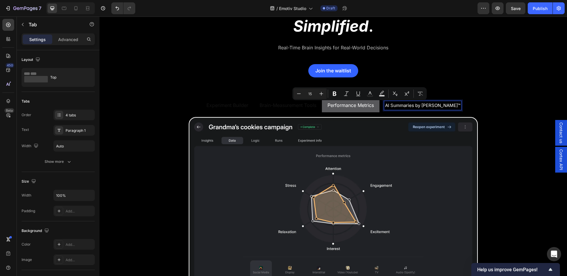
click at [421, 105] on span "AI Summaries by [PERSON_NAME]™" at bounding box center [422, 106] width 75 height 6
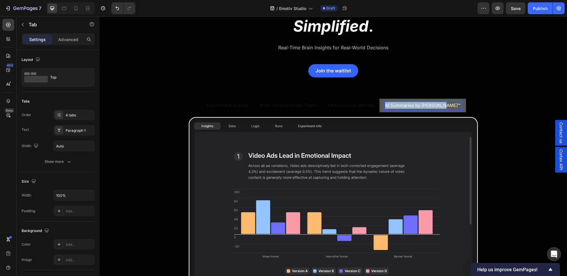
click at [421, 105] on span "AI Summaries by [PERSON_NAME]™" at bounding box center [422, 106] width 75 height 6
click at [485, 94] on icon "Editor contextual toolbar" at bounding box center [484, 94] width 6 height 6
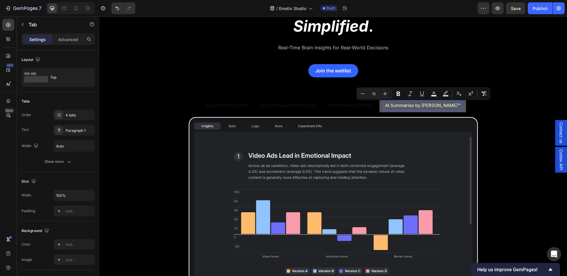
type input "16"
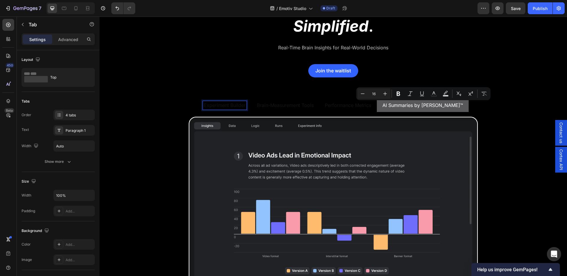
drag, startPoint x: 237, startPoint y: 107, endPoint x: 228, endPoint y: 107, distance: 9.5
click at [238, 107] on p "Experiment Builder" at bounding box center [225, 105] width 42 height 6
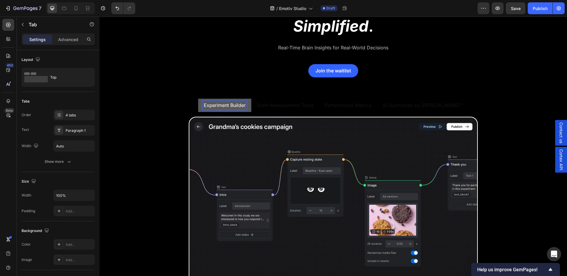
click at [227, 108] on p "Experiment Builder" at bounding box center [225, 105] width 42 height 6
click at [194, 108] on ul "Experiment Builder Brain-Measurement Tools Performance Metrics AI Summaries by …" at bounding box center [333, 105] width 355 height 13
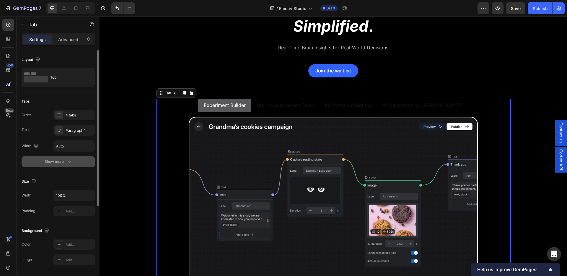
click at [66, 161] on div "Show more" at bounding box center [58, 162] width 27 height 6
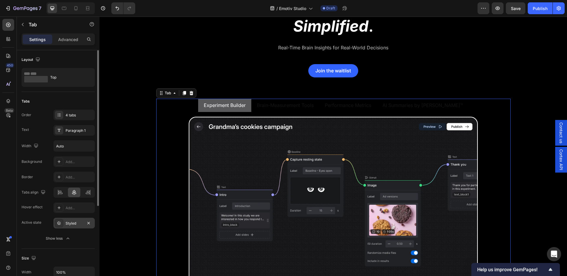
drag, startPoint x: 79, startPoint y: 230, endPoint x: 78, endPoint y: 225, distance: 5.7
click at [79, 230] on div "Background Add... Border Add... Tabs align Hover effect Add... Active state Sty…" at bounding box center [58, 199] width 73 height 87
click at [76, 222] on div "Styled" at bounding box center [74, 223] width 17 height 5
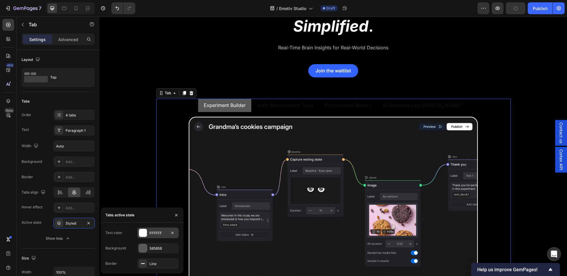
click at [148, 234] on div "FFFFFF" at bounding box center [157, 232] width 41 height 11
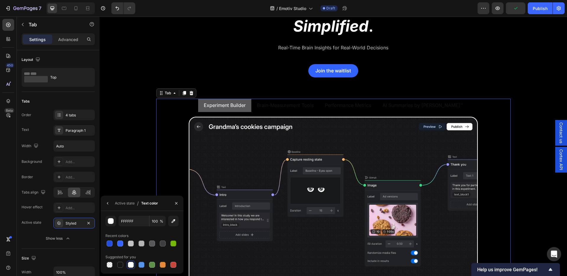
click at [131, 266] on div at bounding box center [131, 265] width 6 height 6
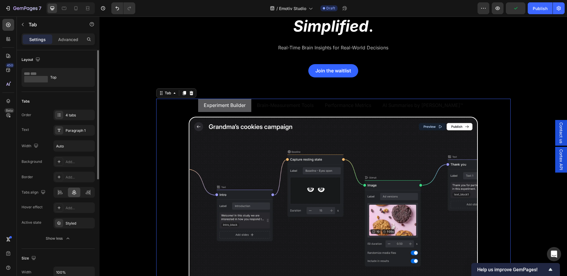
click at [43, 223] on div "Active state Styled" at bounding box center [58, 223] width 73 height 11
click at [183, 104] on ul "Experiment Builder Brain-Measurement Tools Performance Metrics AI Summaries by …" at bounding box center [333, 105] width 355 height 13
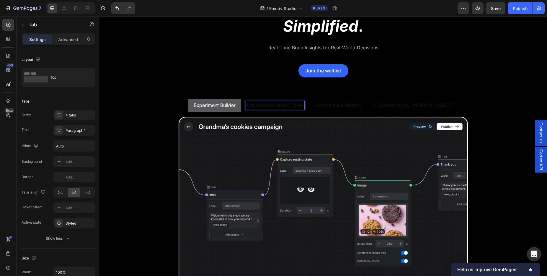
click at [236, 107] on p "Experiment Builder" at bounding box center [215, 105] width 42 height 6
click at [268, 107] on p "Brain-Measurement Tools" at bounding box center [275, 105] width 57 height 6
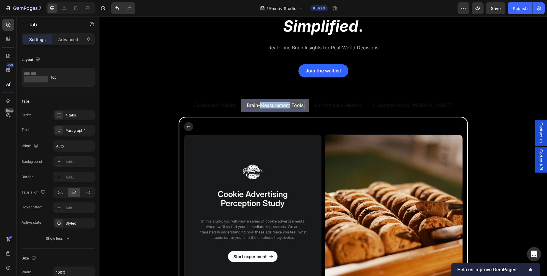
click at [268, 107] on p "Brain-Measurement Tools" at bounding box center [275, 105] width 57 height 6
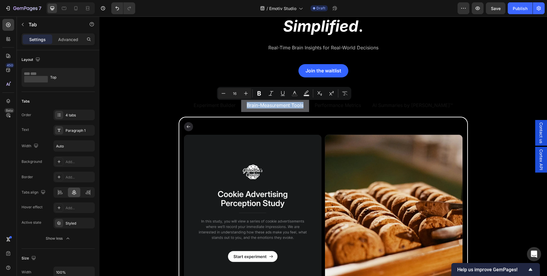
click at [240, 111] on li "Experiment Builder" at bounding box center [214, 105] width 53 height 13
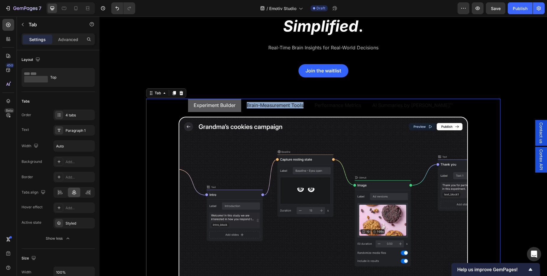
click at [192, 111] on ul "Experiment Builder Brain-Measurement Tools Performance Metrics AI Summaries by …" at bounding box center [323, 105] width 355 height 13
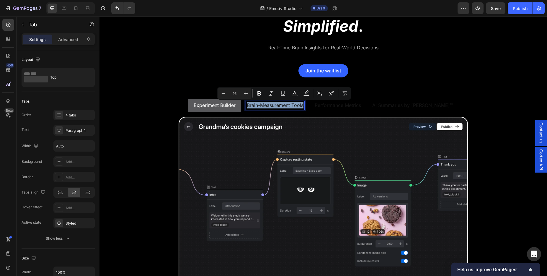
click at [286, 108] on p "Brain-Measurement Tools" at bounding box center [275, 105] width 57 height 6
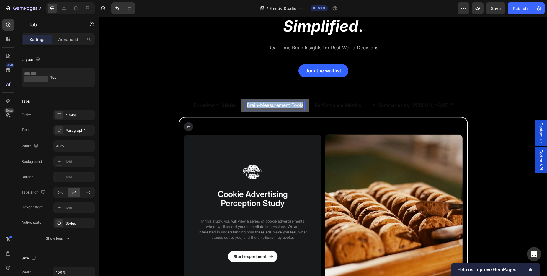
click at [286, 108] on p "Brain-Measurement Tools" at bounding box center [275, 105] width 57 height 6
click at [295, 95] on rect "Editor contextual toolbar" at bounding box center [295, 95] width 6 height 1
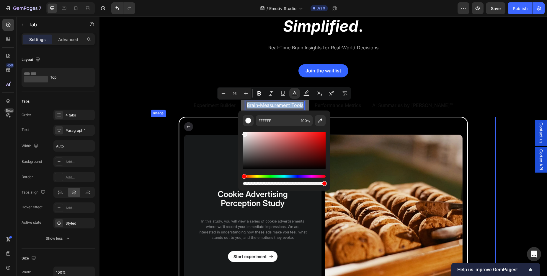
type input "F4F2F2"
drag, startPoint x: 364, startPoint y: 157, endPoint x: 216, endPoint y: 121, distance: 152.5
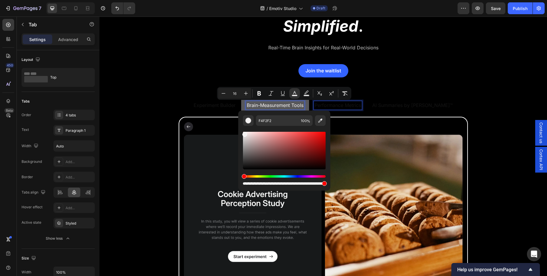
click at [345, 108] on p "Performance Metrics" at bounding box center [338, 105] width 46 height 6
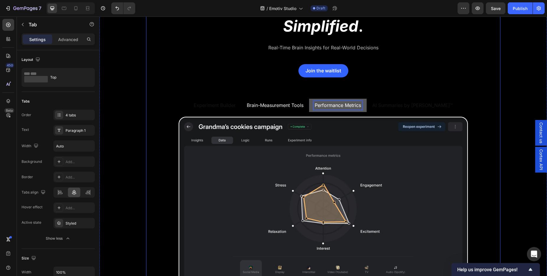
click at [287, 97] on div "Image Neuroscience Insights. Simplified . Heading Real-Time Brain Insights for …" at bounding box center [323, 140] width 355 height 318
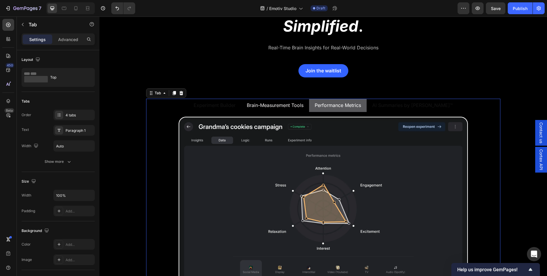
click at [284, 102] on span "Brain-Measurement Tools" at bounding box center [275, 105] width 57 height 6
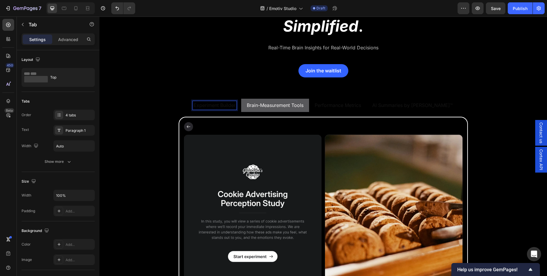
click at [232, 109] on li "Experiment Builder" at bounding box center [214, 105] width 53 height 13
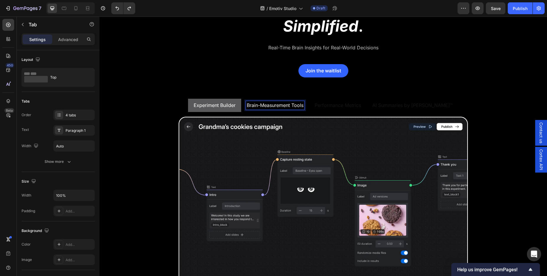
click at [281, 106] on span "Brain-Measurement Tools" at bounding box center [275, 105] width 57 height 6
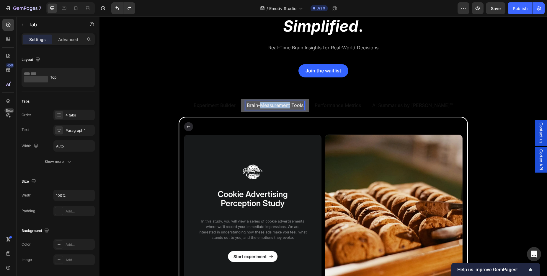
click at [281, 106] on span "Brain-Measurement Tools" at bounding box center [275, 105] width 57 height 6
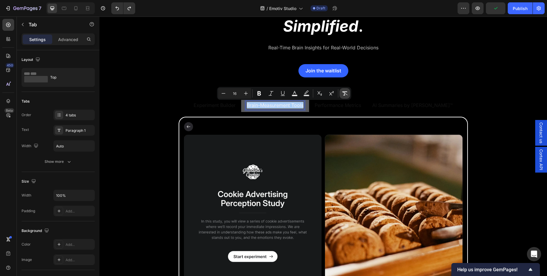
click at [348, 95] on button "Remove Format" at bounding box center [345, 93] width 11 height 11
drag, startPoint x: 349, startPoint y: 107, endPoint x: 277, endPoint y: 107, distance: 71.2
click at [349, 107] on p "Performance Metrics" at bounding box center [338, 105] width 46 height 6
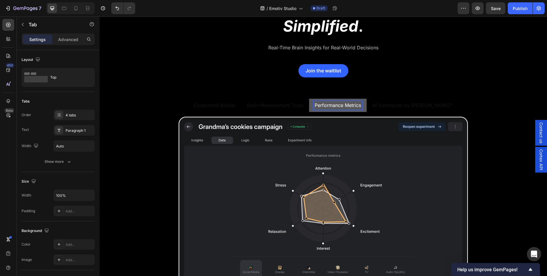
click at [232, 108] on p "Experiment Builder" at bounding box center [215, 105] width 42 height 6
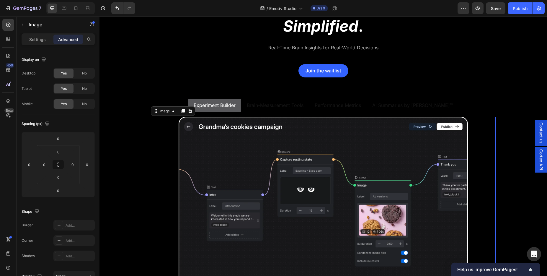
click at [178, 121] on img at bounding box center [323, 205] width 345 height 177
click at [206, 102] on p "Experiment Builder" at bounding box center [215, 105] width 42 height 6
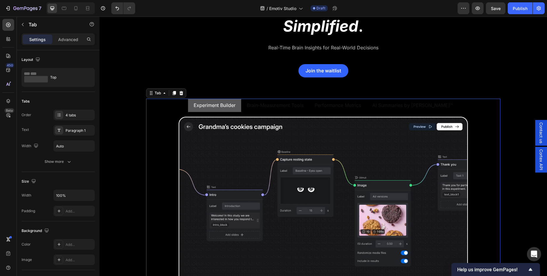
click at [187, 105] on ul "Experiment Builder Brain-Measurement Tools Performance Metrics AI Summaries by …" at bounding box center [323, 105] width 355 height 13
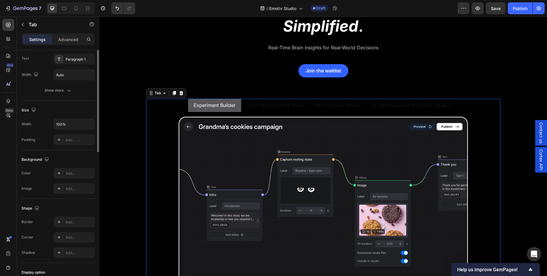
scroll to position [0, 0]
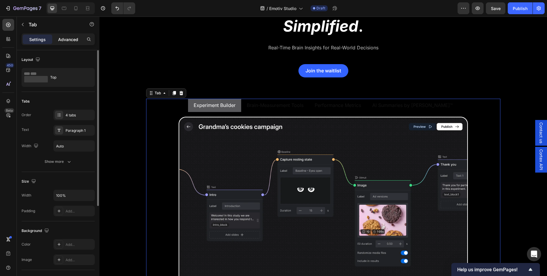
click at [66, 37] on p "Advanced" at bounding box center [68, 39] width 20 height 6
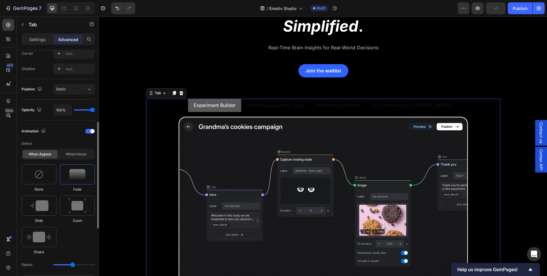
scroll to position [188, 0]
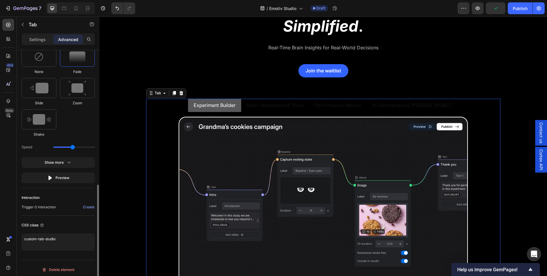
scroll to position [308, 0]
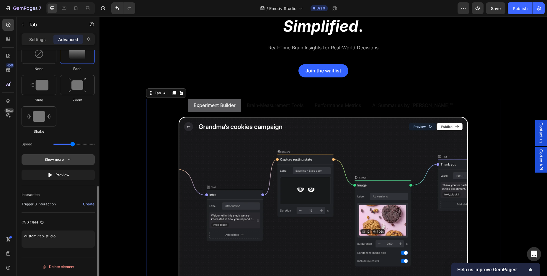
drag, startPoint x: 61, startPoint y: 156, endPoint x: 61, endPoint y: 153, distance: 3.0
click at [61, 157] on div "Show more" at bounding box center [58, 160] width 27 height 6
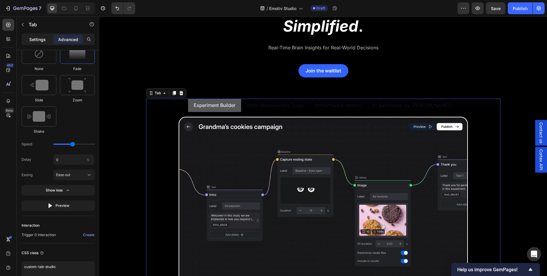
click at [29, 39] on div "Settings" at bounding box center [38, 39] width 30 height 9
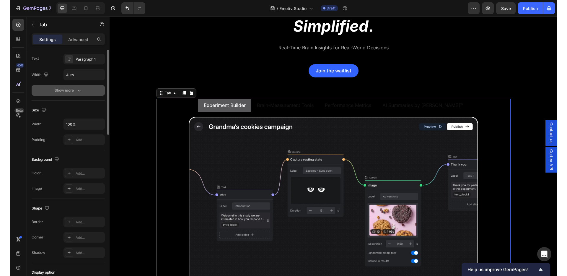
scroll to position [0, 0]
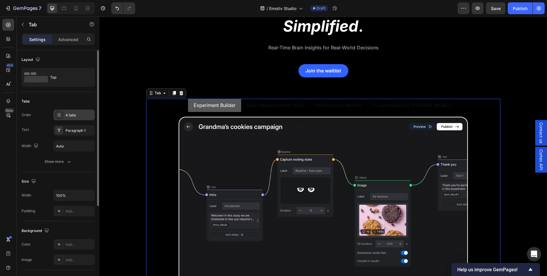
click at [79, 115] on div "4 tabs" at bounding box center [80, 115] width 28 height 5
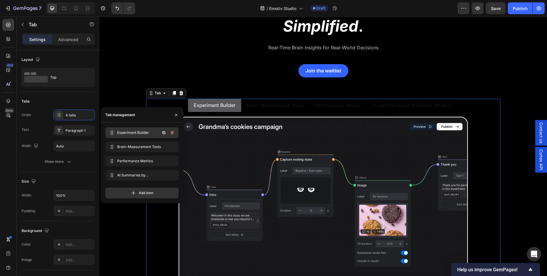
click at [140, 133] on span "Experiment Builder" at bounding box center [133, 132] width 33 height 5
click at [134, 133] on span "Experiment Builder" at bounding box center [133, 132] width 33 height 5
click at [134, 134] on span "Experiment Builder" at bounding box center [133, 132] width 33 height 5
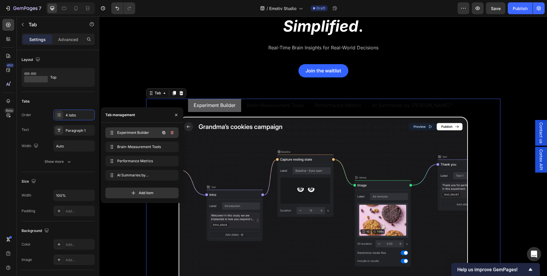
click at [118, 133] on span "Experiment Builder" at bounding box center [133, 132] width 33 height 5
click at [118, 133] on span "Experiment Builder" at bounding box center [138, 132] width 44 height 5
click at [118, 133] on span "Experiment Builder" at bounding box center [133, 132] width 33 height 5
click at [118, 133] on span "Experiment Builder" at bounding box center [138, 132] width 44 height 5
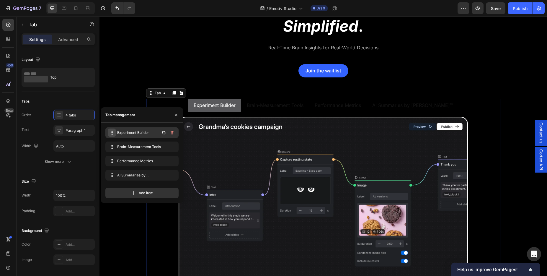
click at [113, 134] on span at bounding box center [112, 133] width 8 height 8
click at [126, 133] on span "Experiment Builder" at bounding box center [138, 132] width 44 height 5
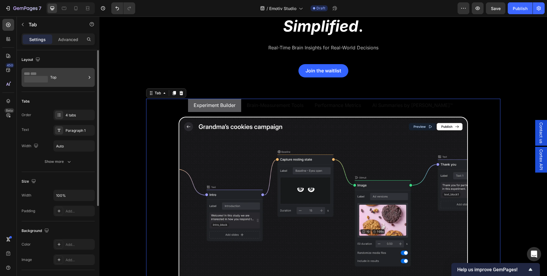
click at [63, 79] on div "Top" at bounding box center [68, 78] width 36 height 14
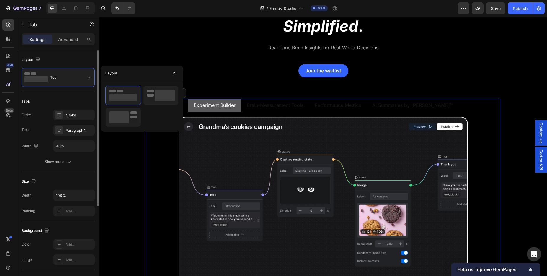
drag, startPoint x: 58, startPoint y: 163, endPoint x: 53, endPoint y: 150, distance: 14.6
click at [58, 163] on div "Show more" at bounding box center [58, 162] width 27 height 6
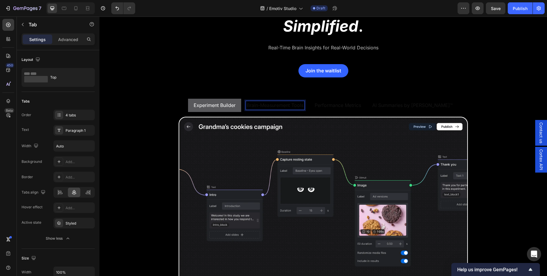
click at [272, 106] on p "Brain-Measurement Tools" at bounding box center [275, 105] width 57 height 6
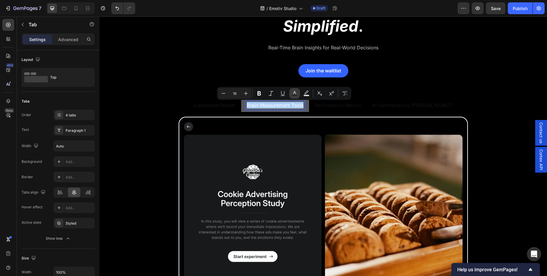
click at [297, 96] on rect "Editor contextual toolbar" at bounding box center [295, 95] width 6 height 1
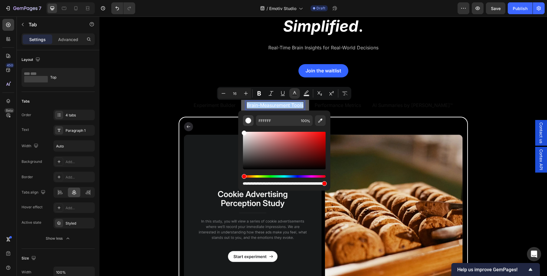
click at [251, 121] on button "Editor contextual toolbar" at bounding box center [248, 120] width 11 height 11
click at [239, 126] on div "FFFFFF 100 %" at bounding box center [284, 147] width 92 height 75
click at [277, 121] on input "FFFFFF" at bounding box center [277, 120] width 43 height 11
click at [223, 108] on p "Experiment Builder" at bounding box center [215, 105] width 42 height 6
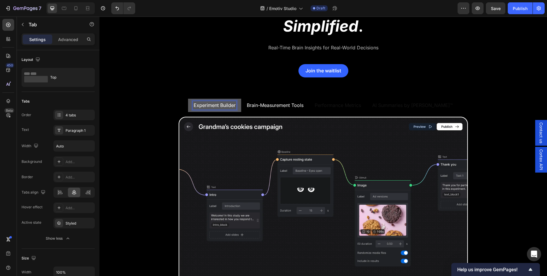
click at [225, 107] on p "Experiment Builder" at bounding box center [215, 105] width 42 height 6
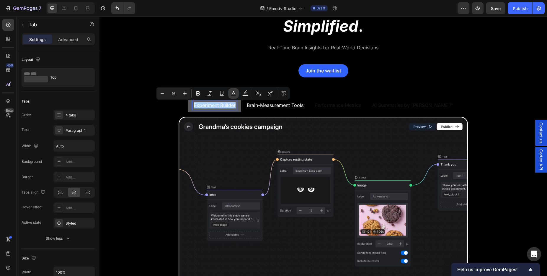
click at [234, 94] on icon "Editor contextual toolbar" at bounding box center [234, 93] width 6 height 6
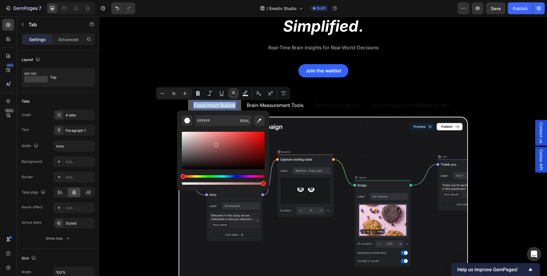
drag, startPoint x: 315, startPoint y: 160, endPoint x: 154, endPoint y: 122, distance: 165.2
drag, startPoint x: 186, startPoint y: 135, endPoint x: 180, endPoint y: 130, distance: 8.4
click at [180, 130] on div "DBC7C7 100 %" at bounding box center [223, 147] width 92 height 75
type input "FFFFFF"
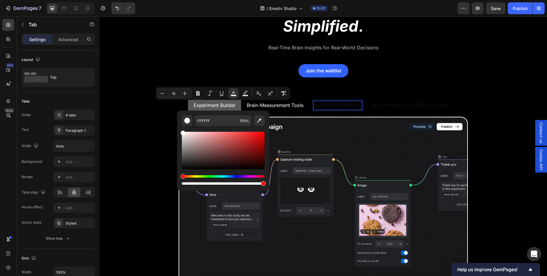
click at [333, 102] on p "Performance Metrics" at bounding box center [338, 105] width 46 height 6
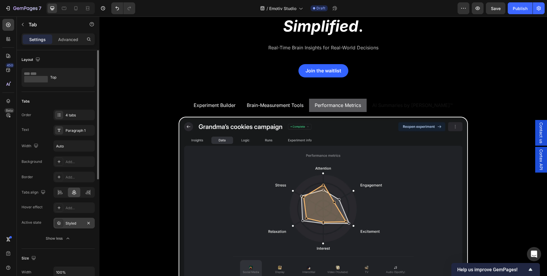
drag, startPoint x: 63, startPoint y: 224, endPoint x: 78, endPoint y: 222, distance: 14.5
click at [63, 224] on div "Styled" at bounding box center [73, 223] width 41 height 11
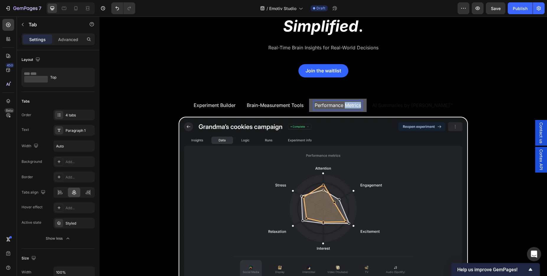
click at [361, 105] on p "Performance Metrics" at bounding box center [338, 105] width 46 height 6
drag, startPoint x: 369, startPoint y: 105, endPoint x: 365, endPoint y: 105, distance: 3.9
click at [361, 105] on p "Performance Metrics" at bounding box center [338, 105] width 46 height 6
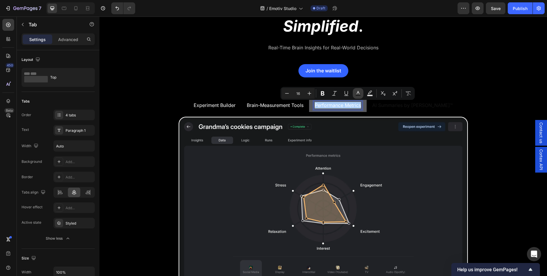
click at [358, 93] on icon "Editor contextual toolbar" at bounding box center [358, 93] width 6 height 6
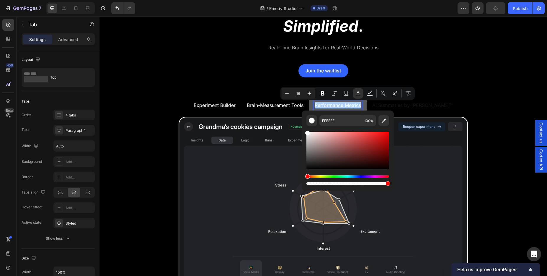
drag, startPoint x: 311, startPoint y: 138, endPoint x: 303, endPoint y: 126, distance: 15.1
click at [303, 126] on div "FFFFFF 100 %" at bounding box center [348, 147] width 92 height 75
click at [402, 106] on p "AI Summaries by [PERSON_NAME]™" at bounding box center [413, 105] width 81 height 6
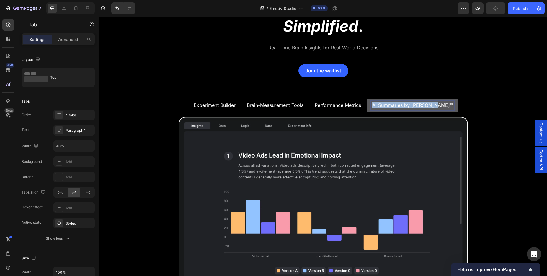
click at [402, 106] on p "AI Summaries by [PERSON_NAME]™" at bounding box center [413, 105] width 81 height 6
click at [423, 94] on icon "Editor contextual toolbar" at bounding box center [424, 92] width 3 height 3
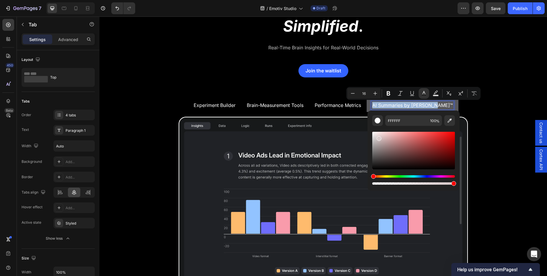
drag, startPoint x: 478, startPoint y: 154, endPoint x: 362, endPoint y: 125, distance: 120.1
click at [346, 108] on p "Performance Metrics" at bounding box center [338, 105] width 46 height 6
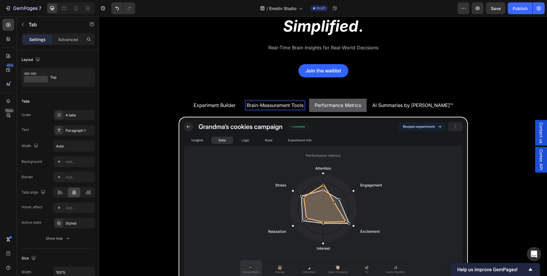
click at [284, 108] on span "Brain-Measurement Tools" at bounding box center [275, 105] width 57 height 6
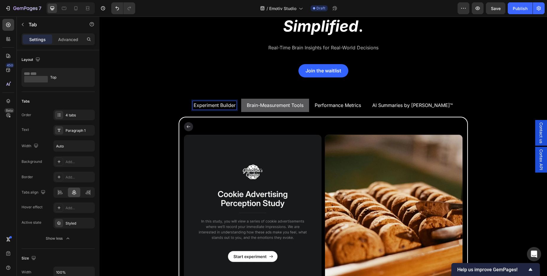
click at [236, 105] on span "Experiment Builder" at bounding box center [215, 105] width 42 height 6
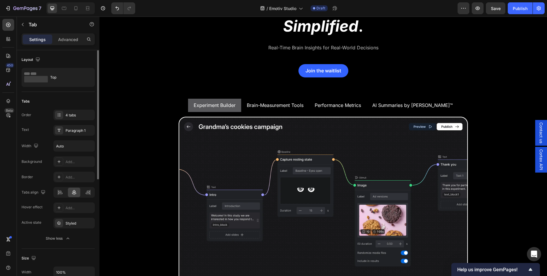
drag, startPoint x: 69, startPoint y: 222, endPoint x: 88, endPoint y: 216, distance: 20.3
click at [69, 222] on div "Styled" at bounding box center [80, 223] width 28 height 5
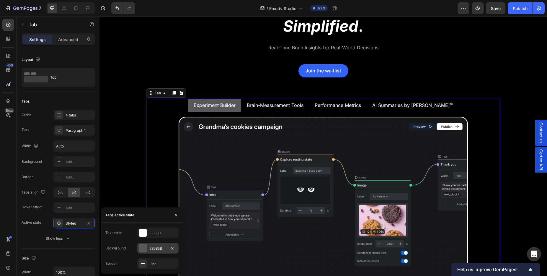
click at [150, 246] on div "58585B" at bounding box center [157, 248] width 17 height 5
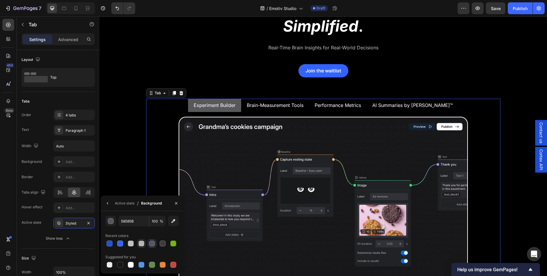
click at [143, 244] on div at bounding box center [142, 243] width 6 height 6
click at [160, 243] on div at bounding box center [163, 243] width 6 height 6
type input "3D3D3F"
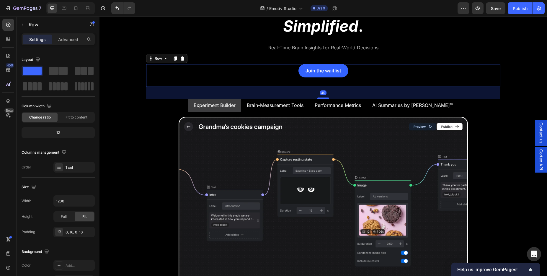
drag, startPoint x: 272, startPoint y: 81, endPoint x: 269, endPoint y: 85, distance: 4.8
click at [272, 81] on div "Join the waitlist Button Row" at bounding box center [323, 75] width 345 height 23
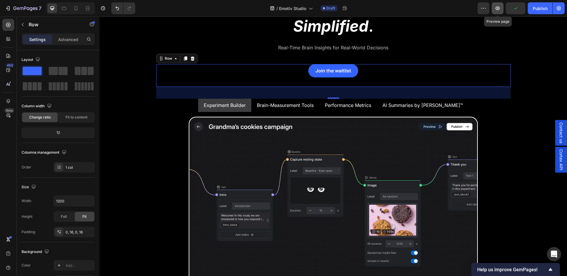
click at [498, 7] on icon "button" at bounding box center [498, 8] width 4 height 4
click at [494, 9] on button "button" at bounding box center [498, 8] width 12 height 12
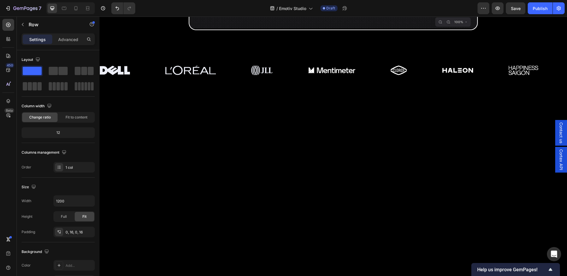
scroll to position [464, 0]
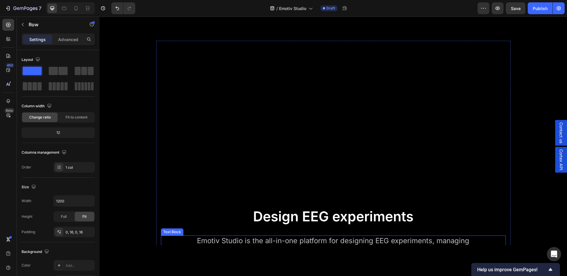
click at [266, 236] on p "Emotiv Studio is the all-in-one platform for designing EEG experiments, managin…" at bounding box center [333, 259] width 275 height 46
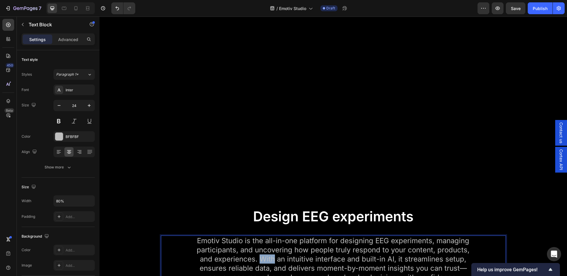
click at [266, 236] on p "Emotiv Studio is the all-in-one platform for designing EEG experiments, managin…" at bounding box center [333, 259] width 275 height 46
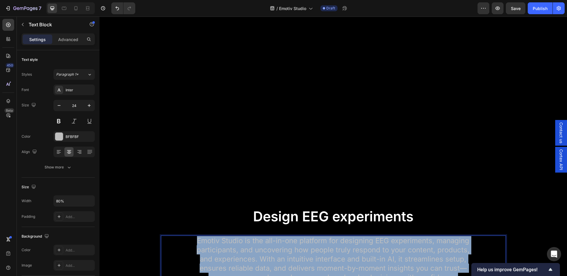
click at [266, 236] on p "Emotiv Studio is the all-in-one platform for designing EEG experiments, managin…" at bounding box center [333, 259] width 275 height 46
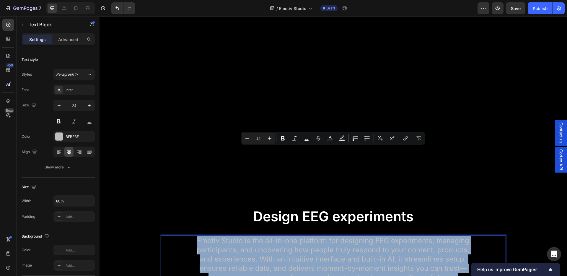
copy p "Emotiv Studio is the all-in-one platform for designing EEG experiments, managin…"
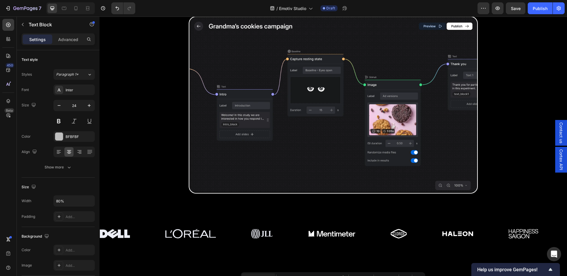
type input "16"
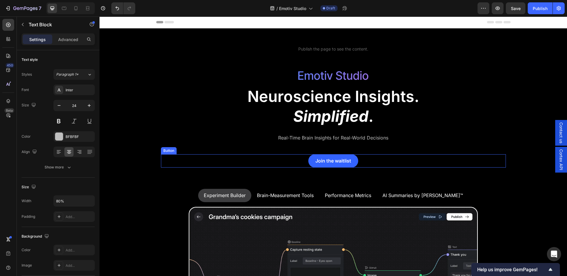
scroll to position [1, 0]
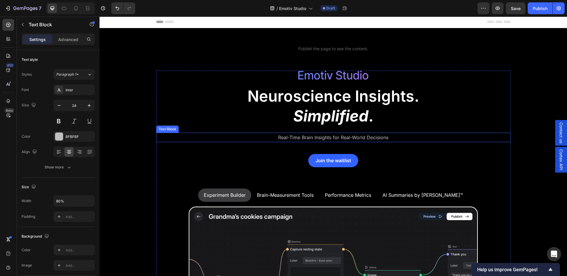
click at [311, 137] on p "Real-Time Brain Insights for Real-World Decisions" at bounding box center [333, 137] width 353 height 9
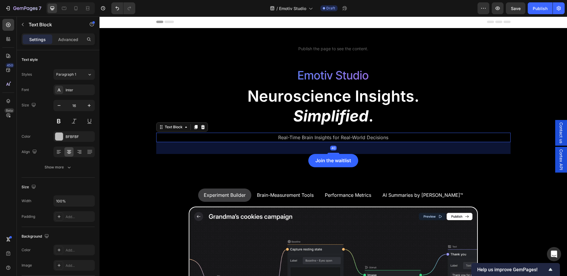
click at [311, 137] on p "Real-Time Brain Insights for Real-World Decisions" at bounding box center [333, 137] width 353 height 9
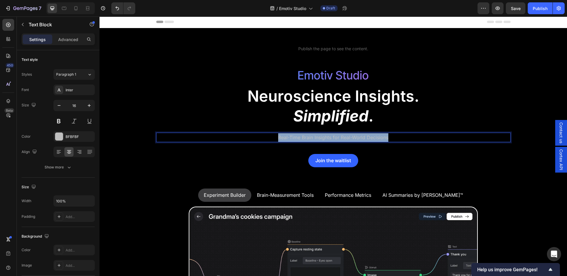
click at [311, 137] on p "Real-Time Brain Insights for Real-World Decisions" at bounding box center [333, 137] width 353 height 9
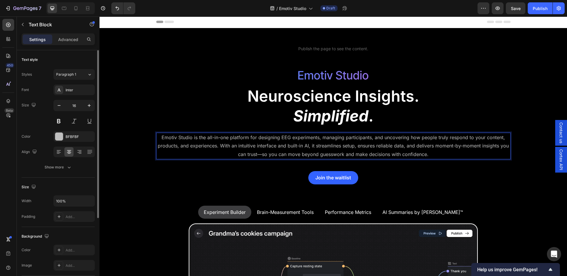
drag, startPoint x: 37, startPoint y: 173, endPoint x: 49, endPoint y: 178, distance: 13.5
click at [38, 173] on div "Text style Styles Paragraph 1 Font Inter Size 16 Color BFBFBF Align Show more" at bounding box center [58, 113] width 73 height 127
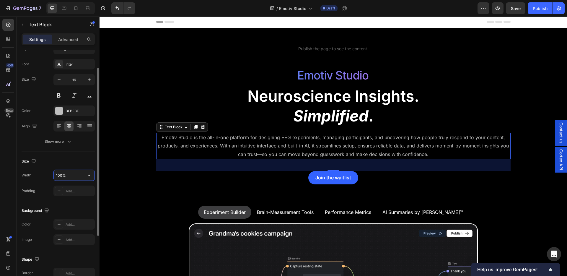
click at [71, 178] on input "100%" at bounding box center [74, 175] width 41 height 11
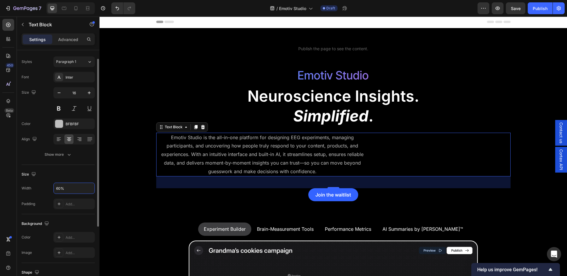
scroll to position [108, 0]
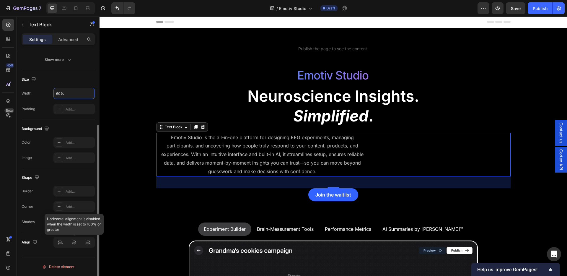
type input "60%"
drag, startPoint x: 44, startPoint y: 231, endPoint x: 66, endPoint y: 242, distance: 24.6
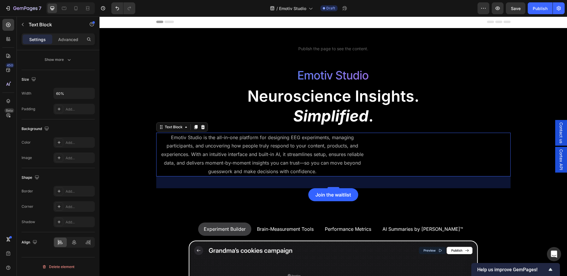
click at [46, 231] on div "Shape Border Add... Corner Add... Shadow Add..." at bounding box center [58, 200] width 73 height 64
click at [78, 246] on div at bounding box center [74, 242] width 13 height 9
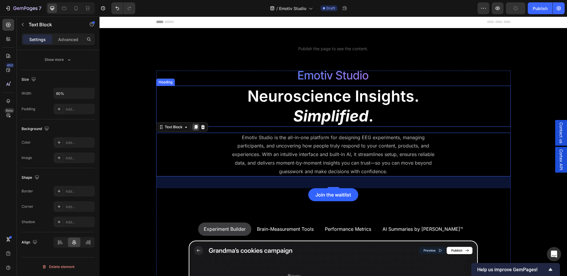
scroll to position [1, 0]
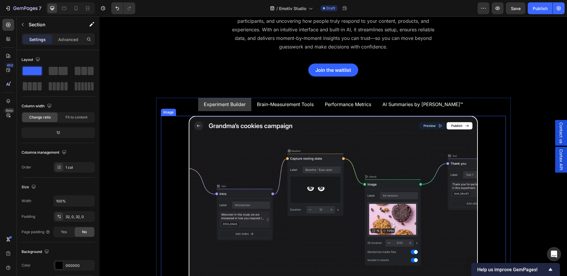
scroll to position [126, 0]
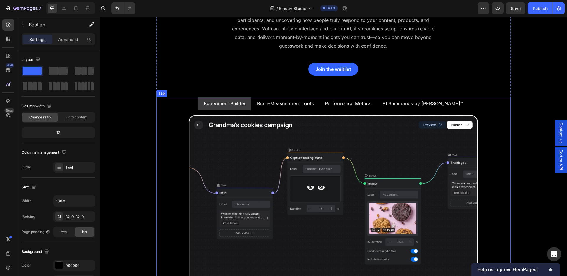
click at [314, 104] on span "Brain-Measurement Tools" at bounding box center [285, 103] width 57 height 6
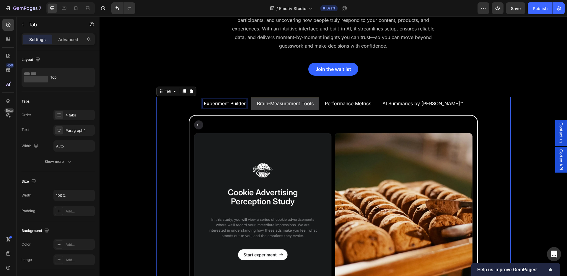
drag, startPoint x: 236, startPoint y: 104, endPoint x: 142, endPoint y: 166, distance: 113.1
click at [236, 104] on span "Experiment Builder" at bounding box center [225, 103] width 42 height 6
